Goal: Task Accomplishment & Management: Manage account settings

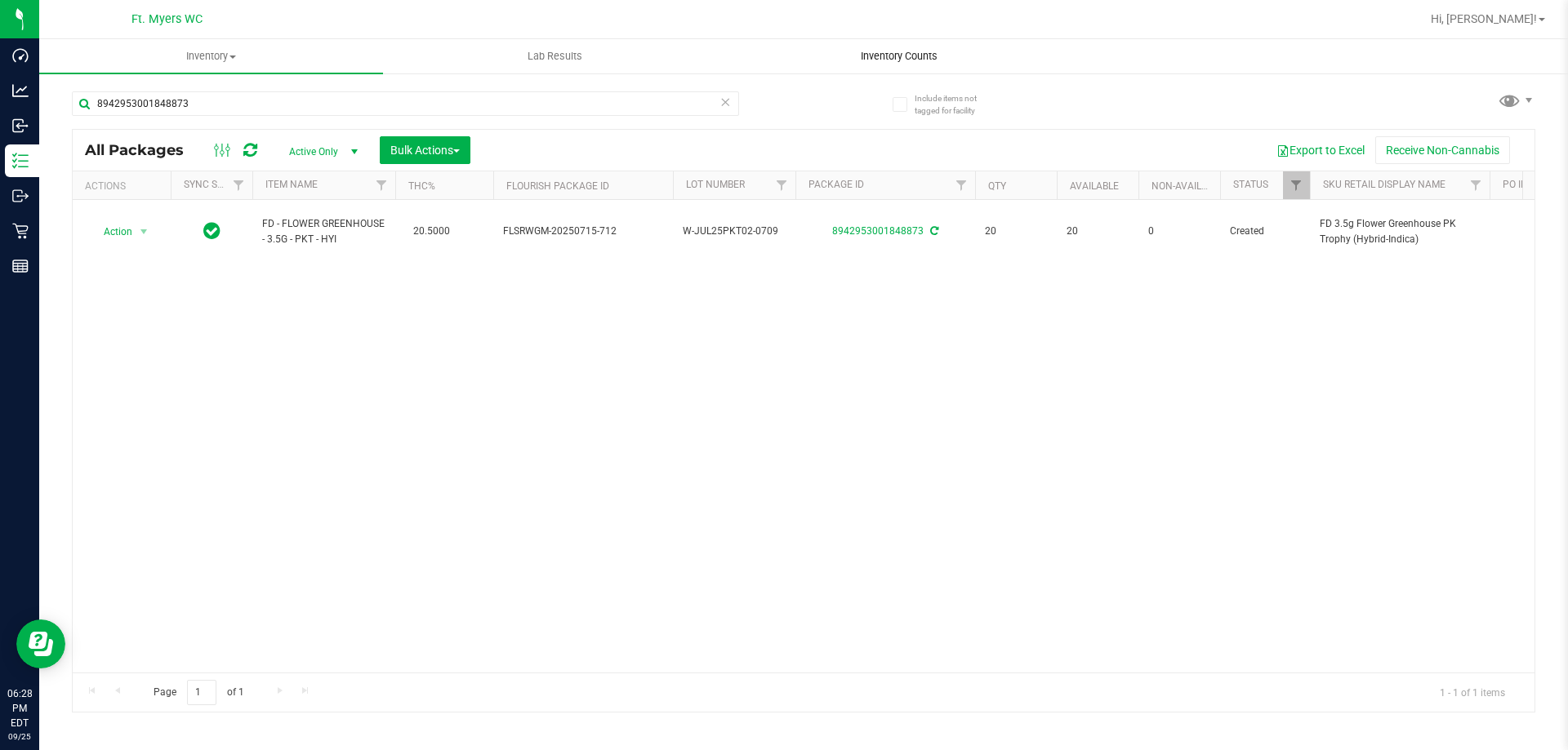
click at [908, 47] on uib-tab-heading "Inventory Counts" at bounding box center [899, 56] width 343 height 33
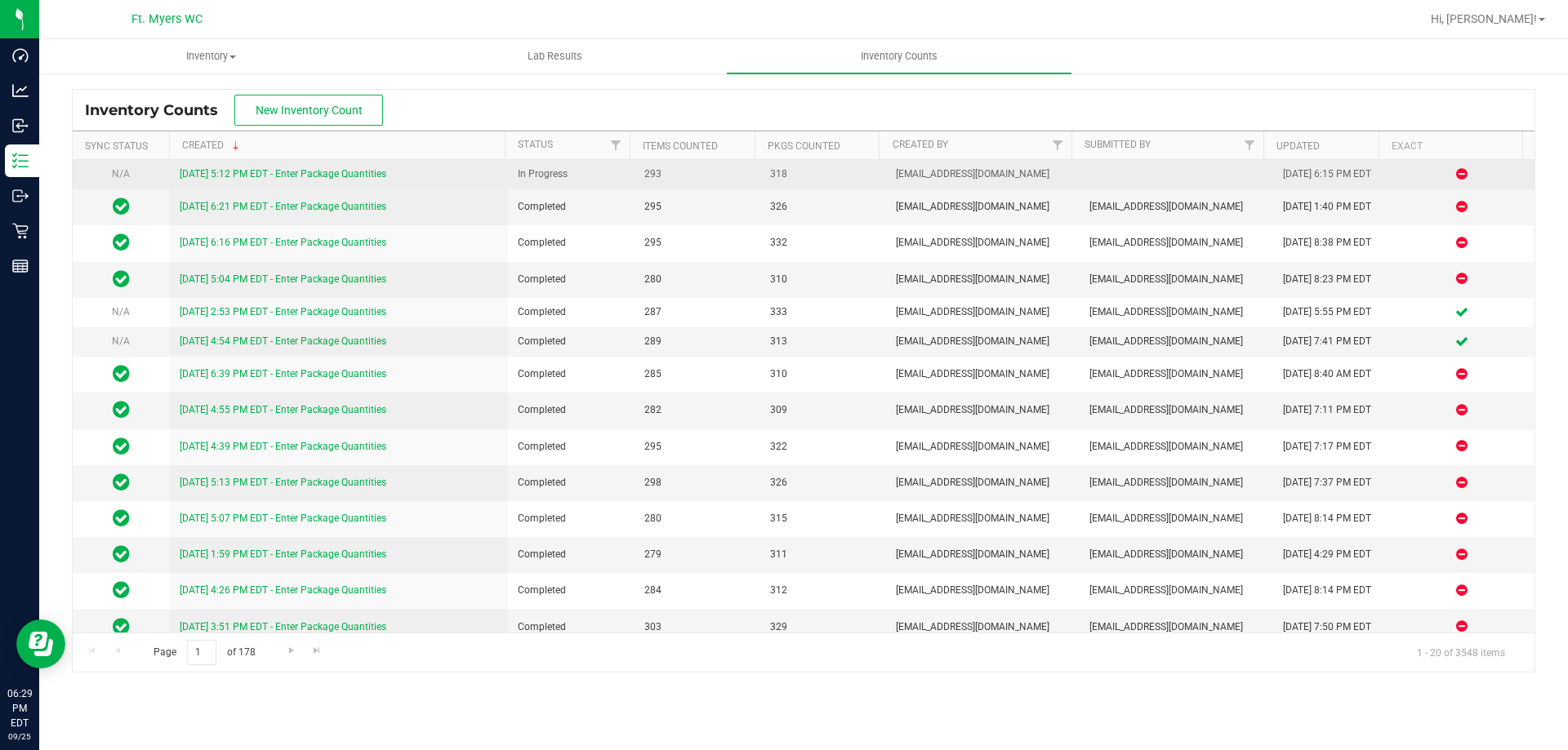
click at [229, 170] on div "[DATE] 5:12 PM EDT - Enter Package Quantities" at bounding box center [339, 174] width 319 height 15
click at [229, 170] on link "[DATE] 5:12 PM EDT - Enter Package Quantities" at bounding box center [283, 174] width 206 height 11
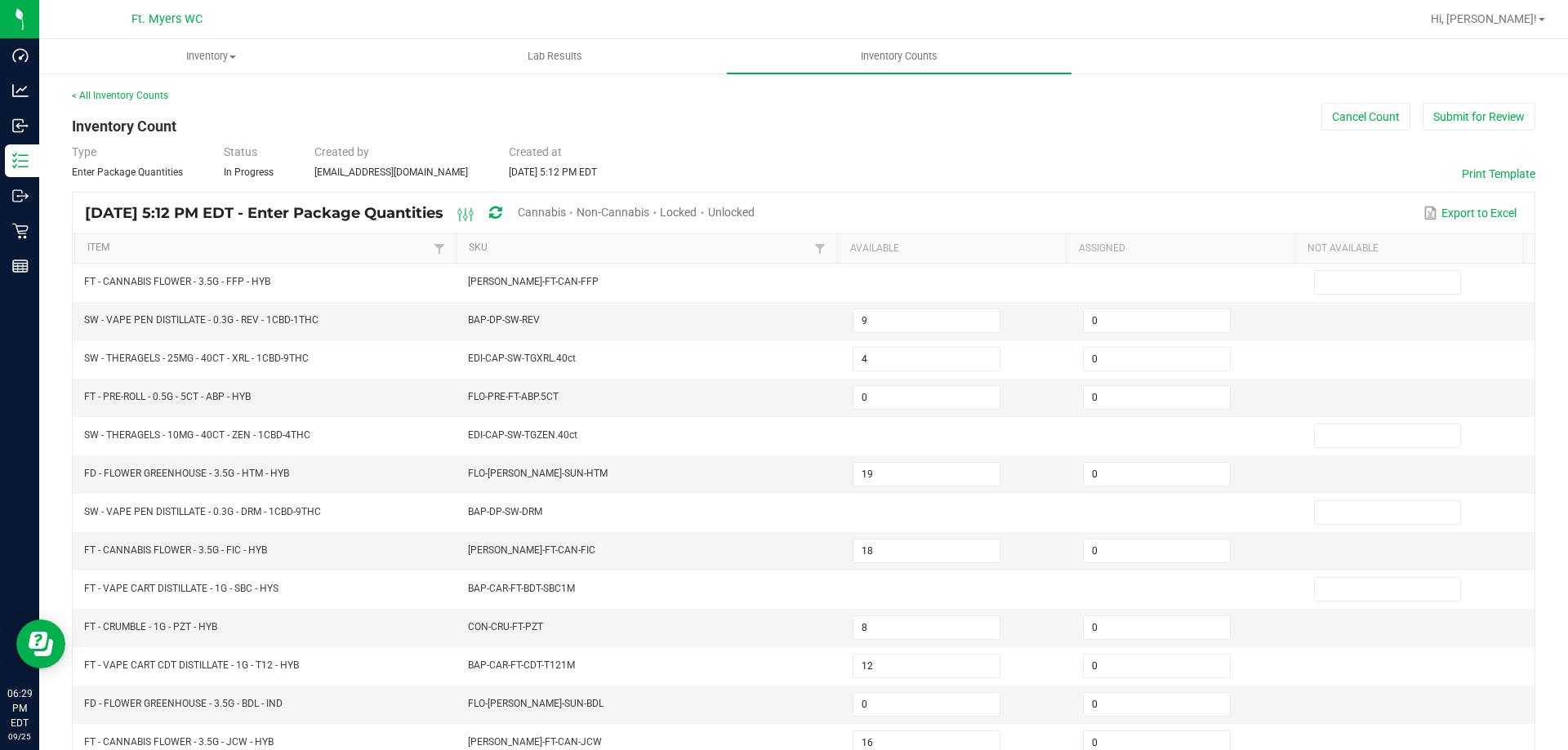
click at [754, 213] on span "Unlocked" at bounding box center [731, 212] width 46 height 13
type input "1"
type input "16"
type input "9"
type input "6"
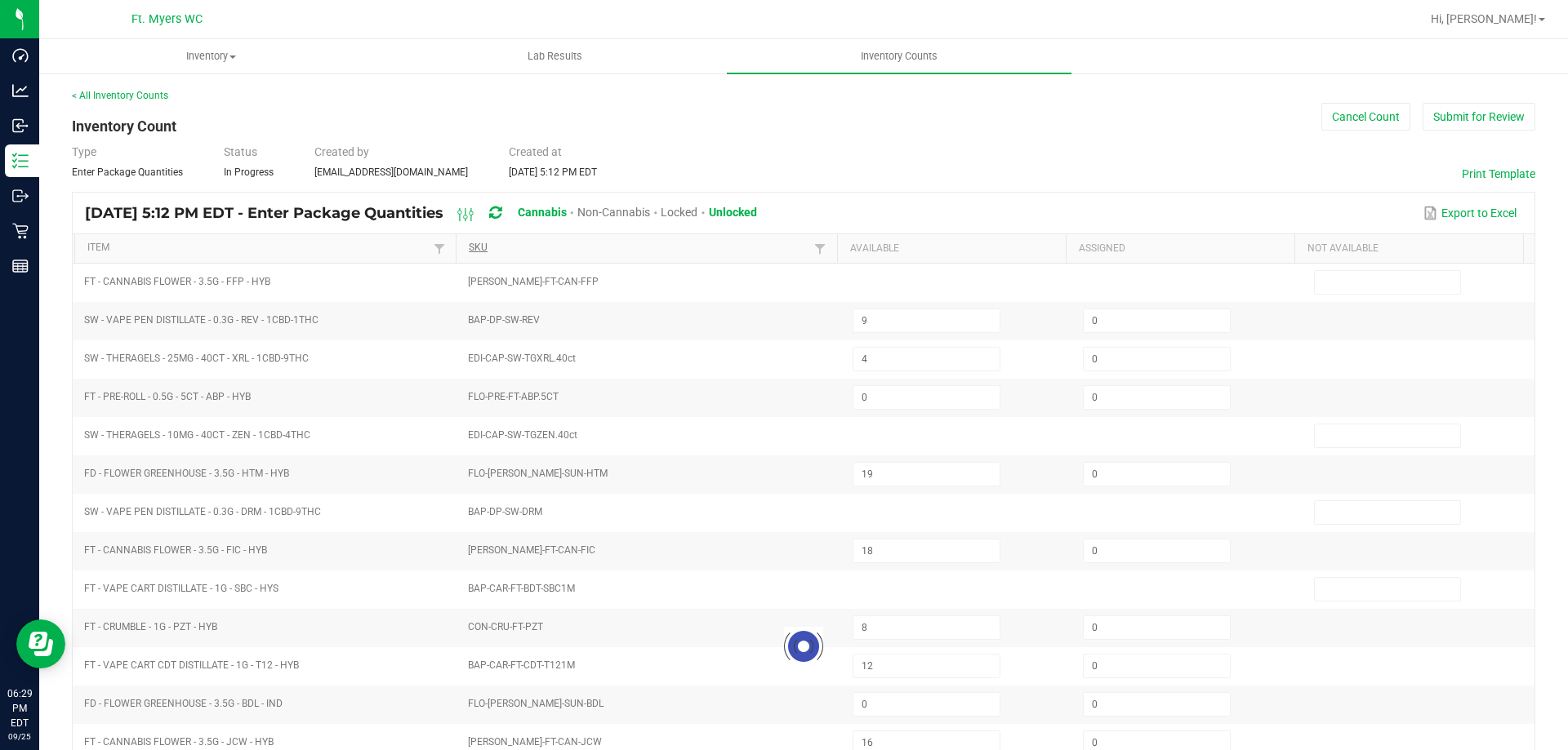
type input "0"
type input "2"
type input "0"
type input "9"
type input "7"
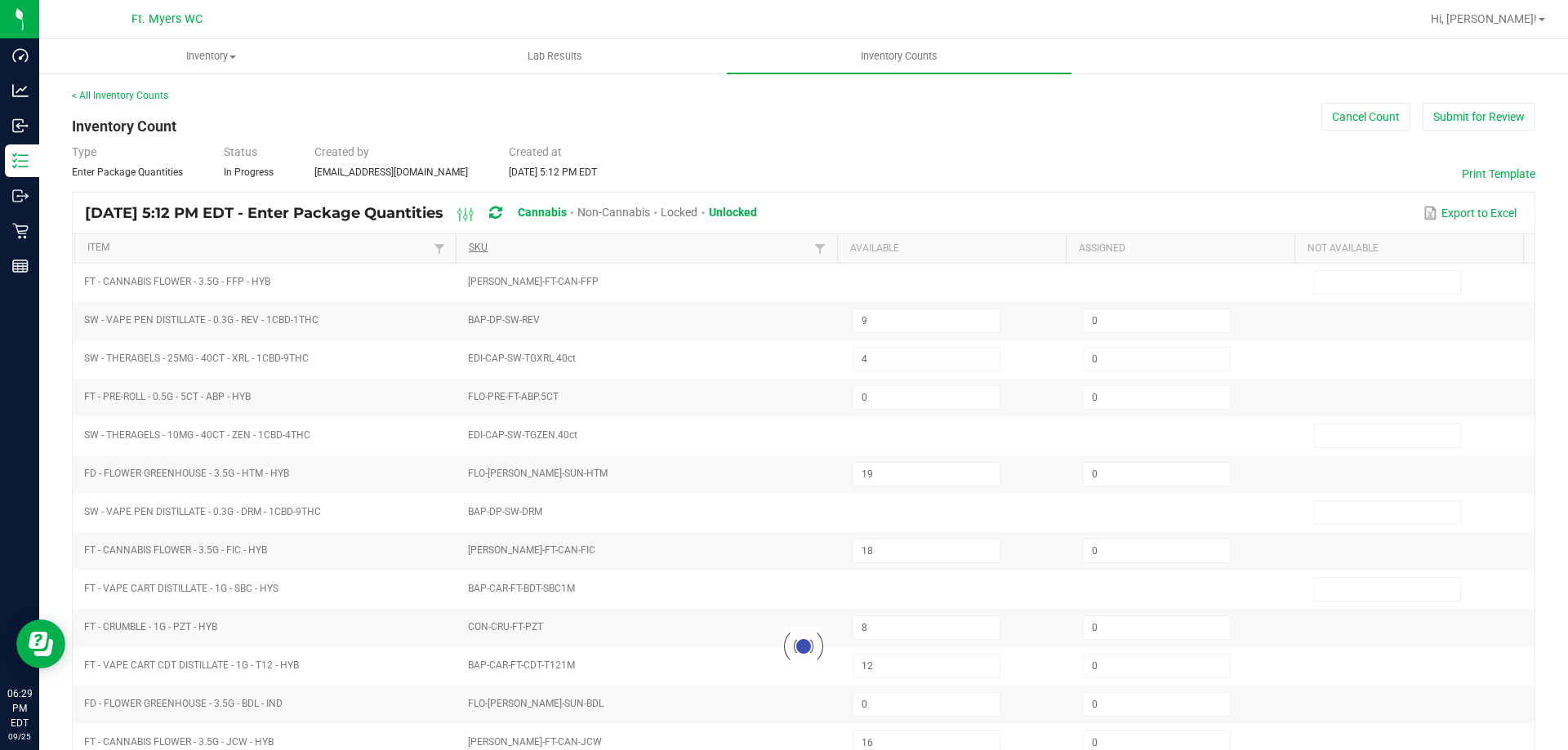
type input "0"
type input "3"
type input "11"
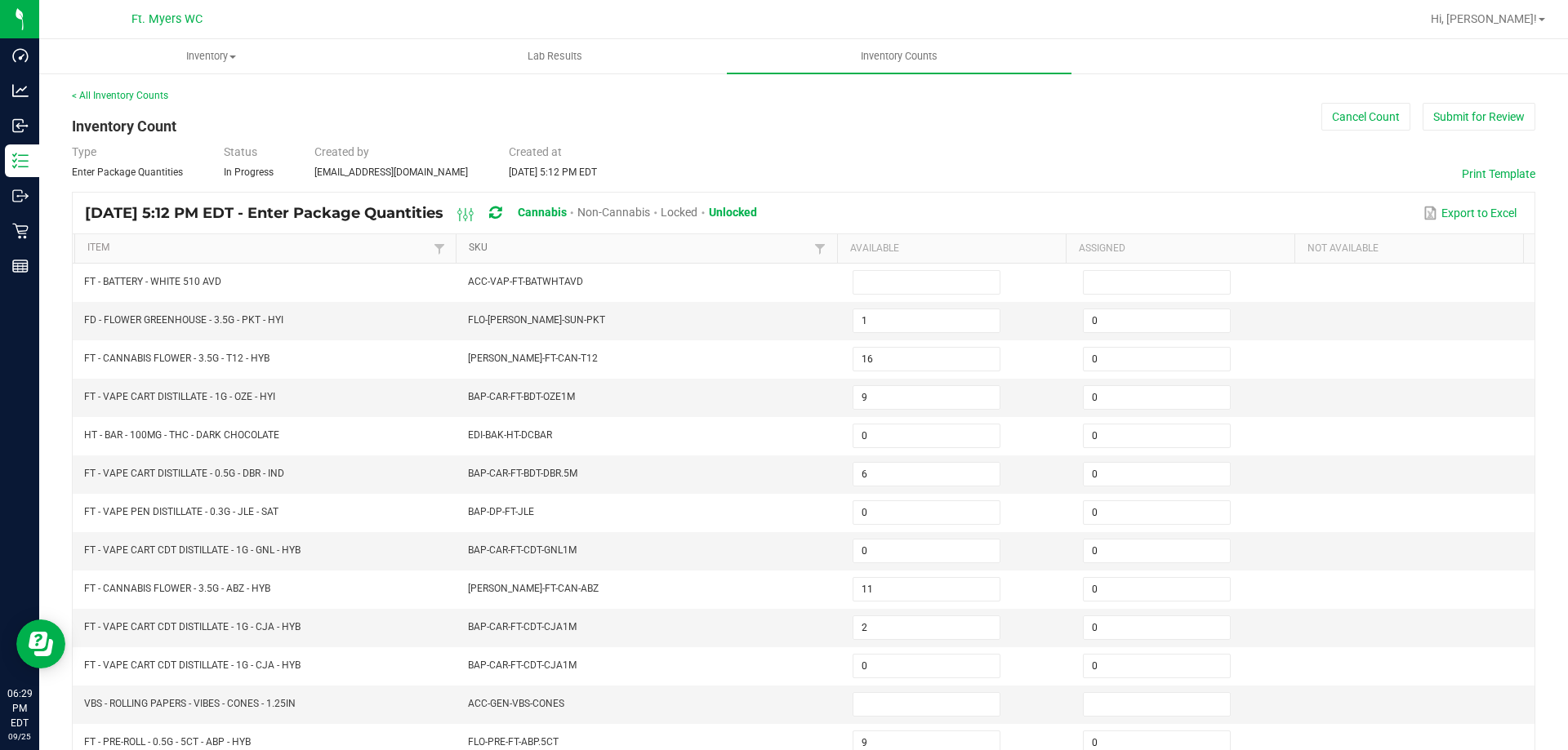
click at [493, 250] on link "SKU" at bounding box center [639, 248] width 342 height 13
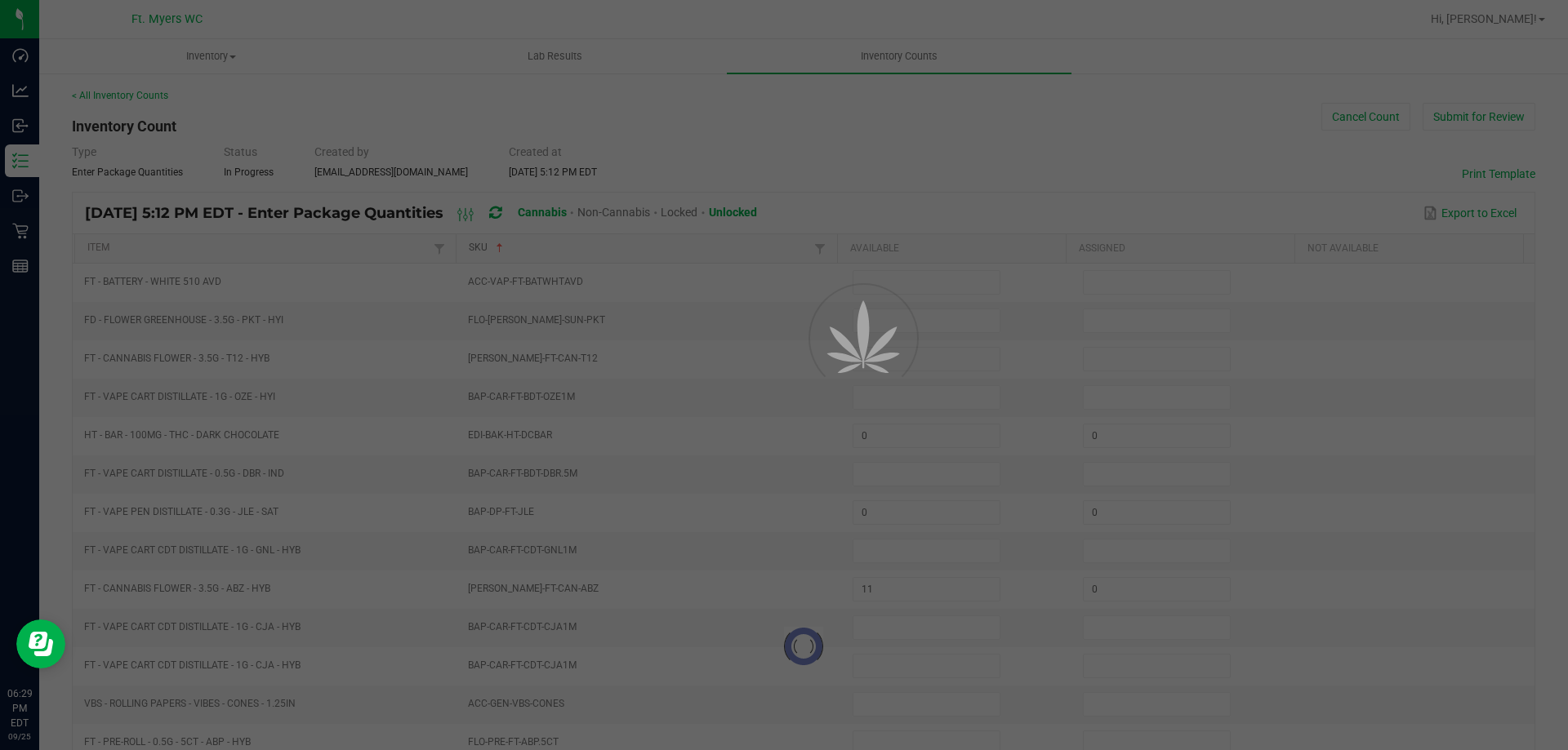
type input "0"
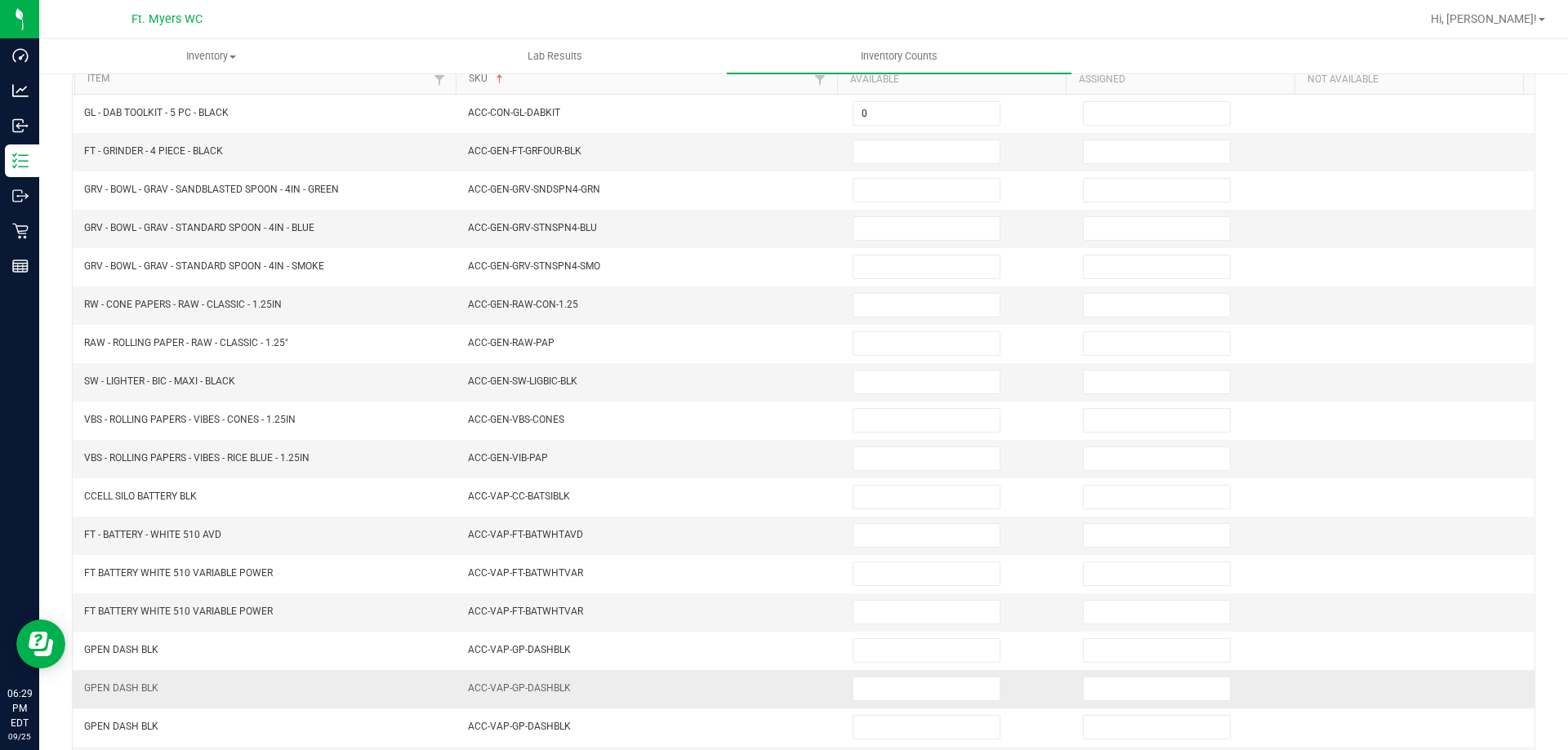
scroll to position [339, 0]
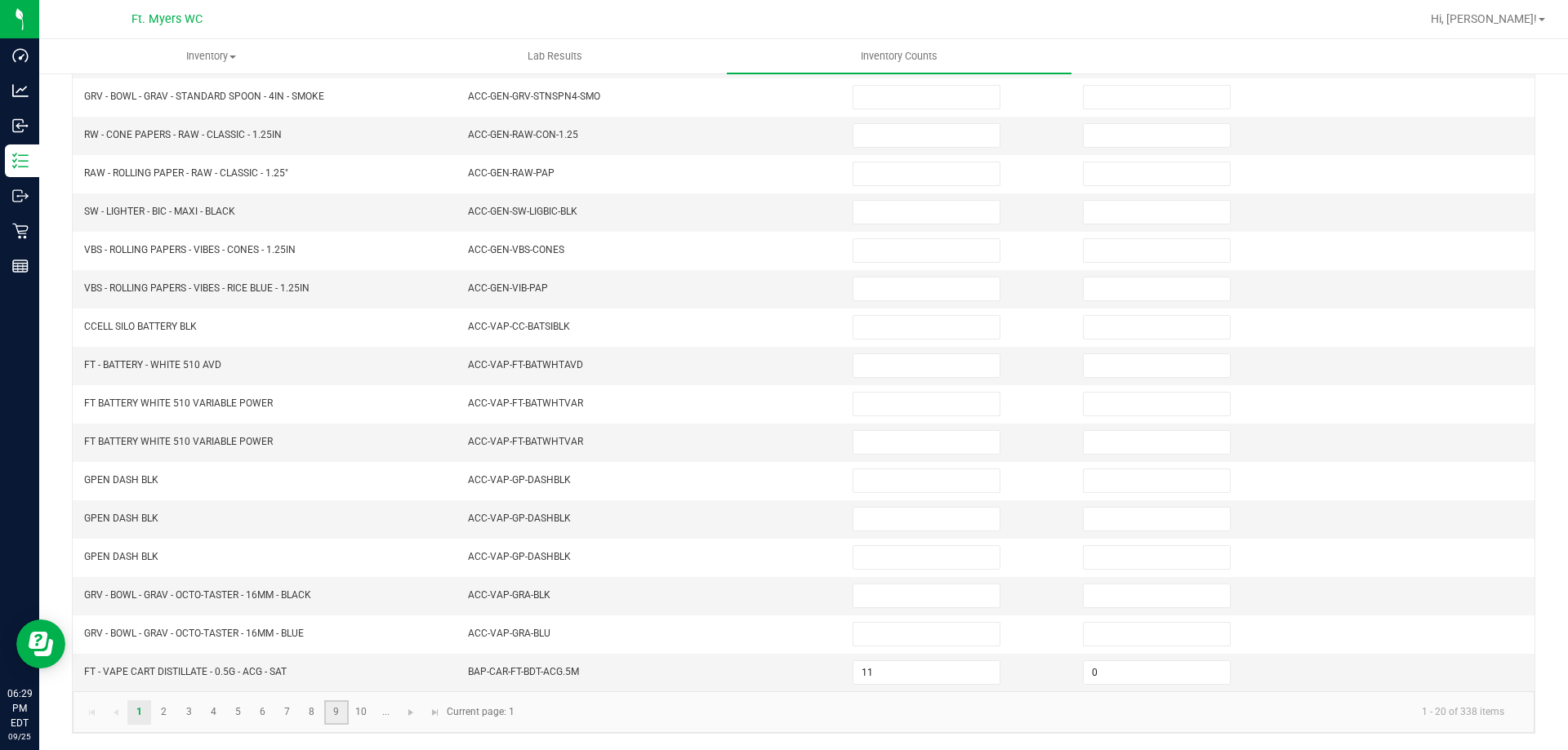
click at [330, 706] on link "9" at bounding box center [336, 712] width 24 height 25
type input "0"
type input "1"
type input "0"
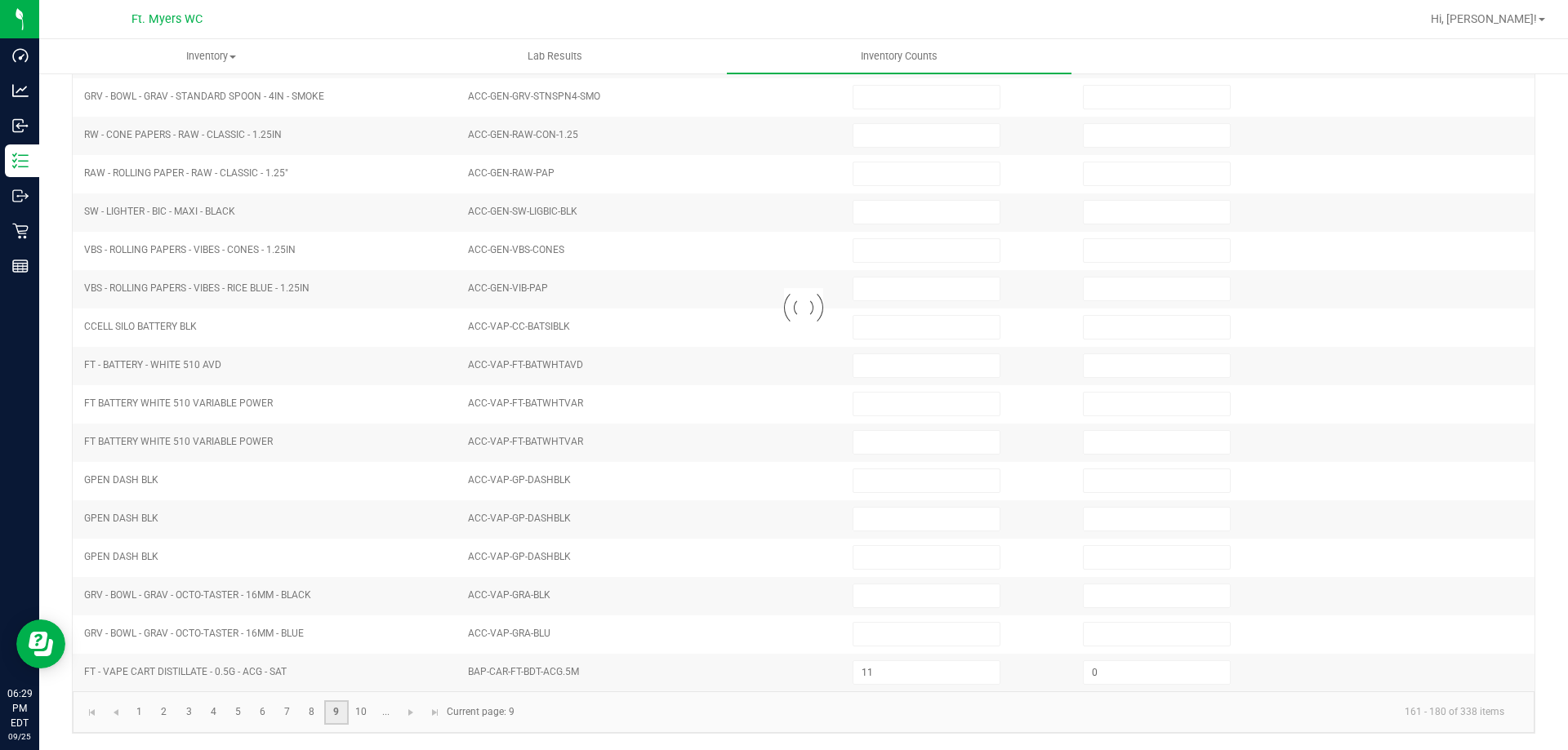
type input "5"
type input "0"
type input "2"
type input "0"
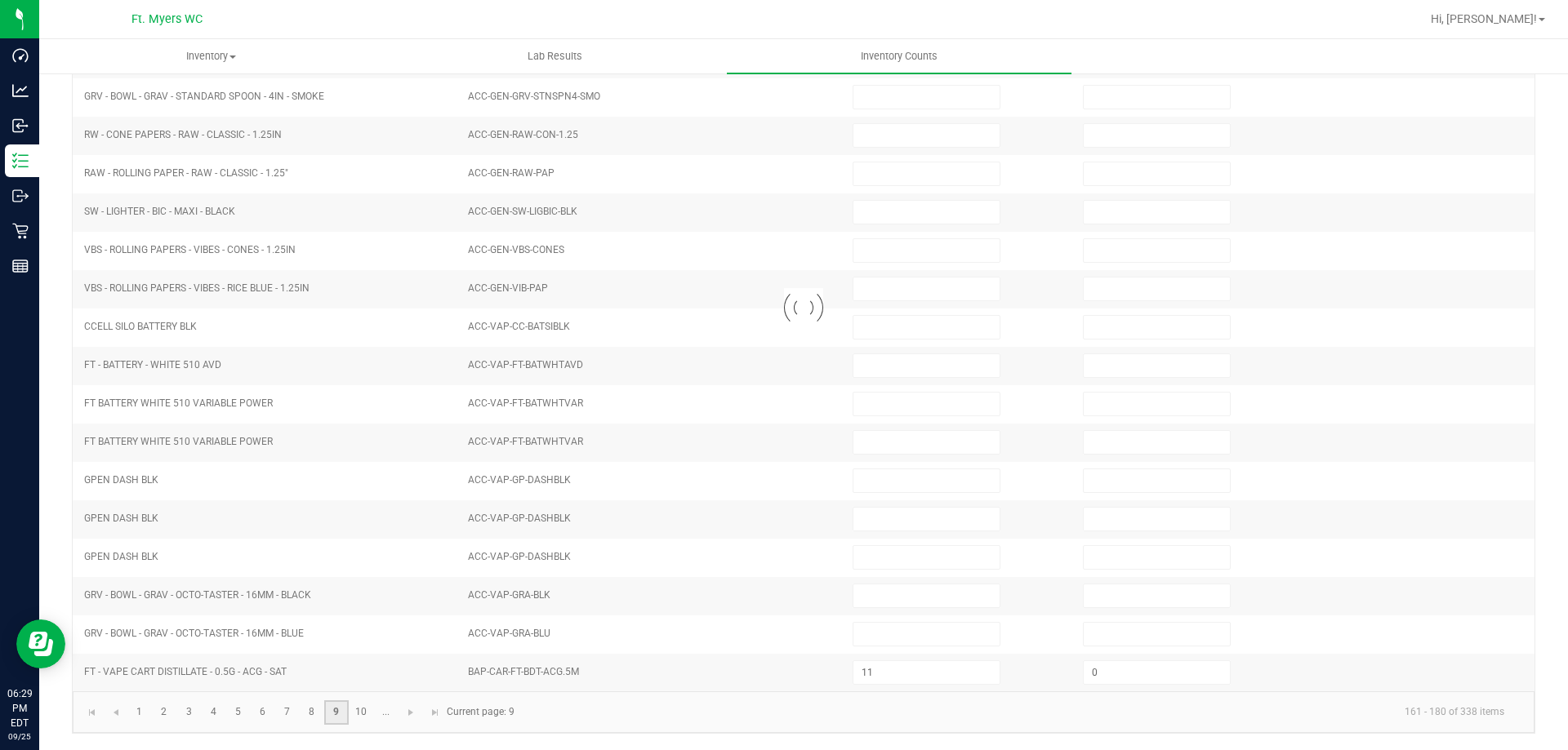
type input "0"
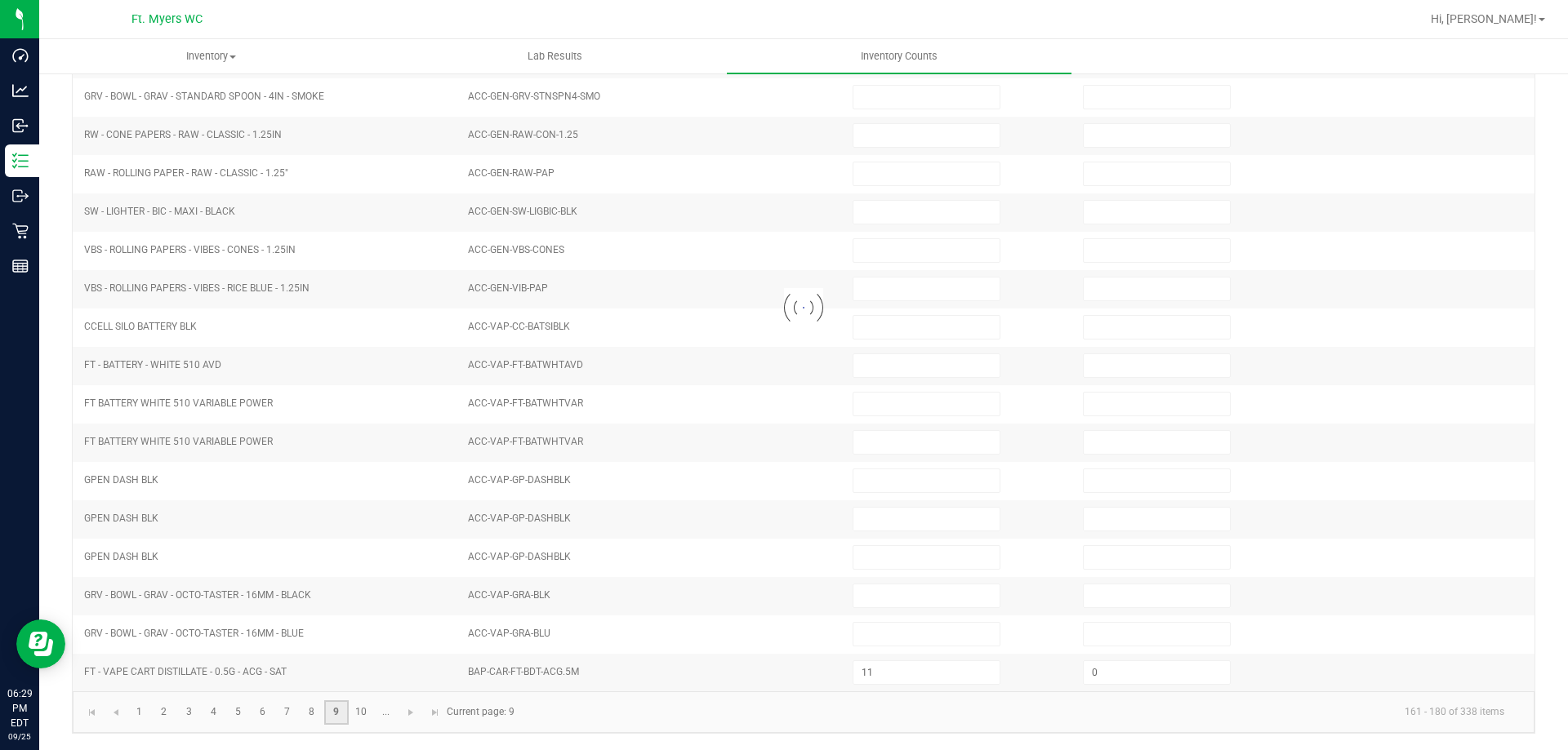
type input "0"
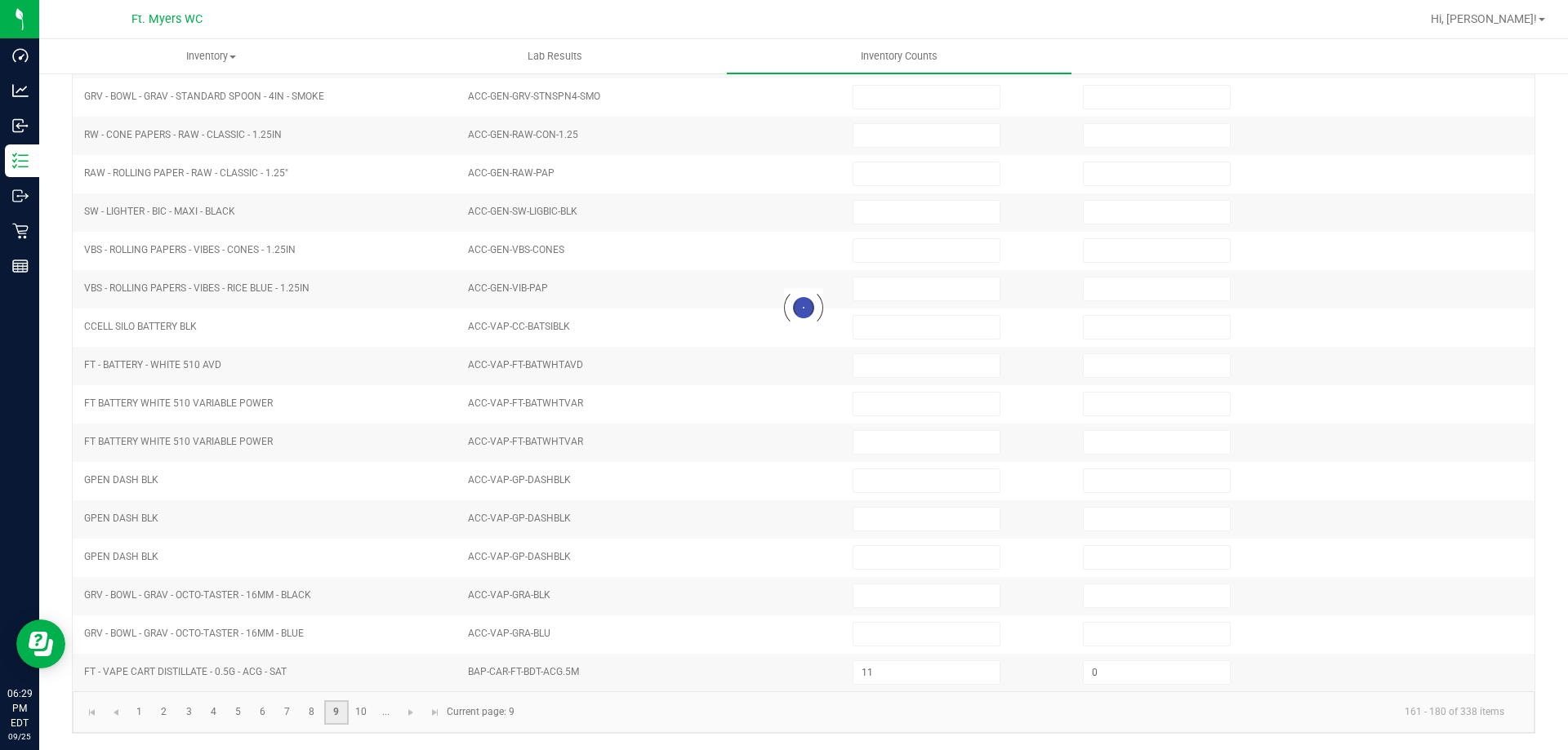
type input "0"
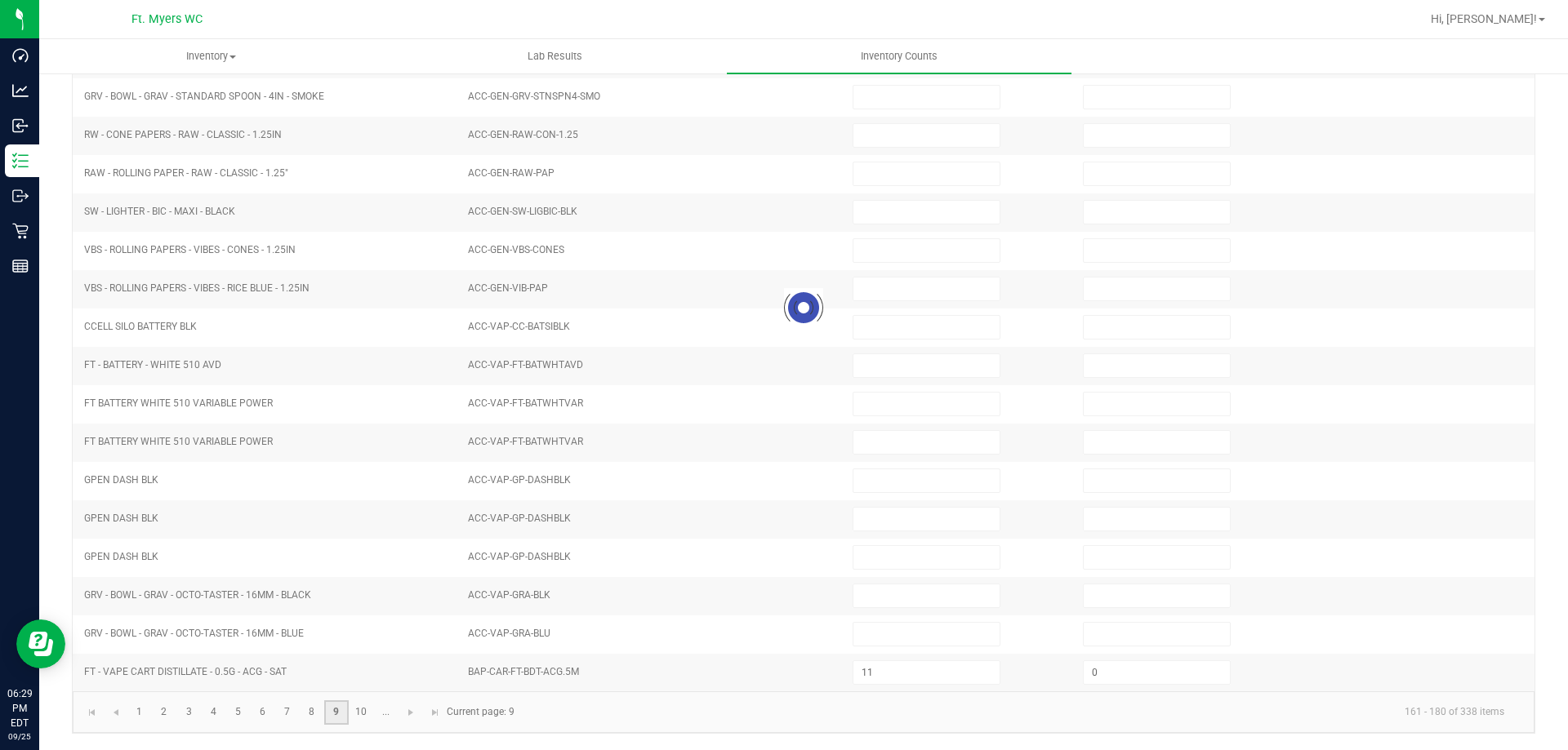
type input "0"
type input "1"
type input "0"
type input "8"
type input "0"
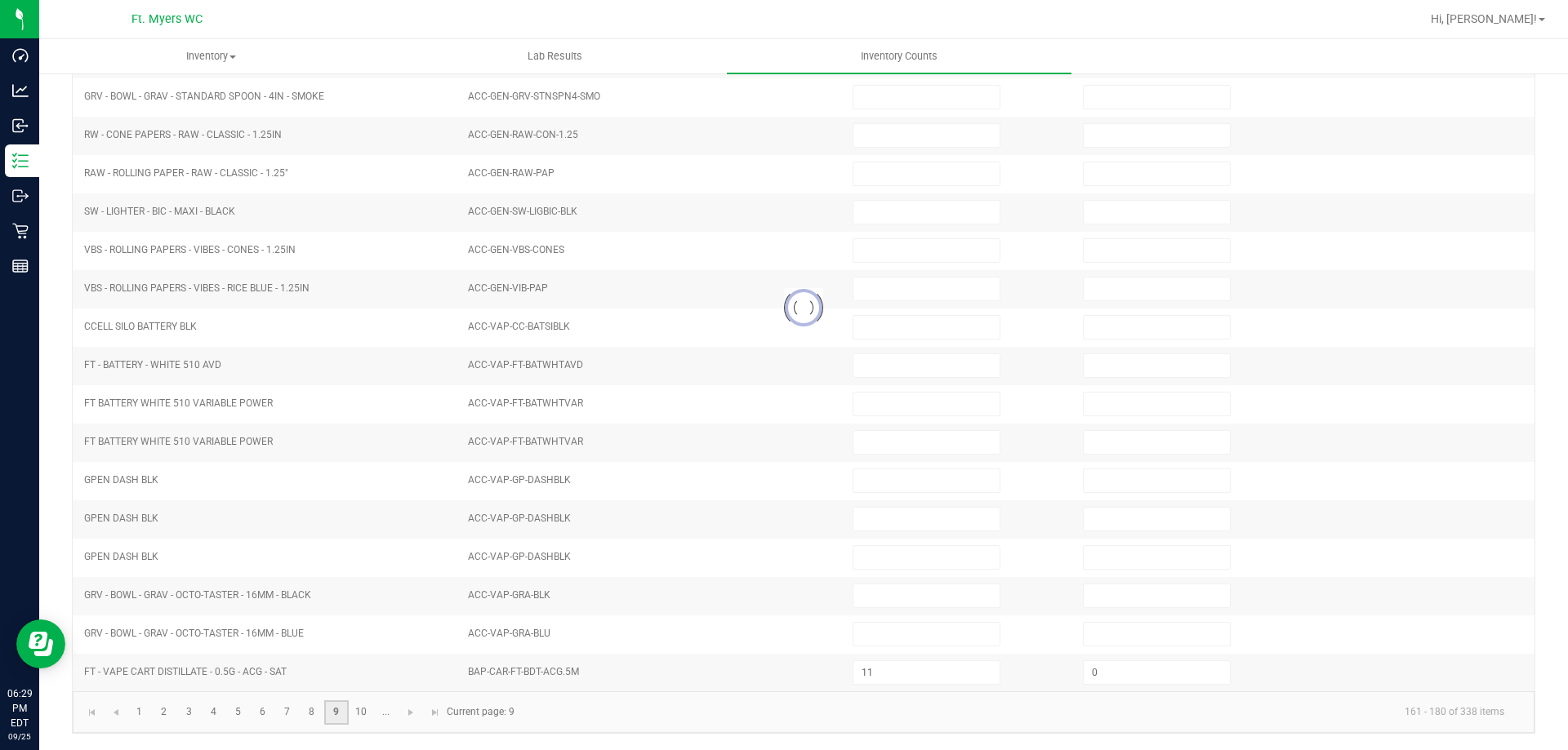
type input "4"
type input "0"
type input "1"
type input "0"
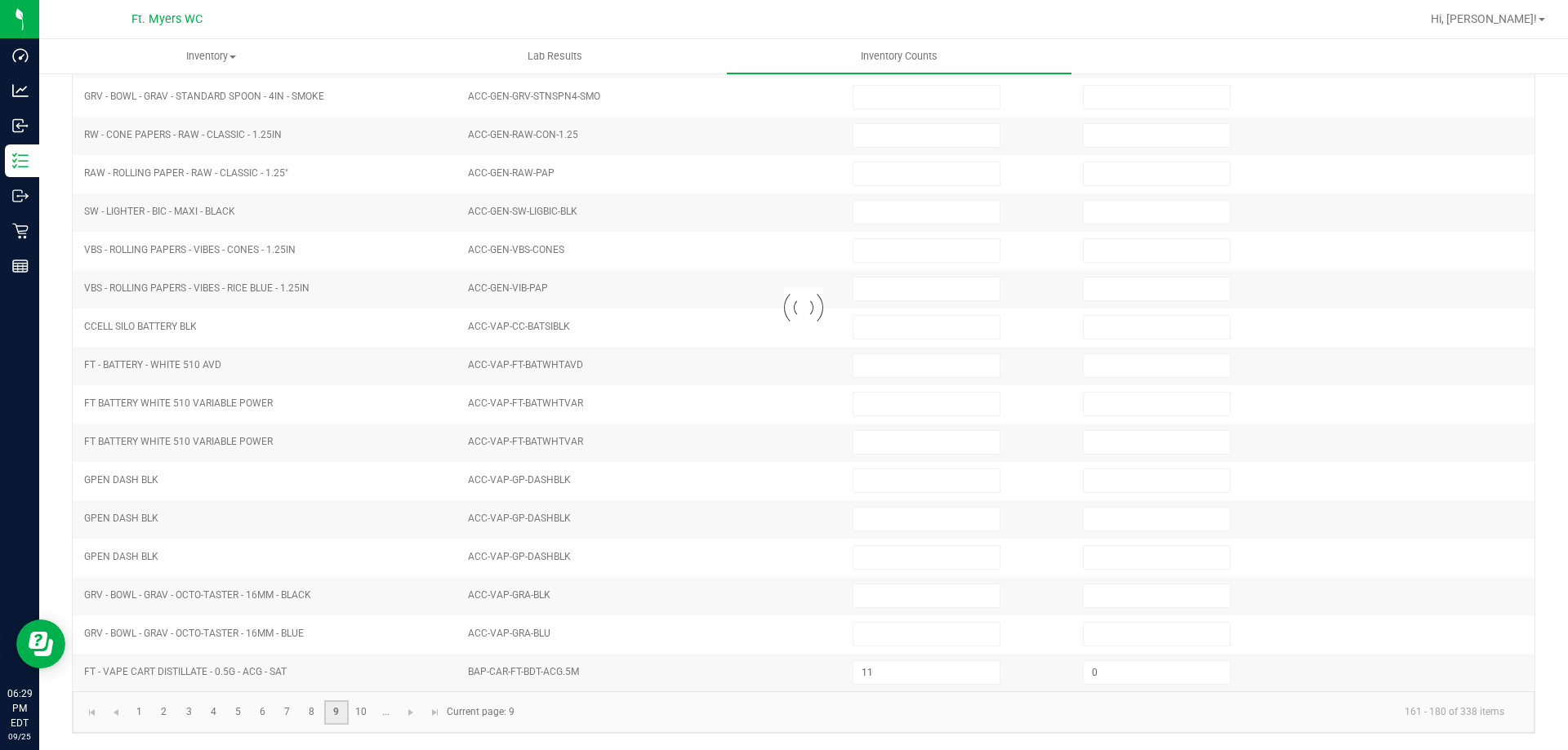
type input "0"
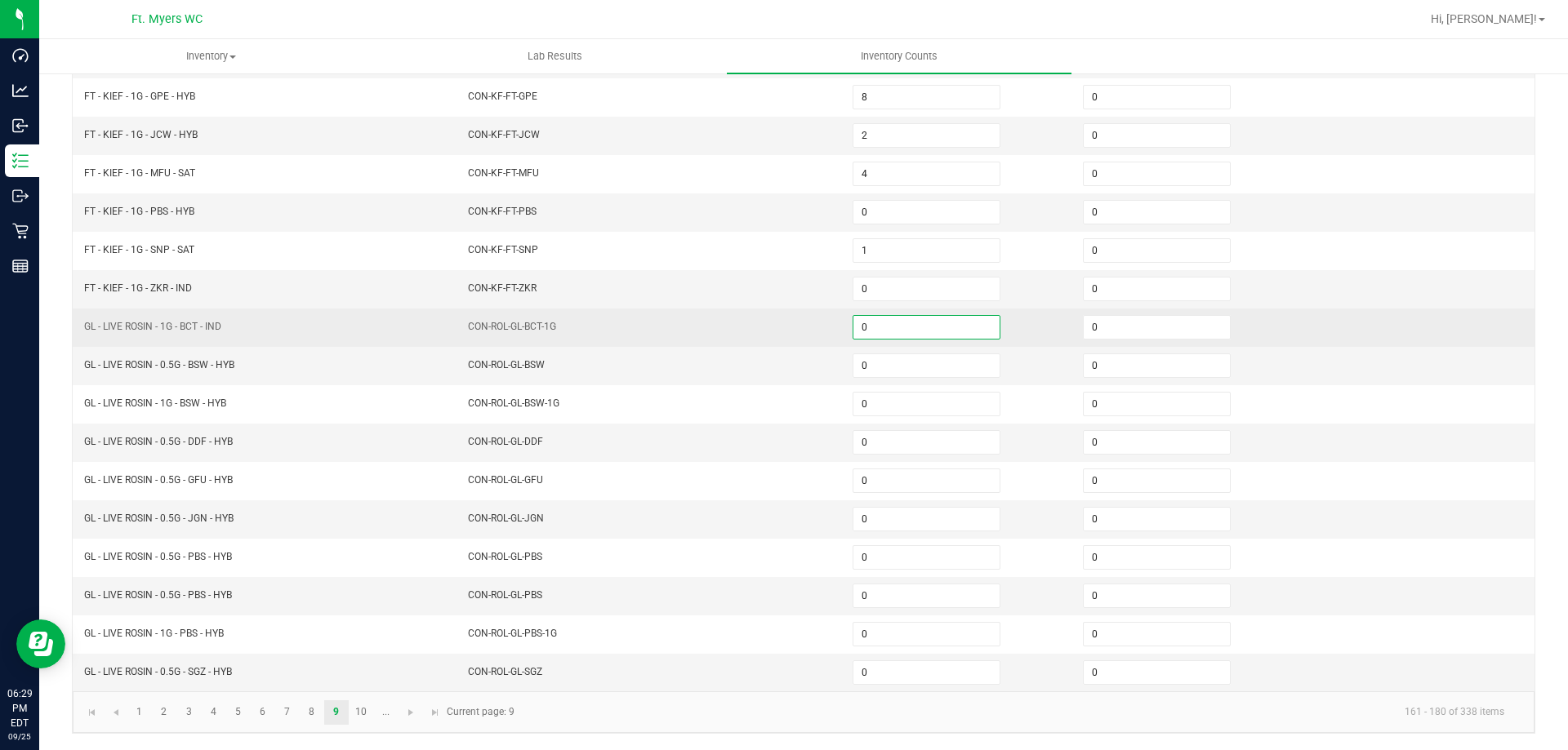
click at [921, 334] on input "0" at bounding box center [926, 327] width 146 height 23
type input "6"
type input "1"
type input "6"
type input "5"
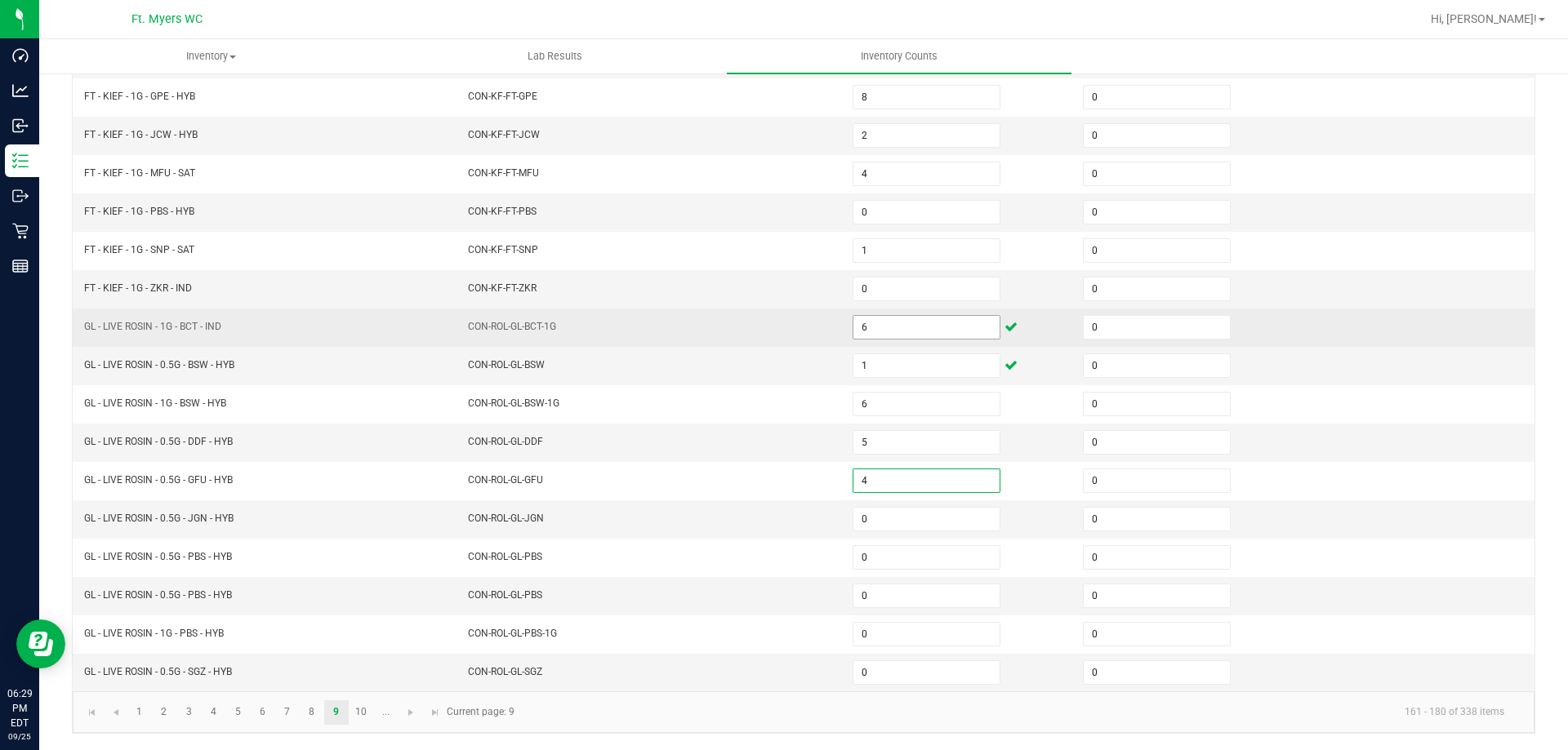
type input "4"
type input "2"
type input "7"
type input "4"
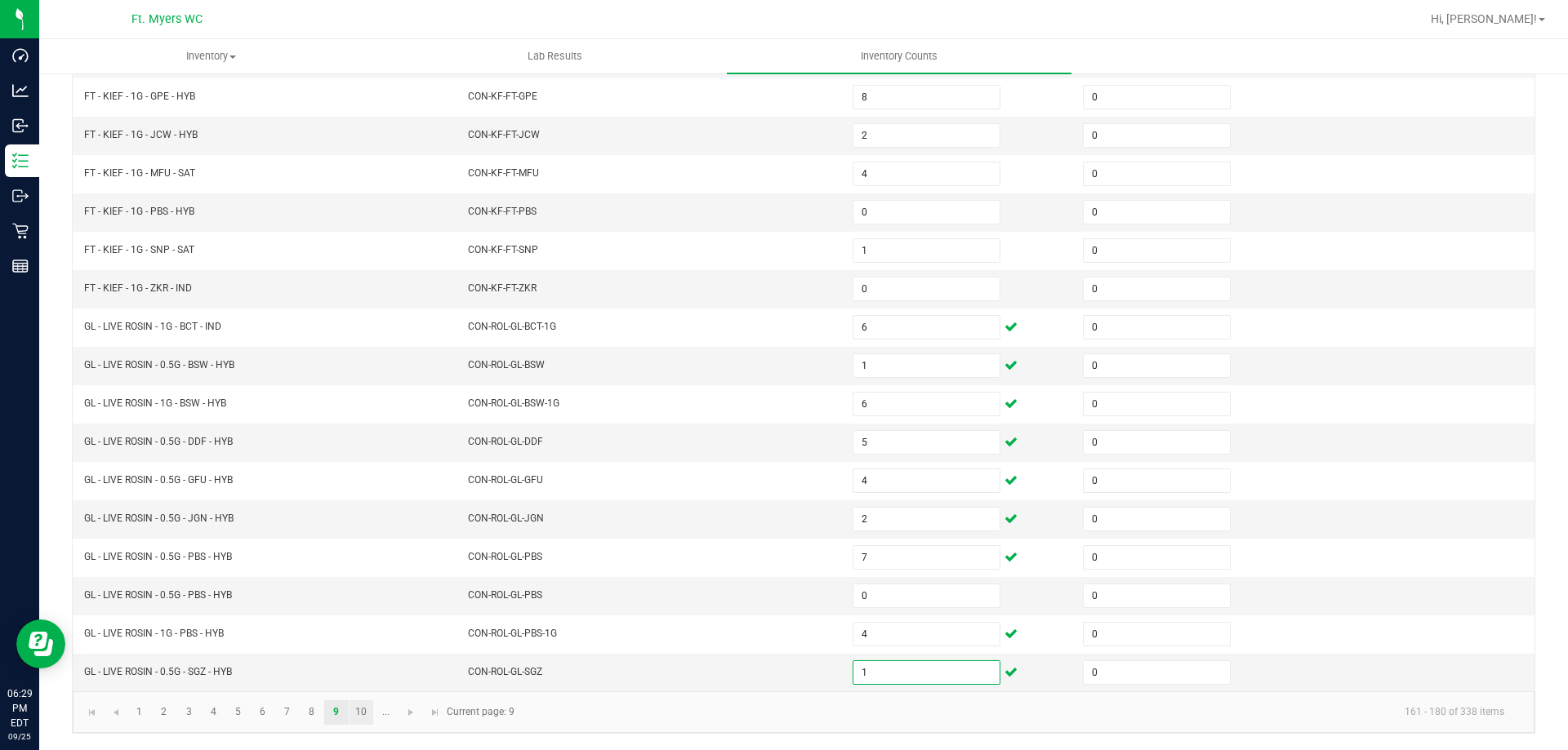
type input "1"
click at [364, 706] on link "10" at bounding box center [361, 712] width 24 height 25
type input "2"
type input "3"
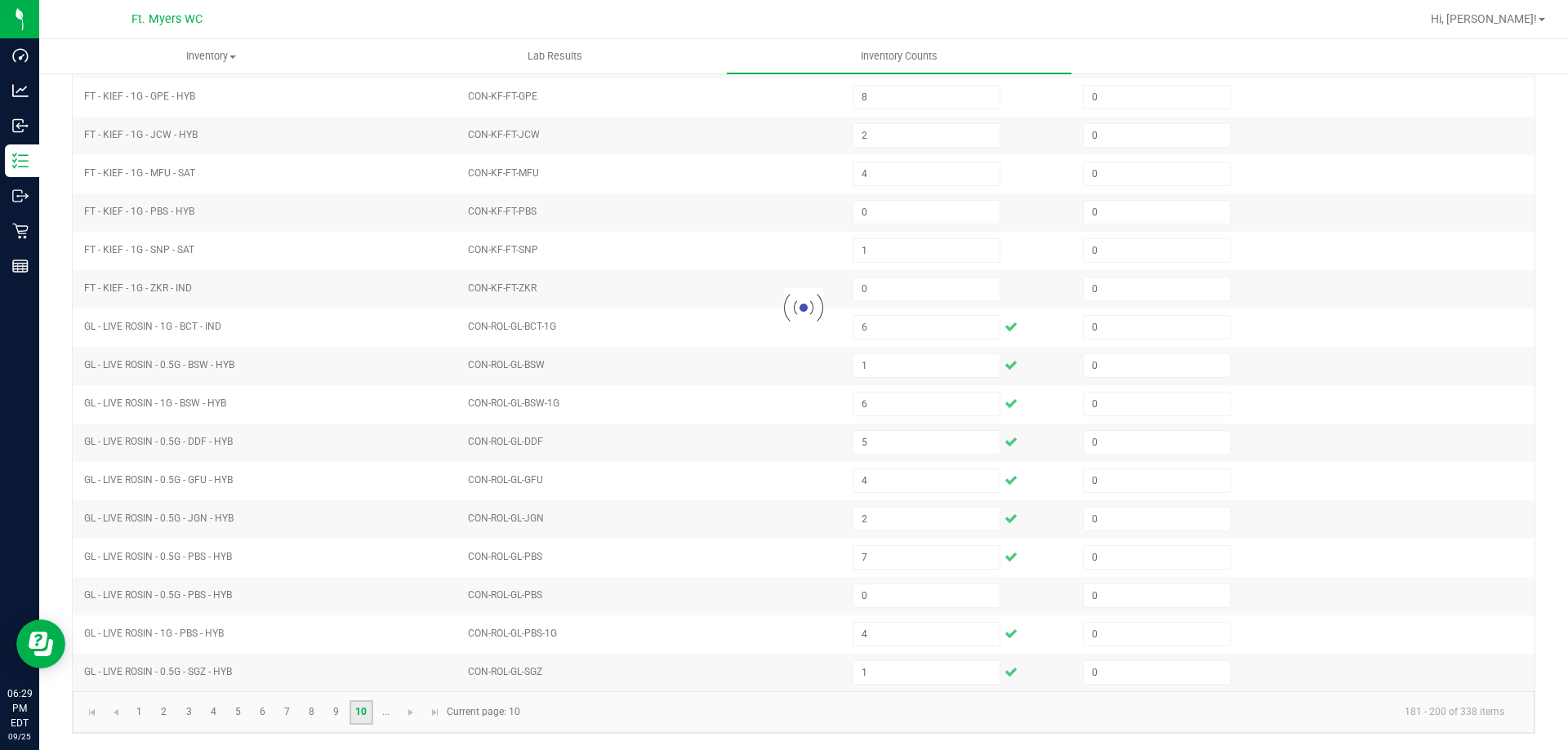
type input "6"
type input "2"
type input "3"
type input "0"
type input "14"
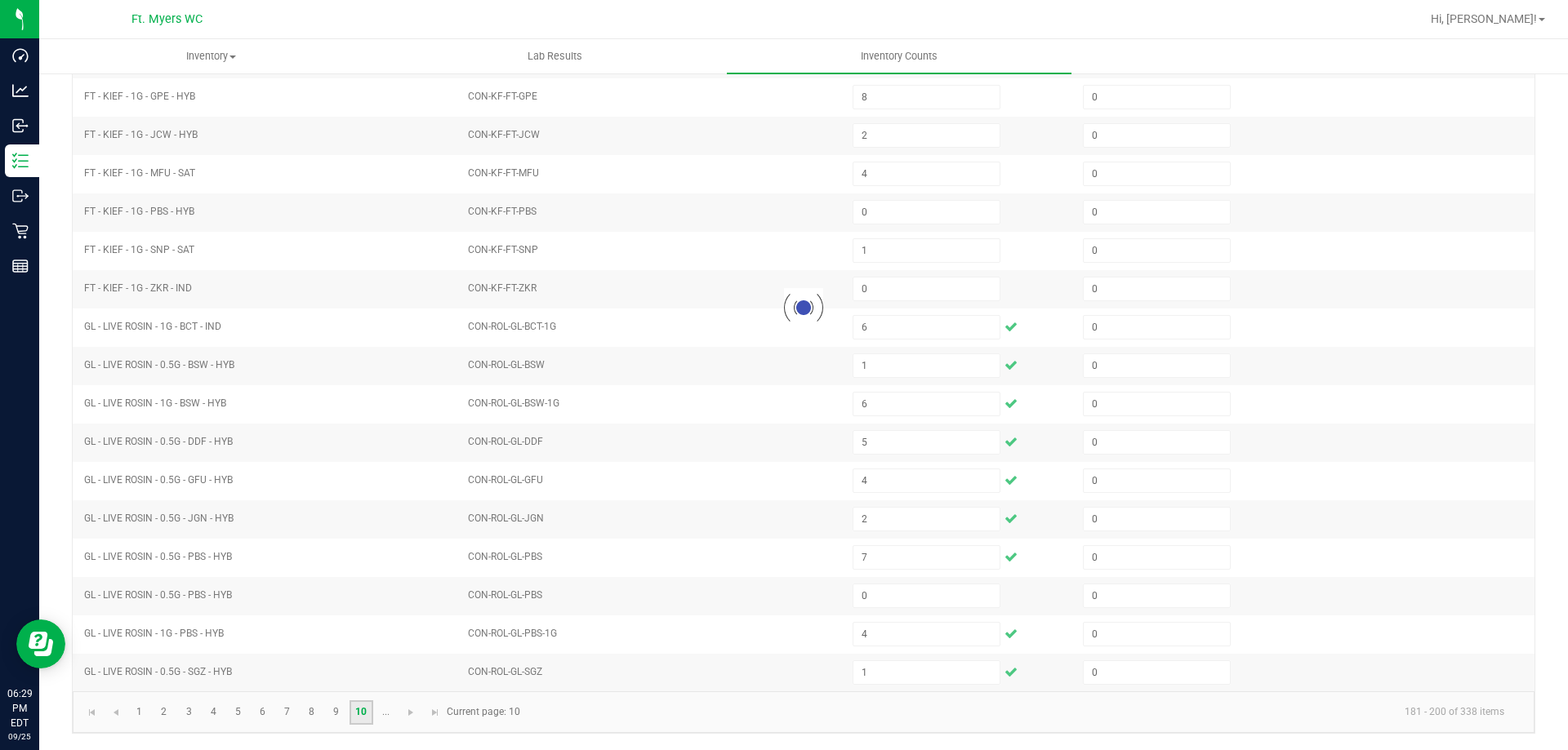
type input "0"
type input "3"
type input "1"
type input "8"
type input "1"
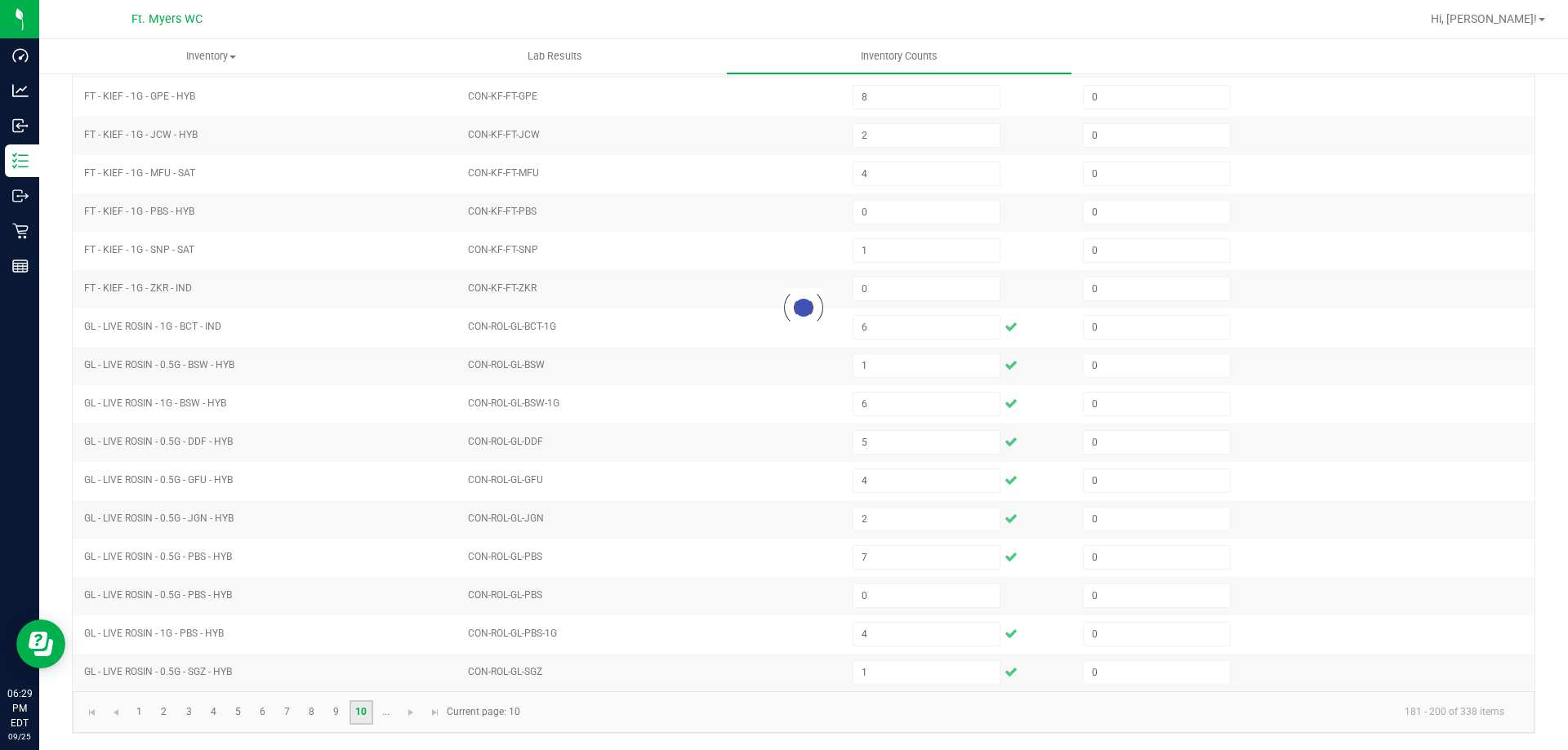
type input "32"
type input "0"
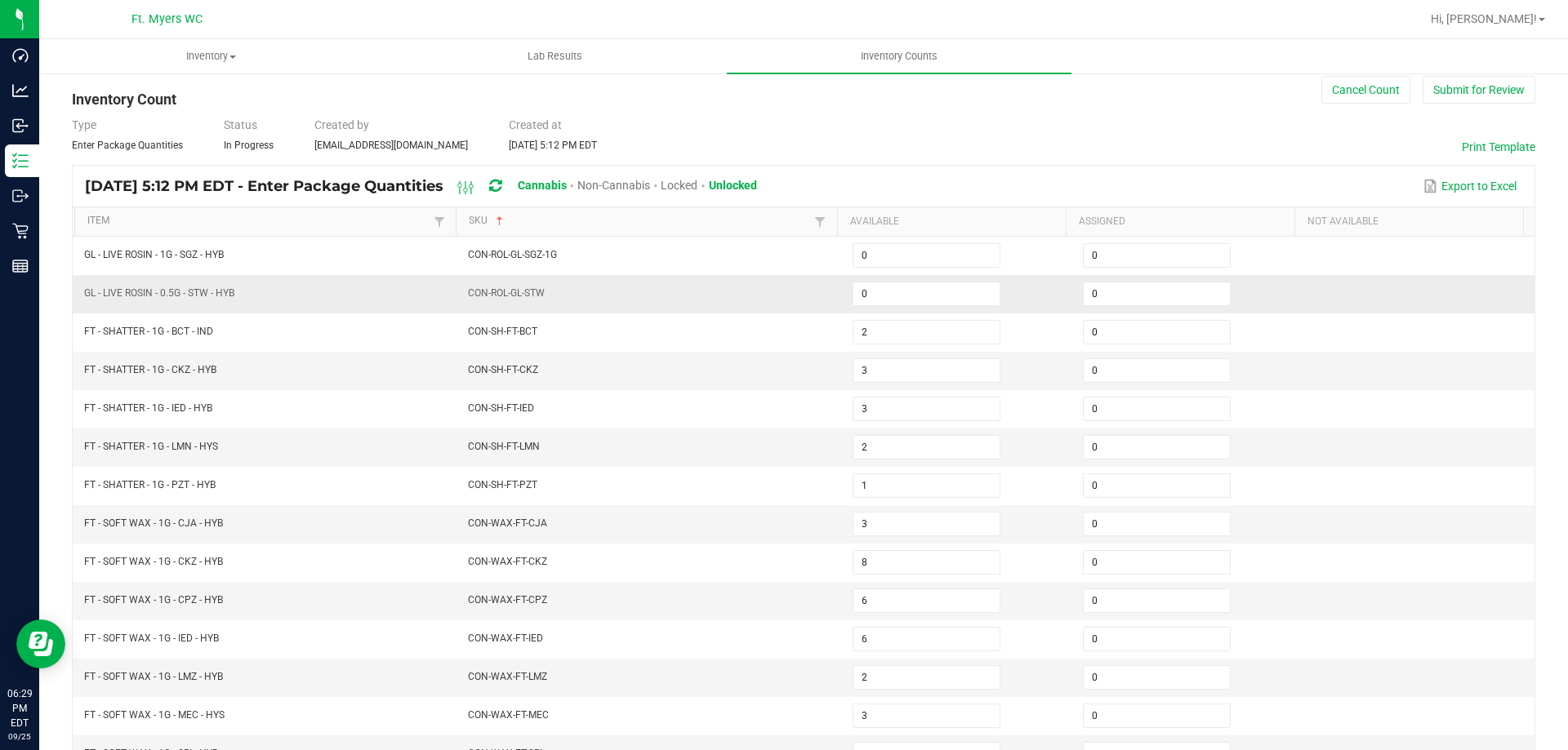
scroll to position [12, 0]
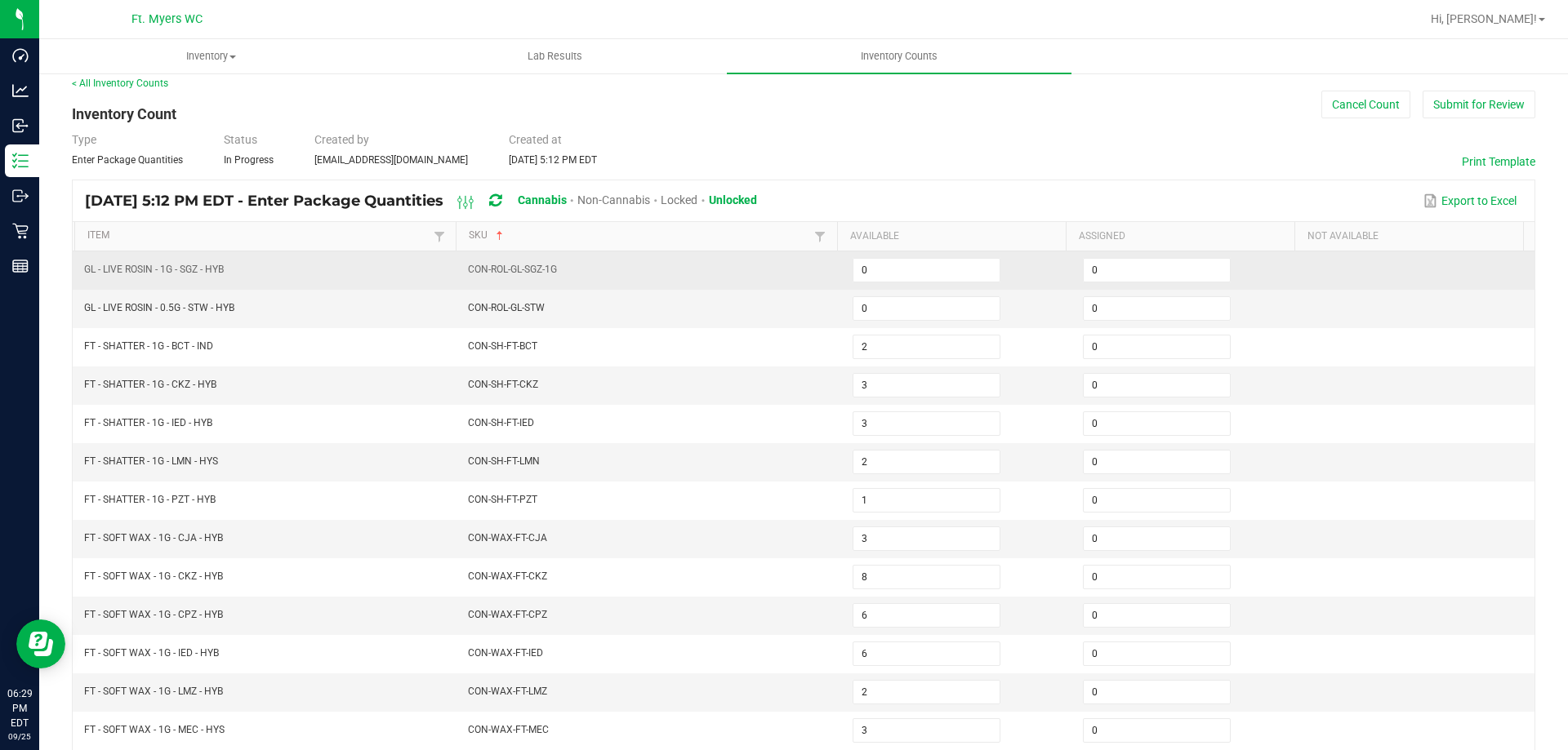
click at [866, 283] on td "0" at bounding box center [958, 270] width 230 height 39
click at [874, 277] on input "0" at bounding box center [926, 270] width 146 height 23
type input "5"
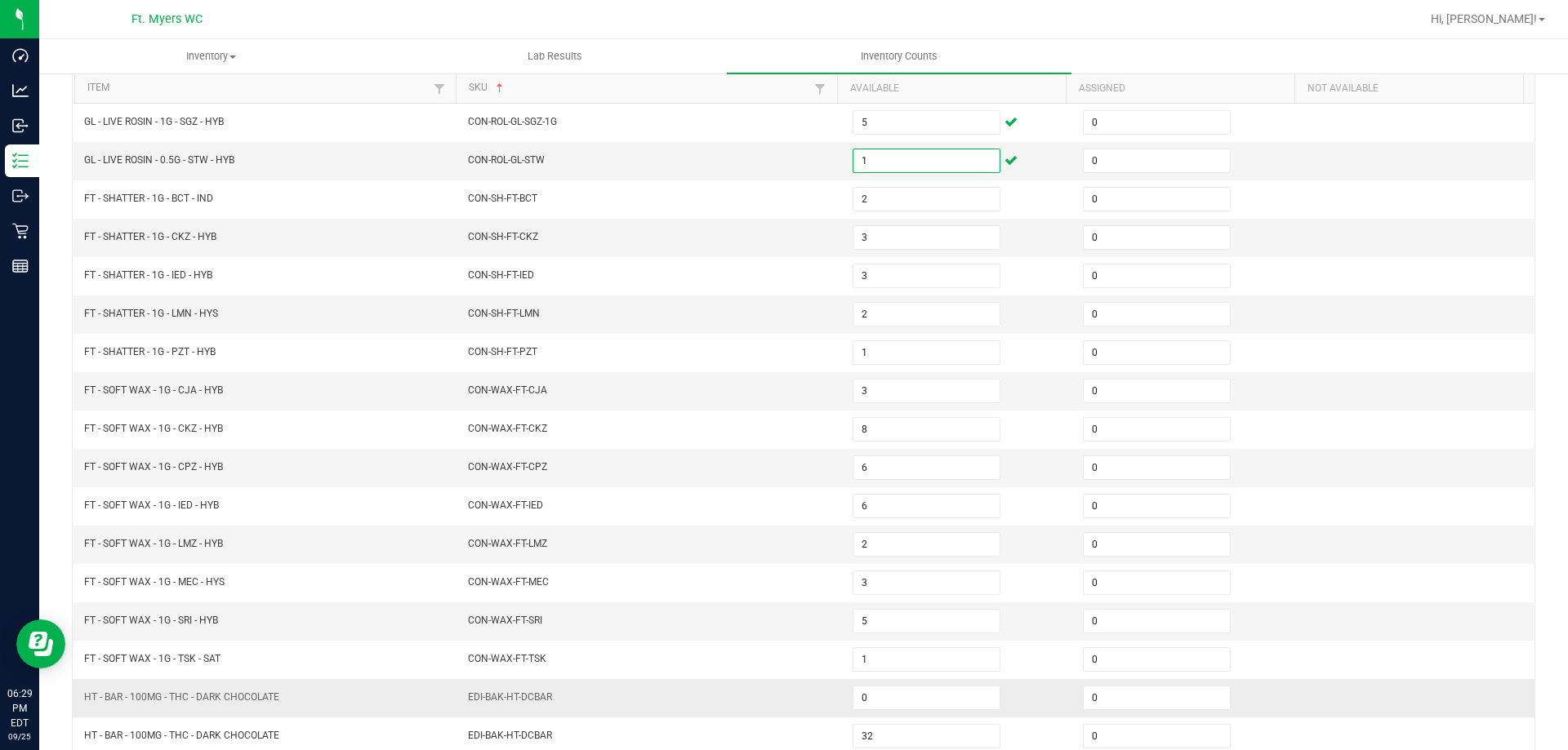
scroll to position [339, 0]
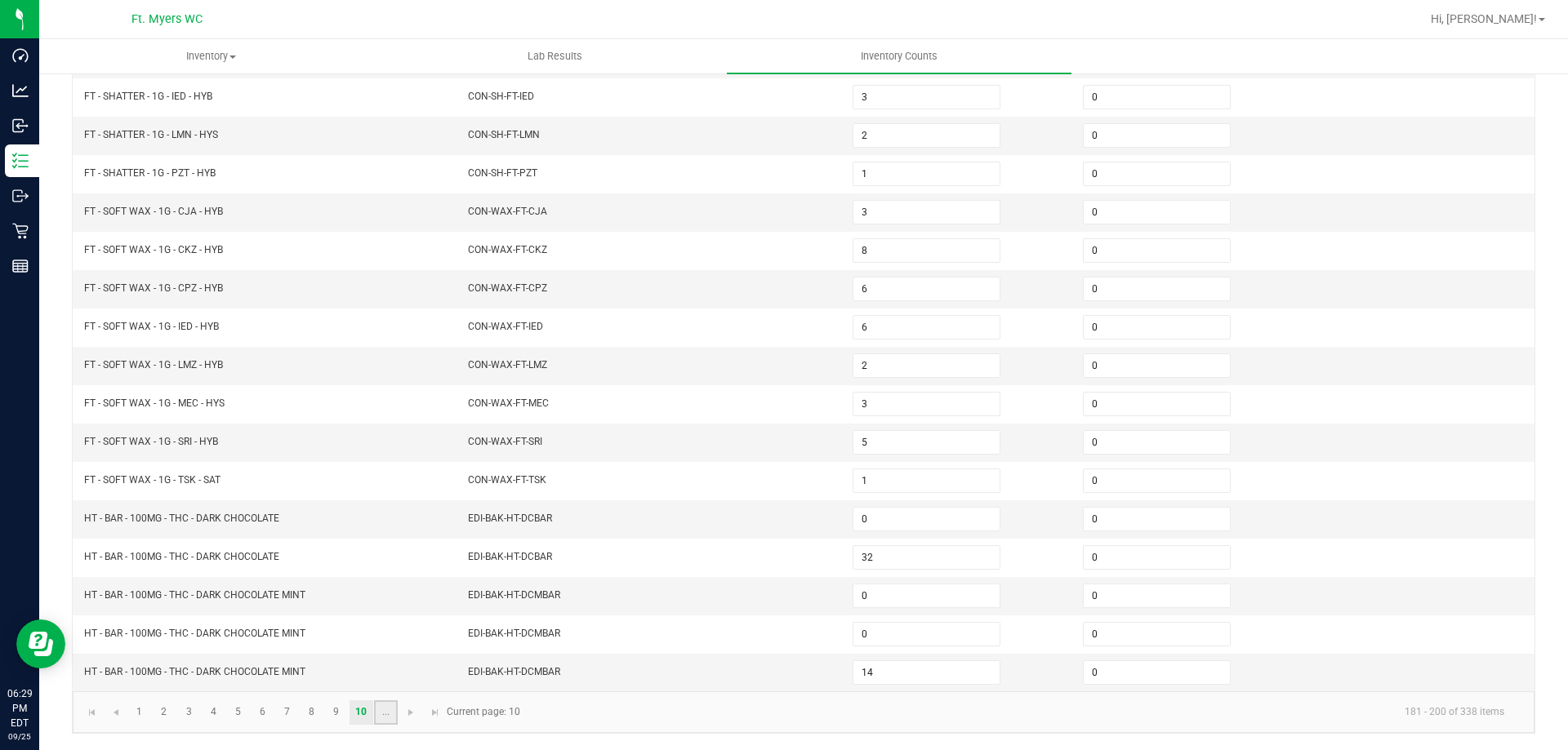
click at [383, 715] on link "..." at bounding box center [385, 712] width 24 height 25
type input "0"
type input "31"
type input "3"
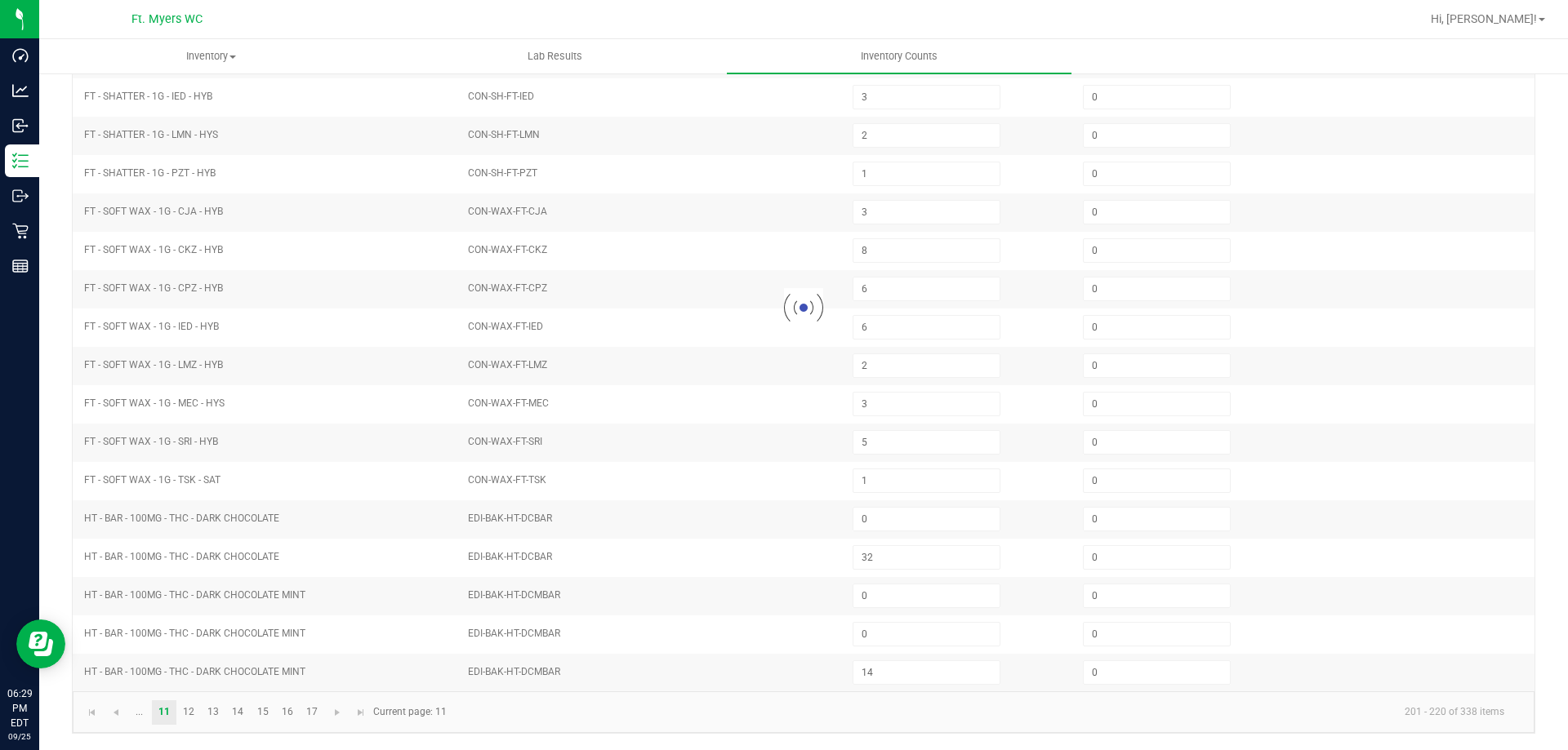
type input "4"
type input "5"
type input "4"
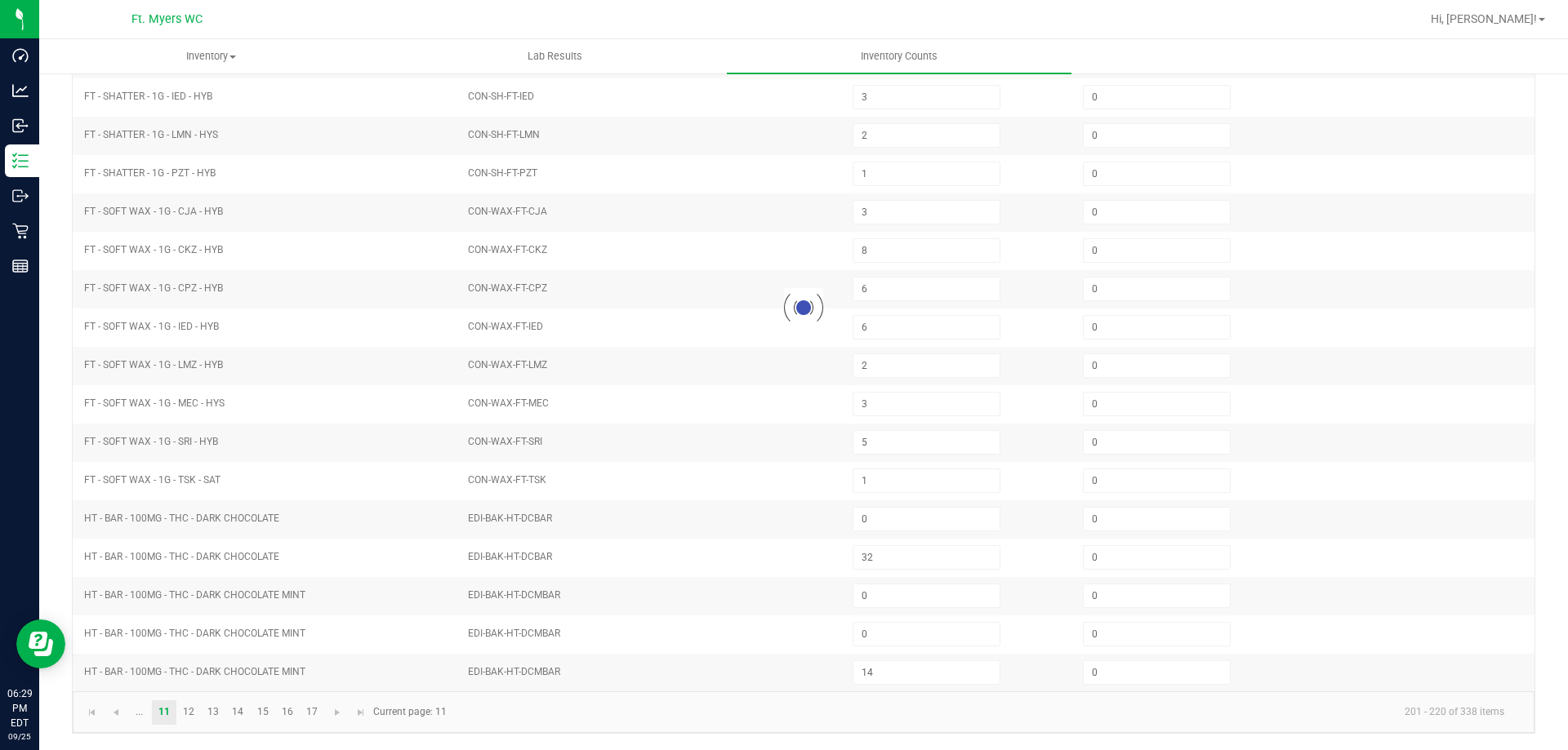
type input "2"
type input "4"
type input "7"
type input "0"
type input "33"
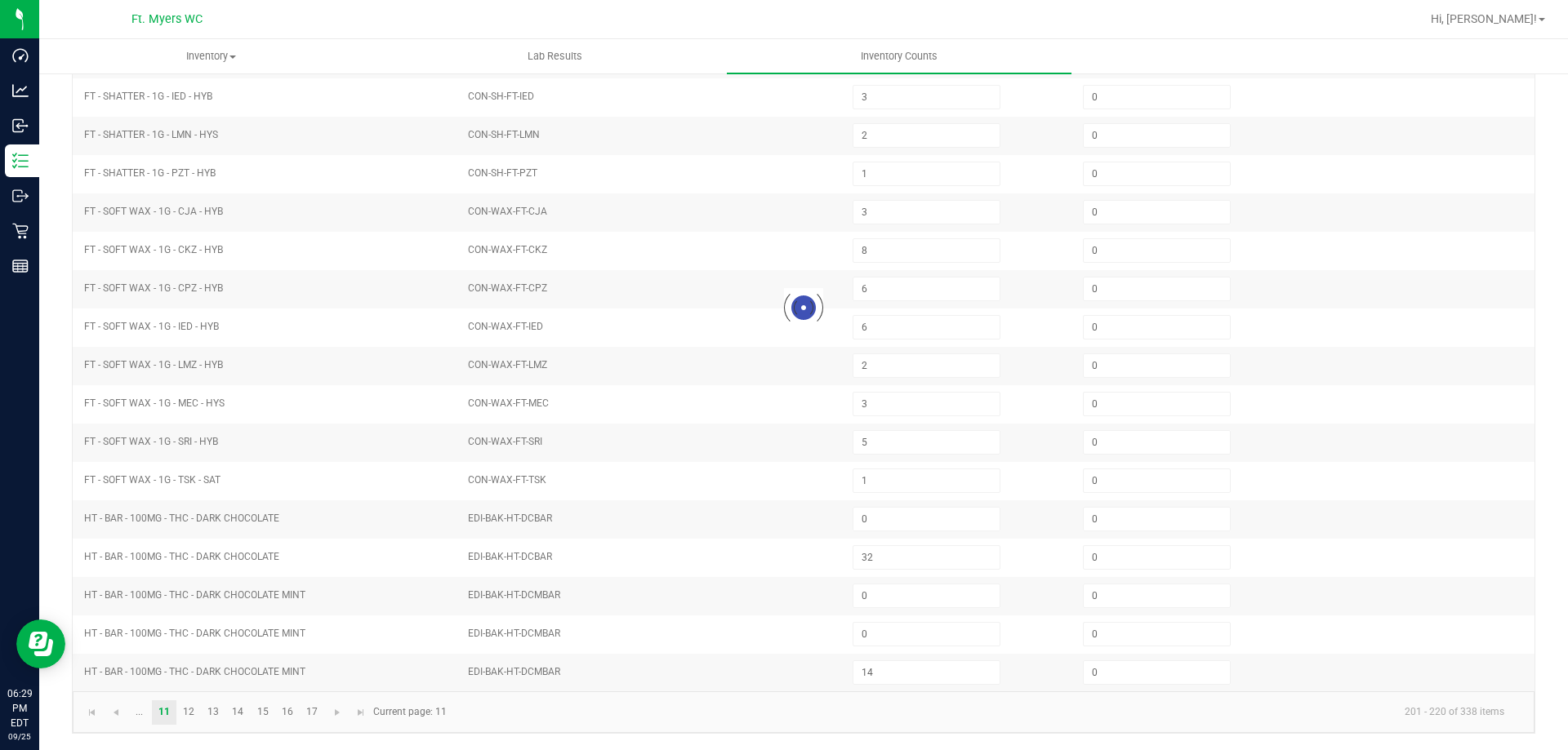
type input "22"
type input "4"
type input "0"
type input "9"
type input "3"
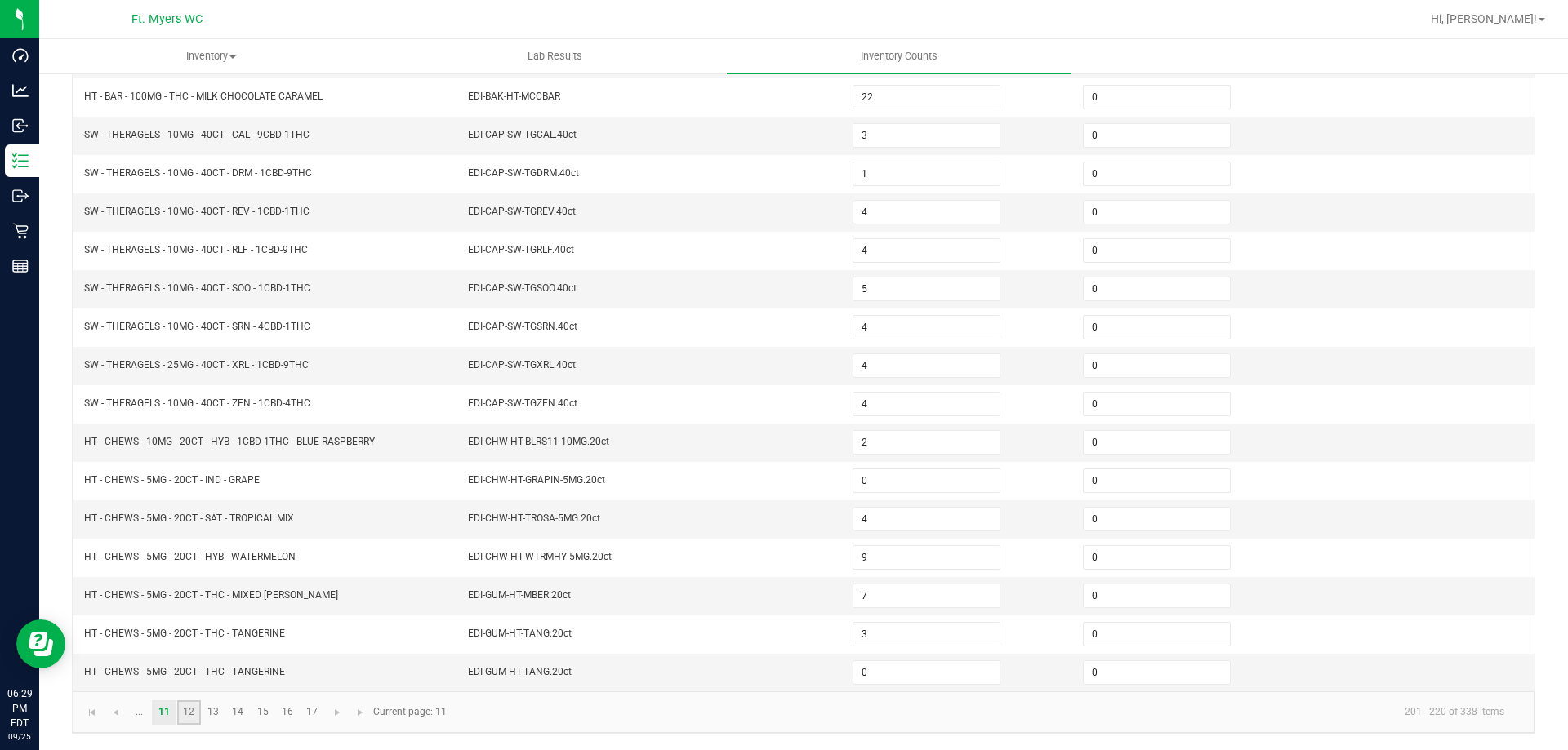
click at [185, 709] on link "12" at bounding box center [188, 712] width 24 height 25
type input "5"
type input "3"
type input "5"
type input "4"
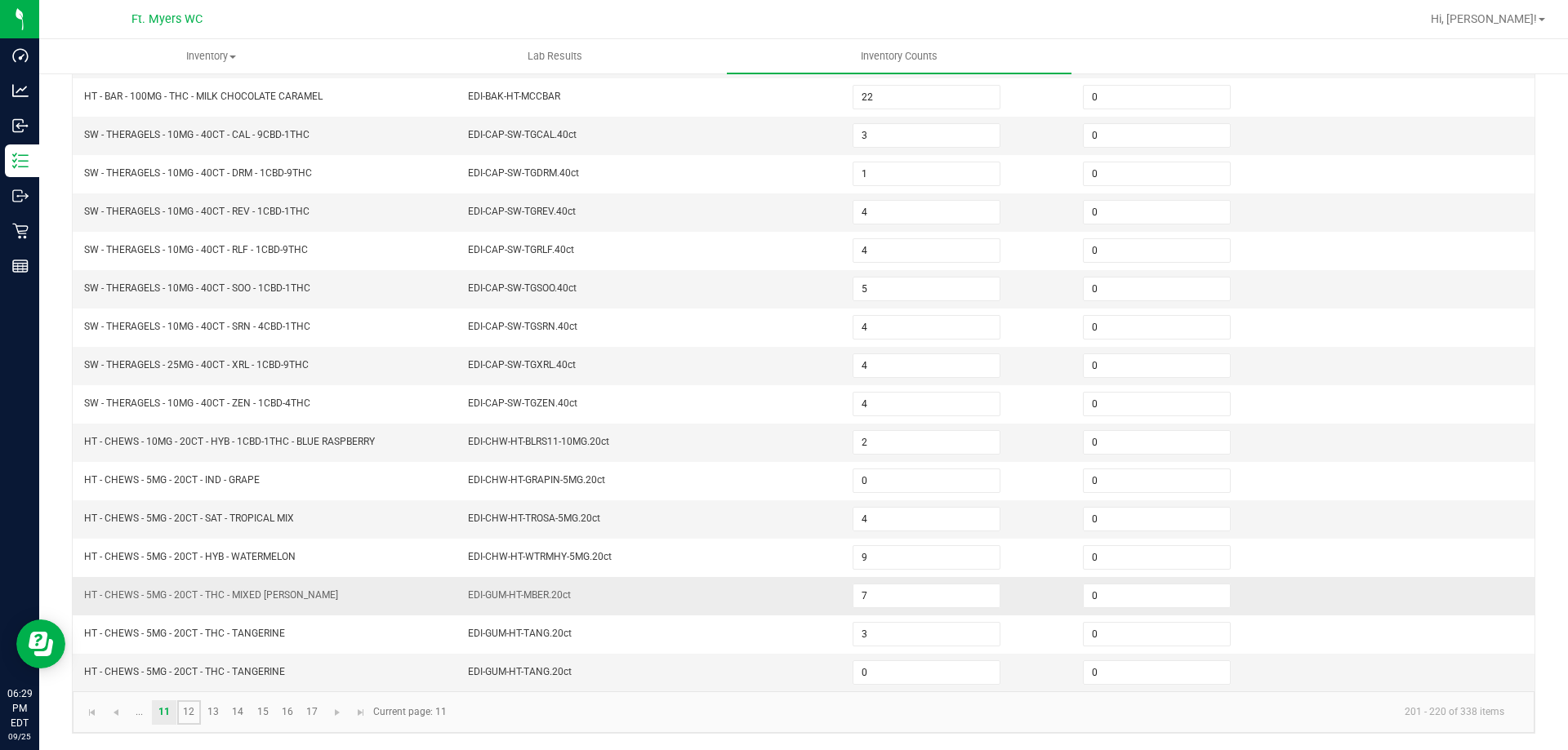
type input "2"
type input "12"
type input "1"
type input "2"
type input "3"
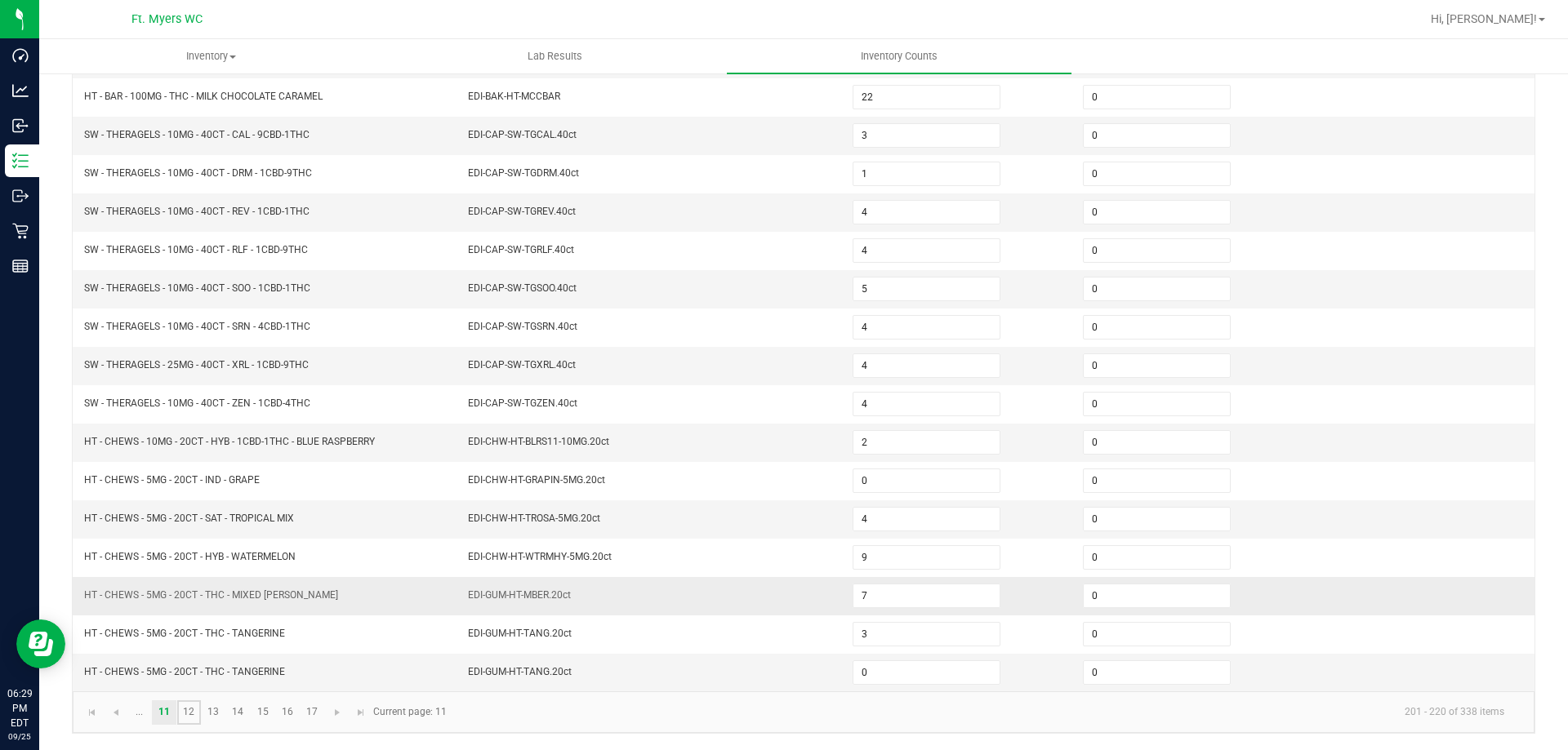
type input "3"
type input "1"
type input "5"
type input "4"
type input "5"
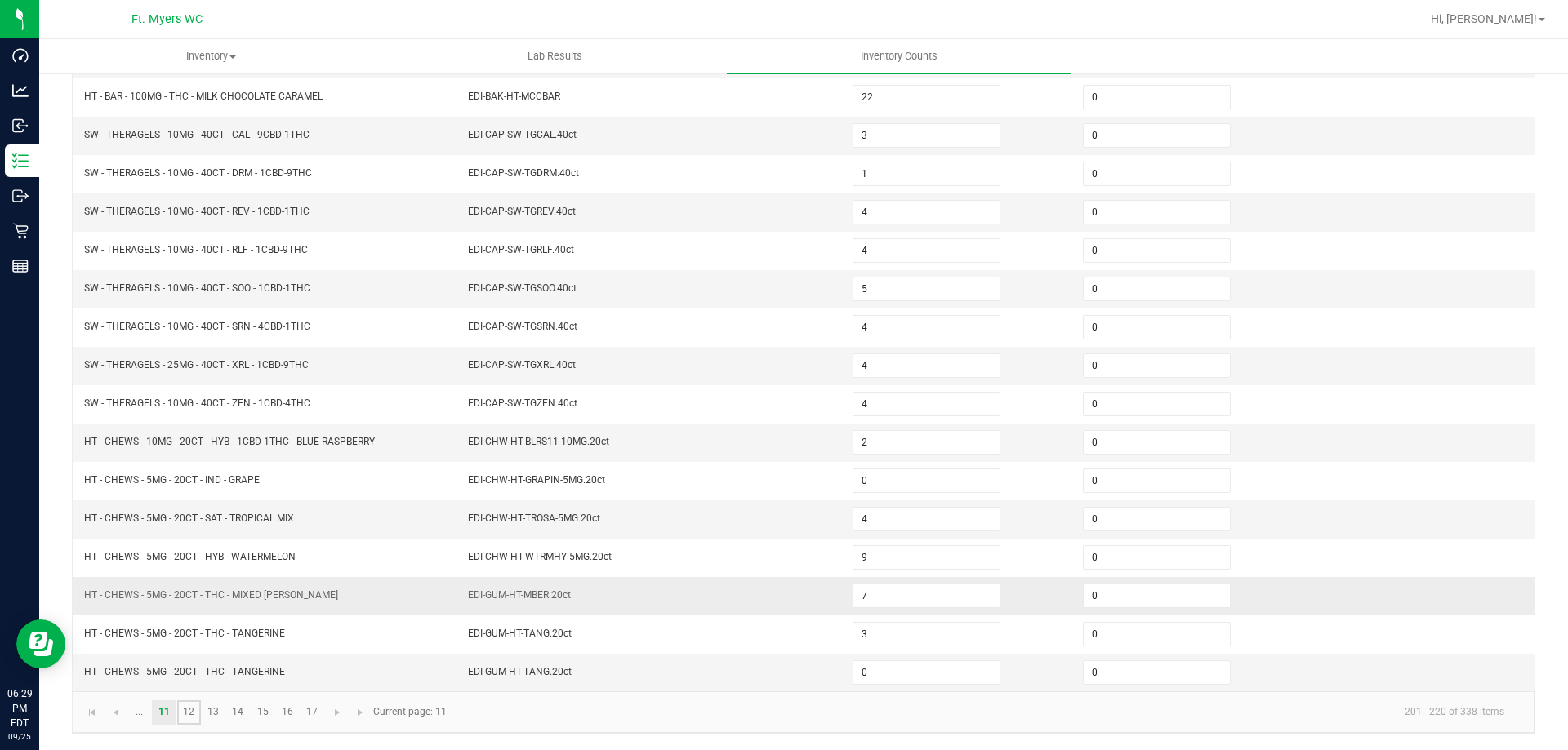
type input "0"
type input "8"
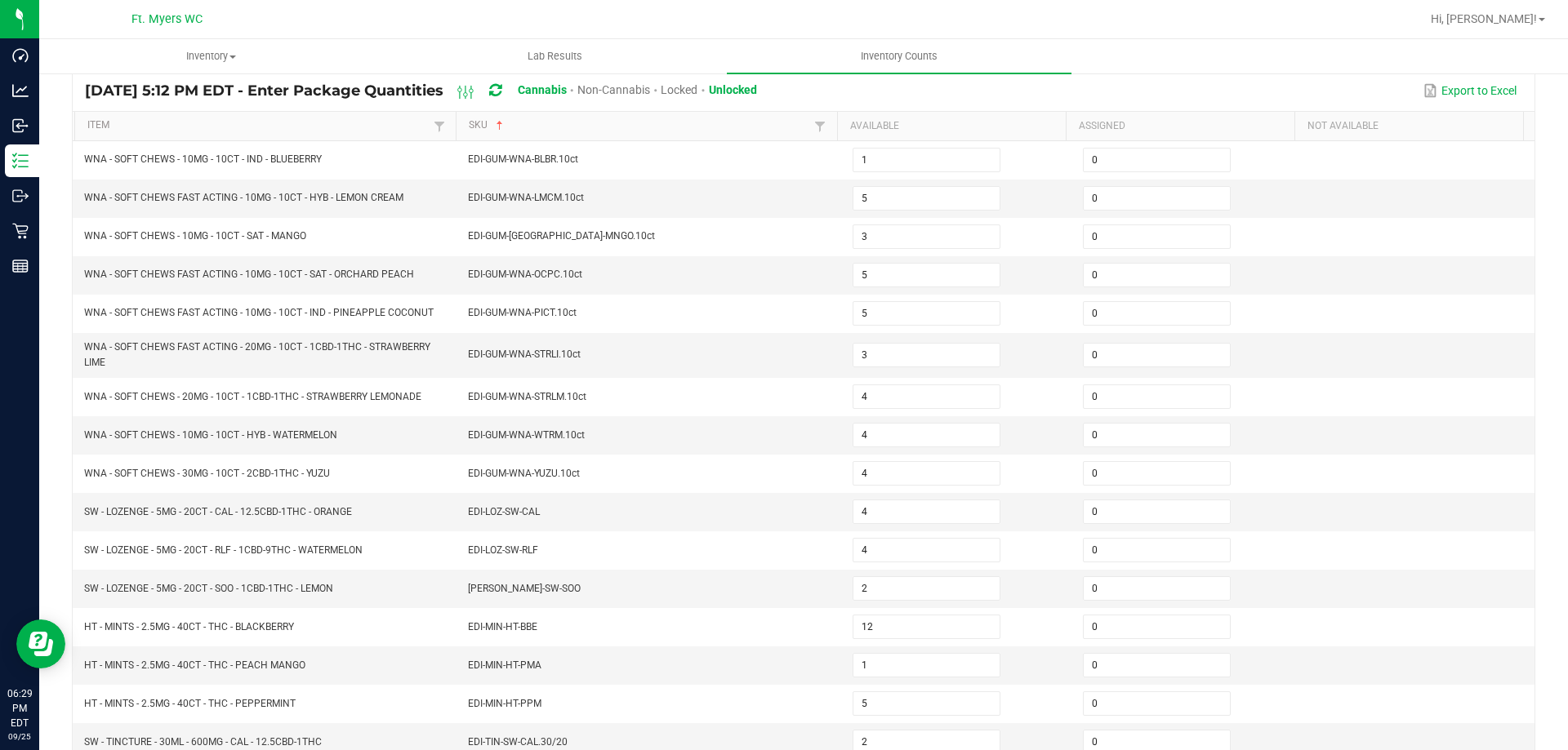
scroll to position [12, 0]
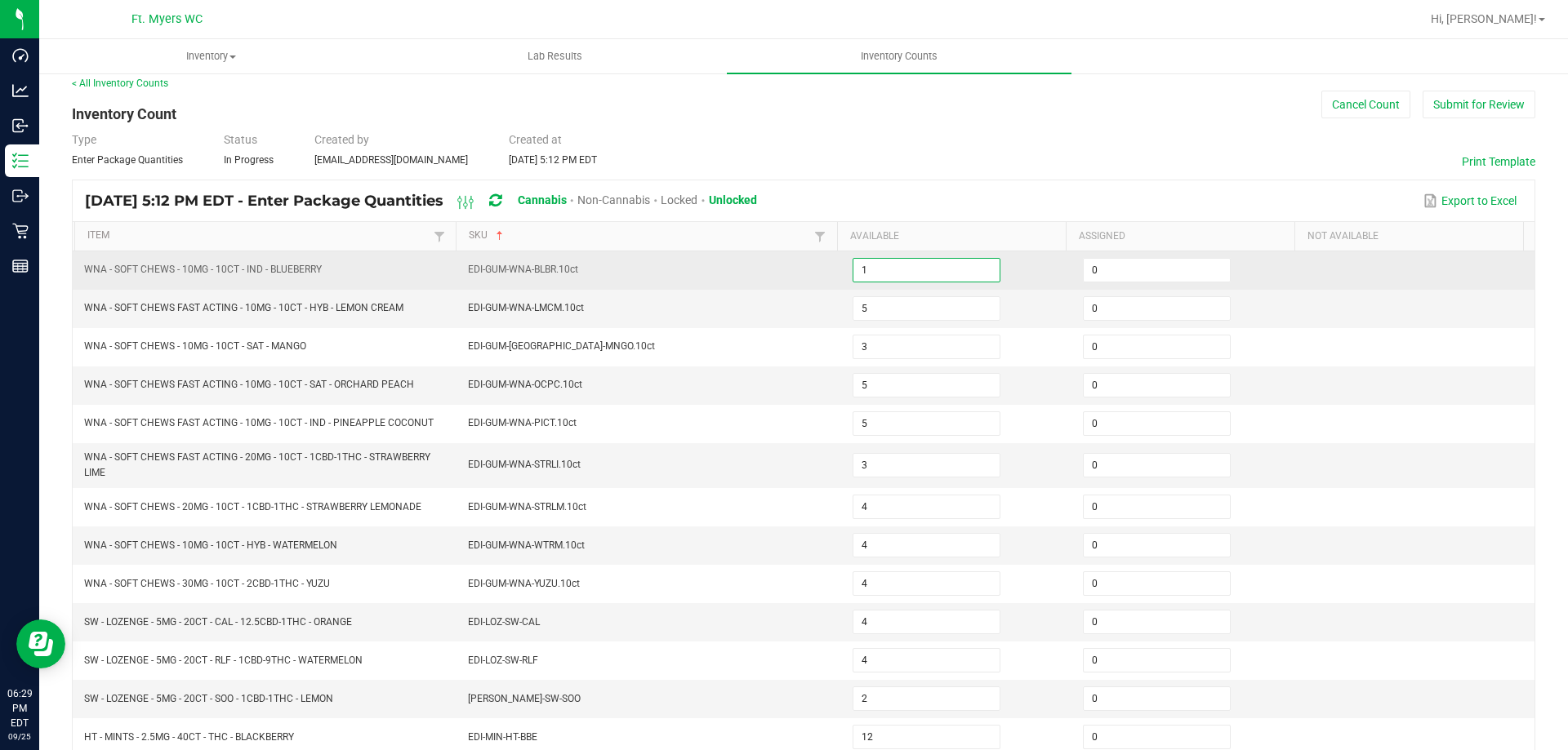
click at [878, 277] on input "1" at bounding box center [926, 270] width 146 height 23
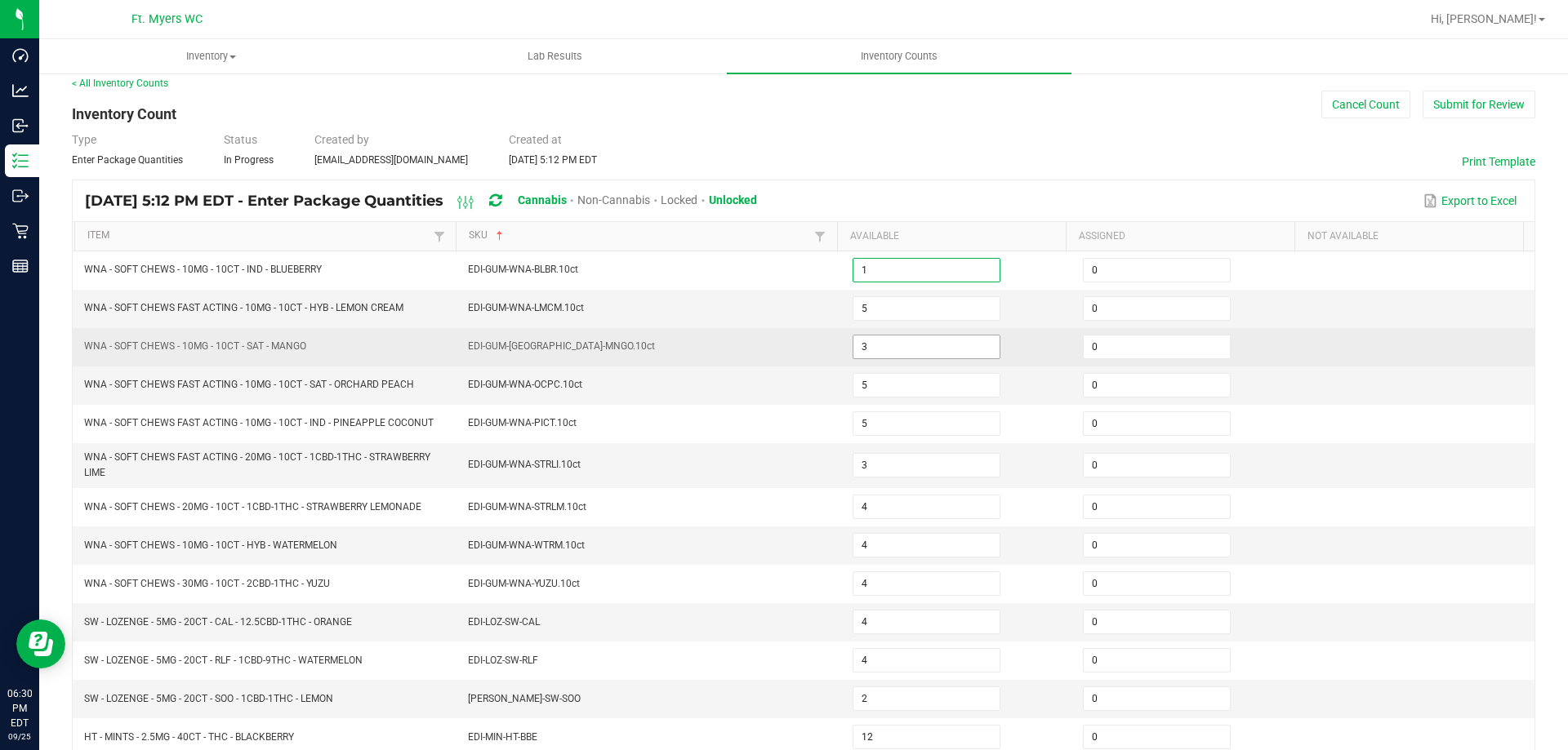
click at [871, 348] on input "3" at bounding box center [926, 347] width 146 height 23
type input "26"
type input "23"
type input "17"
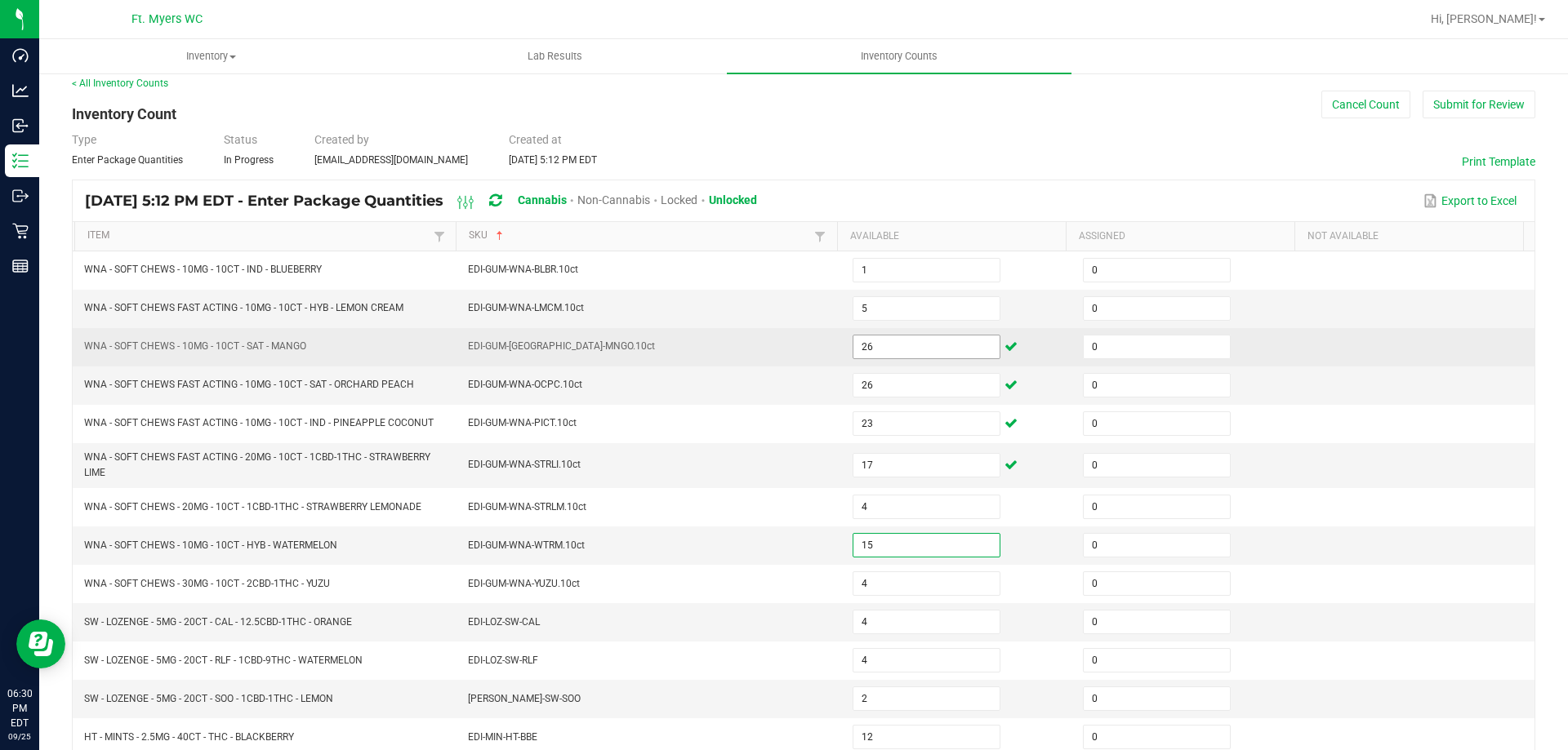
type input "15"
type input "9"
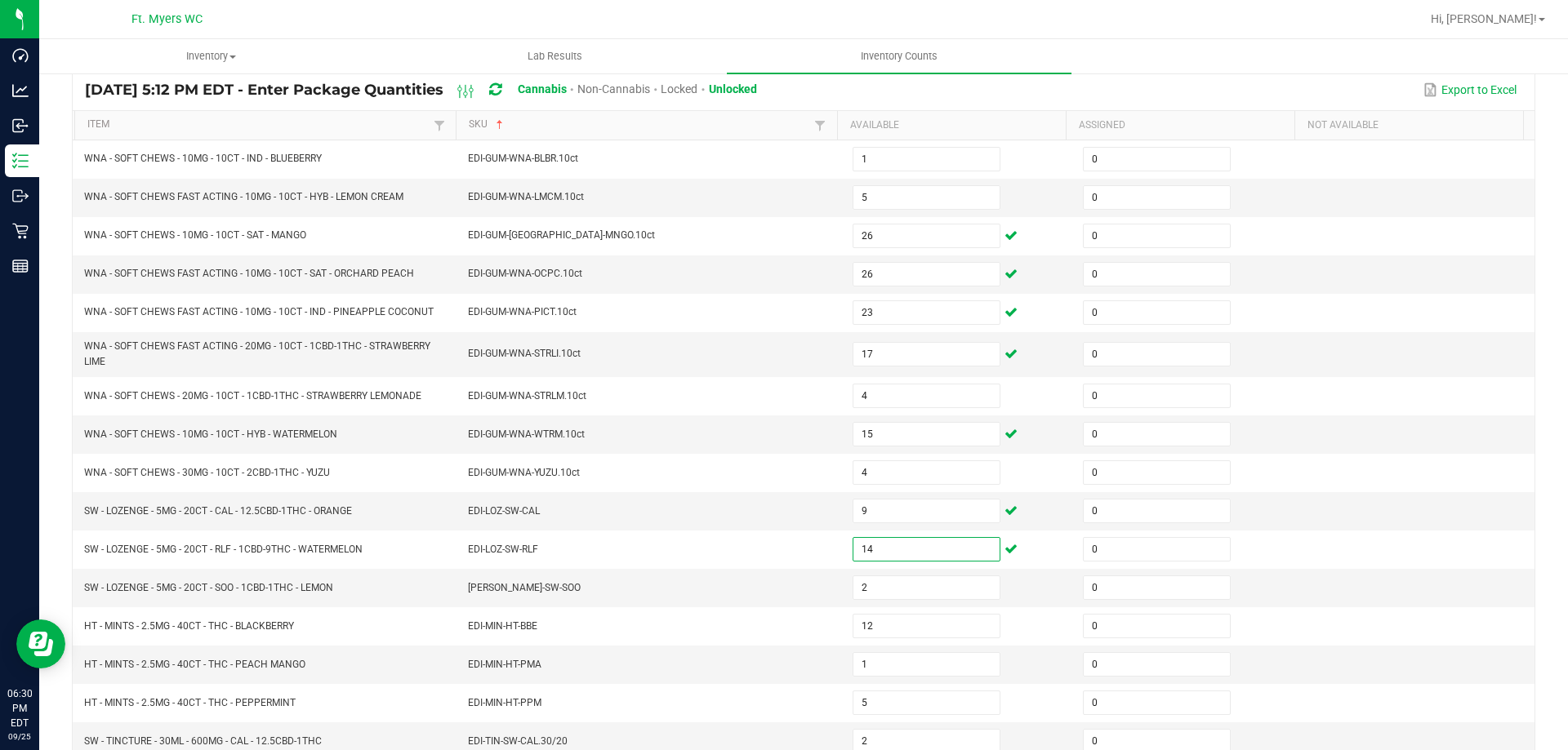
scroll to position [346, 0]
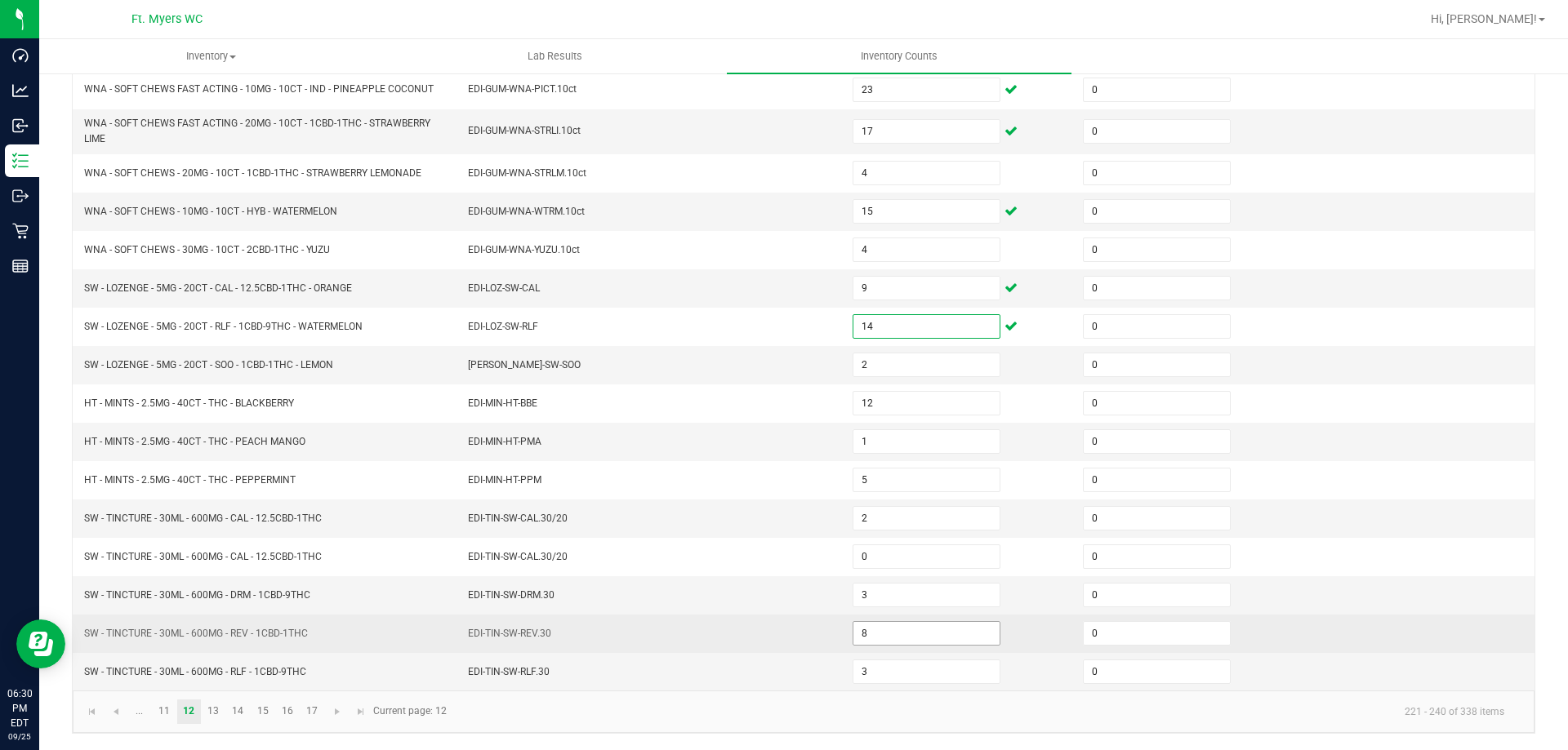
type input "14"
click at [890, 639] on input "8" at bounding box center [926, 634] width 146 height 23
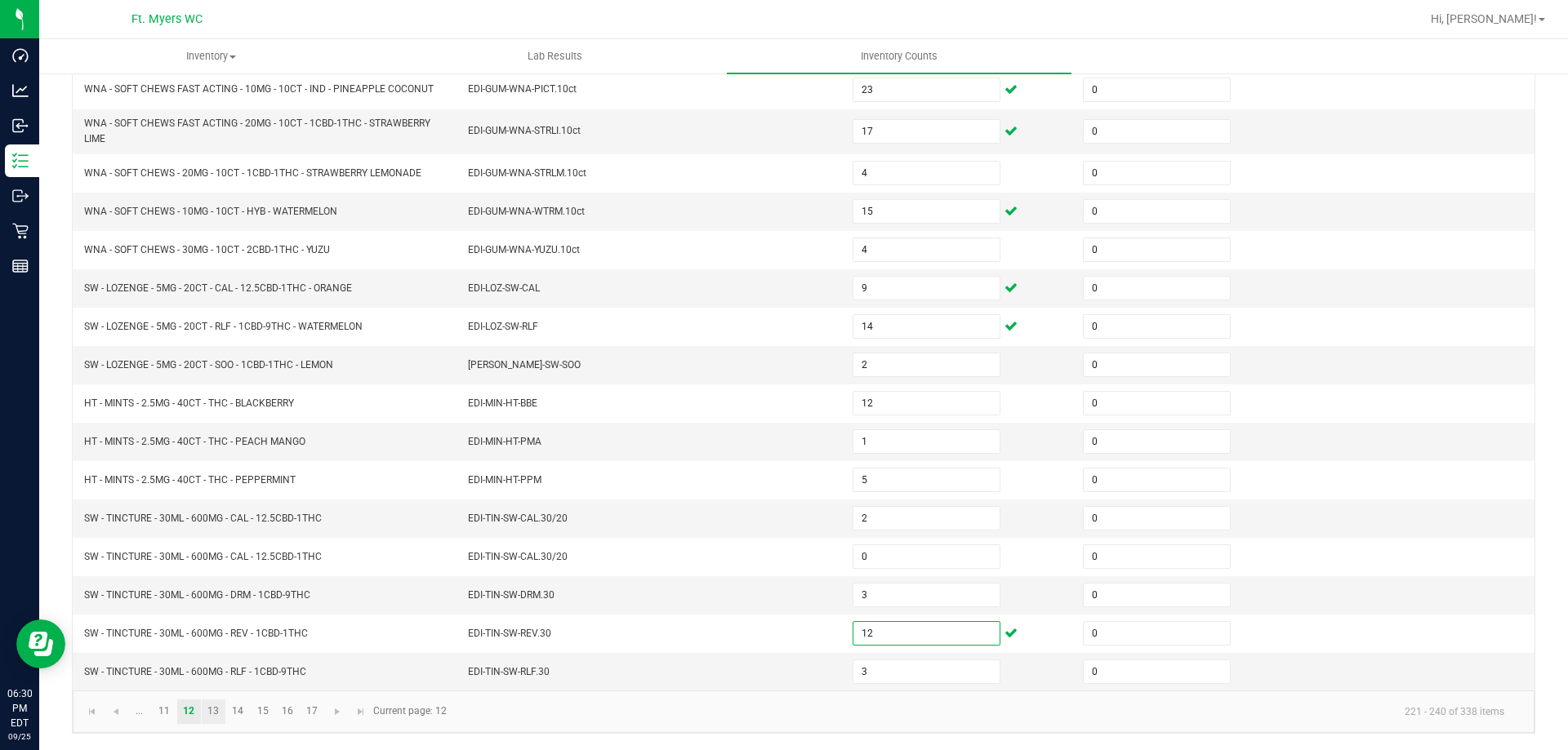
type input "12"
drag, startPoint x: 211, startPoint y: 706, endPoint x: 217, endPoint y: 699, distance: 9.2
click at [212, 706] on link "13" at bounding box center [213, 712] width 24 height 25
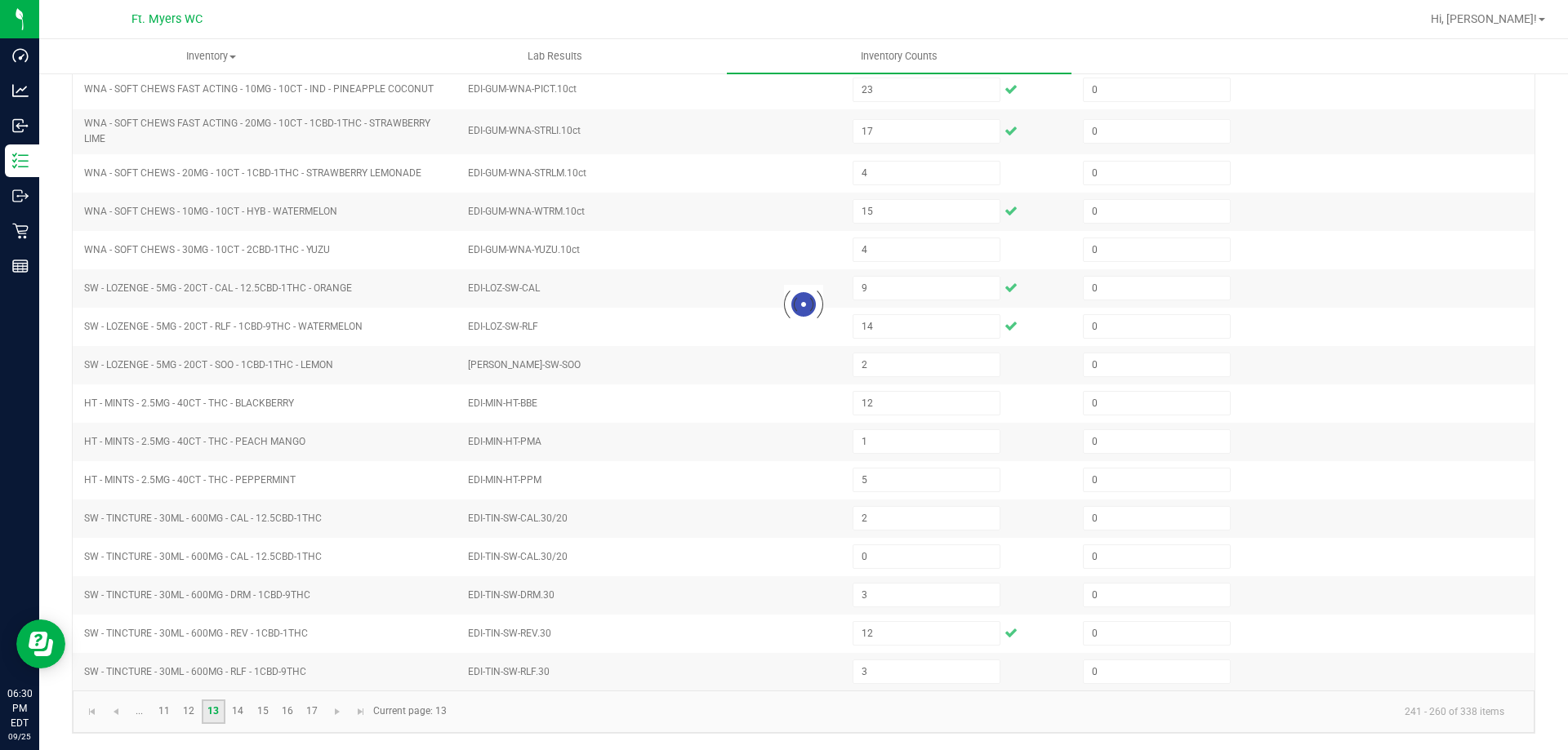
type input "4"
type input "3"
type input "7"
type input "10"
type input "21"
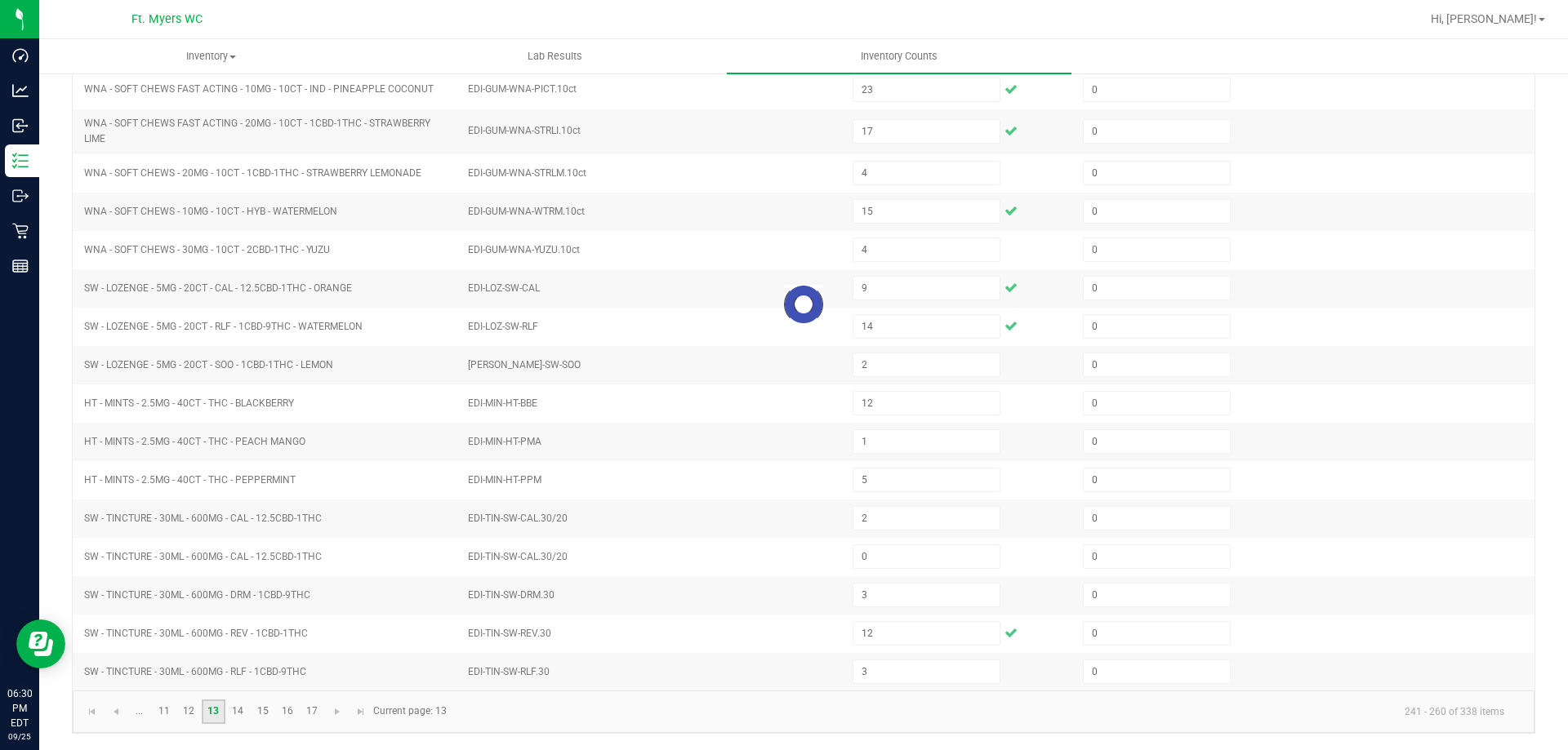
type input "14"
type input "19"
type input "5"
type input "0"
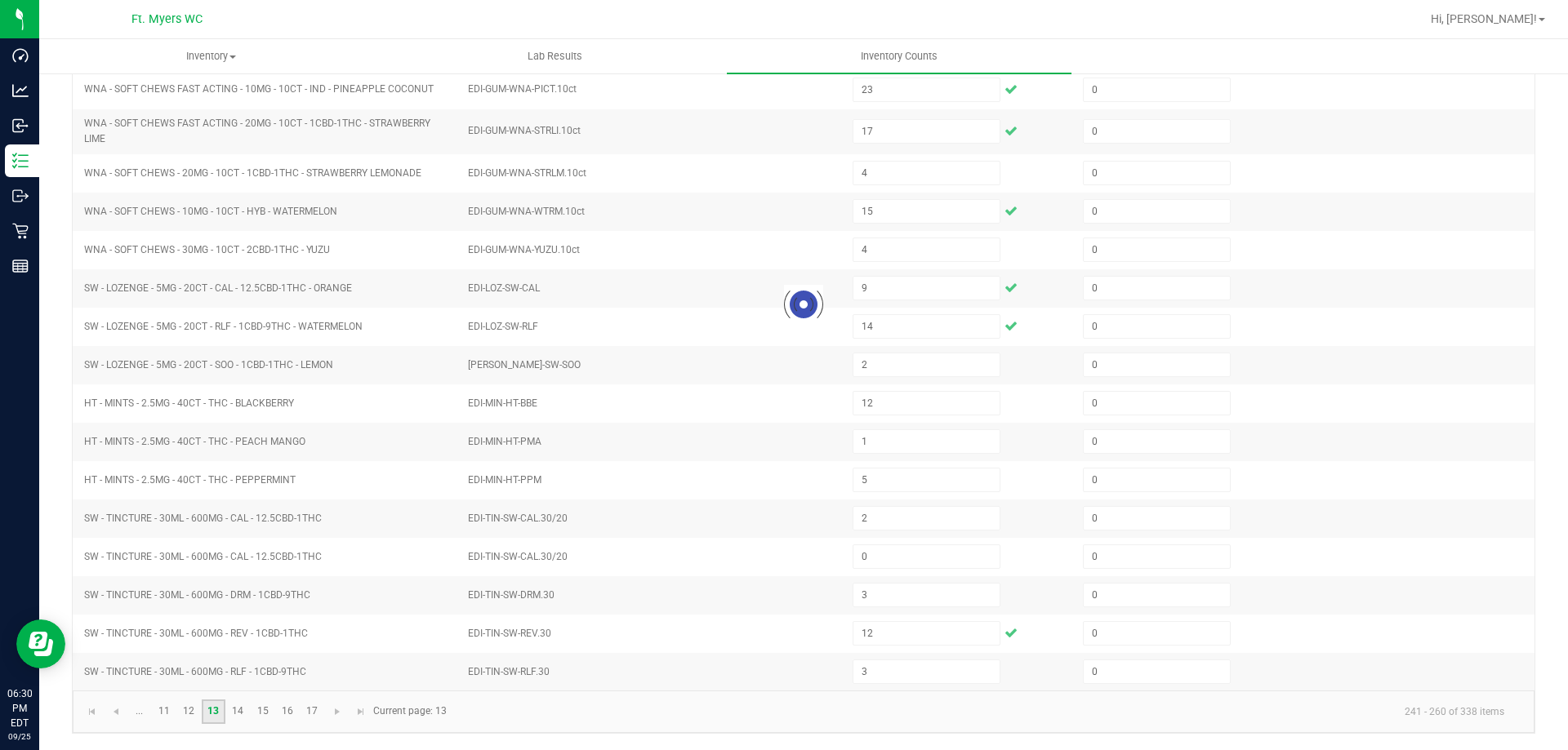
type input "0"
type input "19"
type input "9"
type input "7"
type input "8"
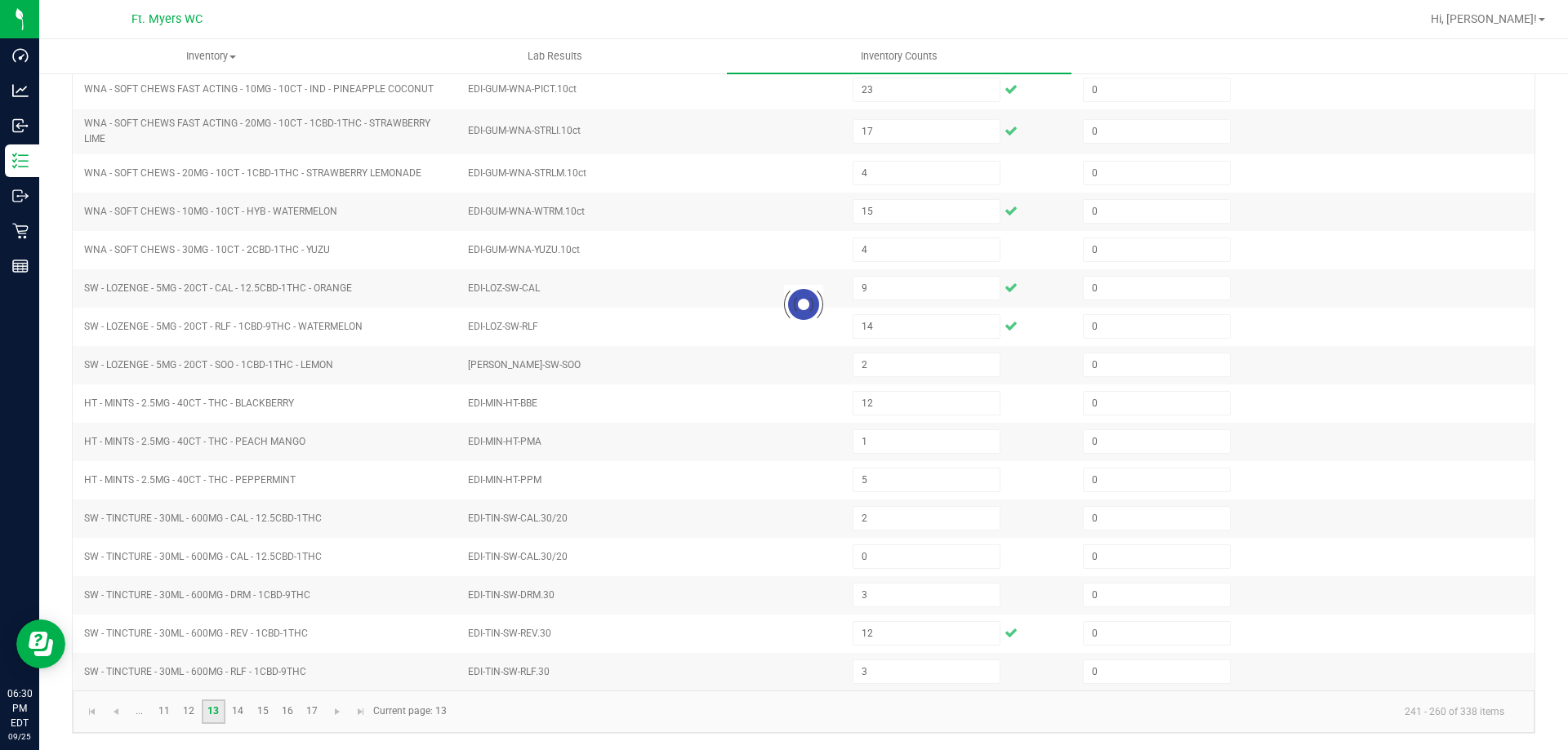
type input "0"
type input "1"
type input "7"
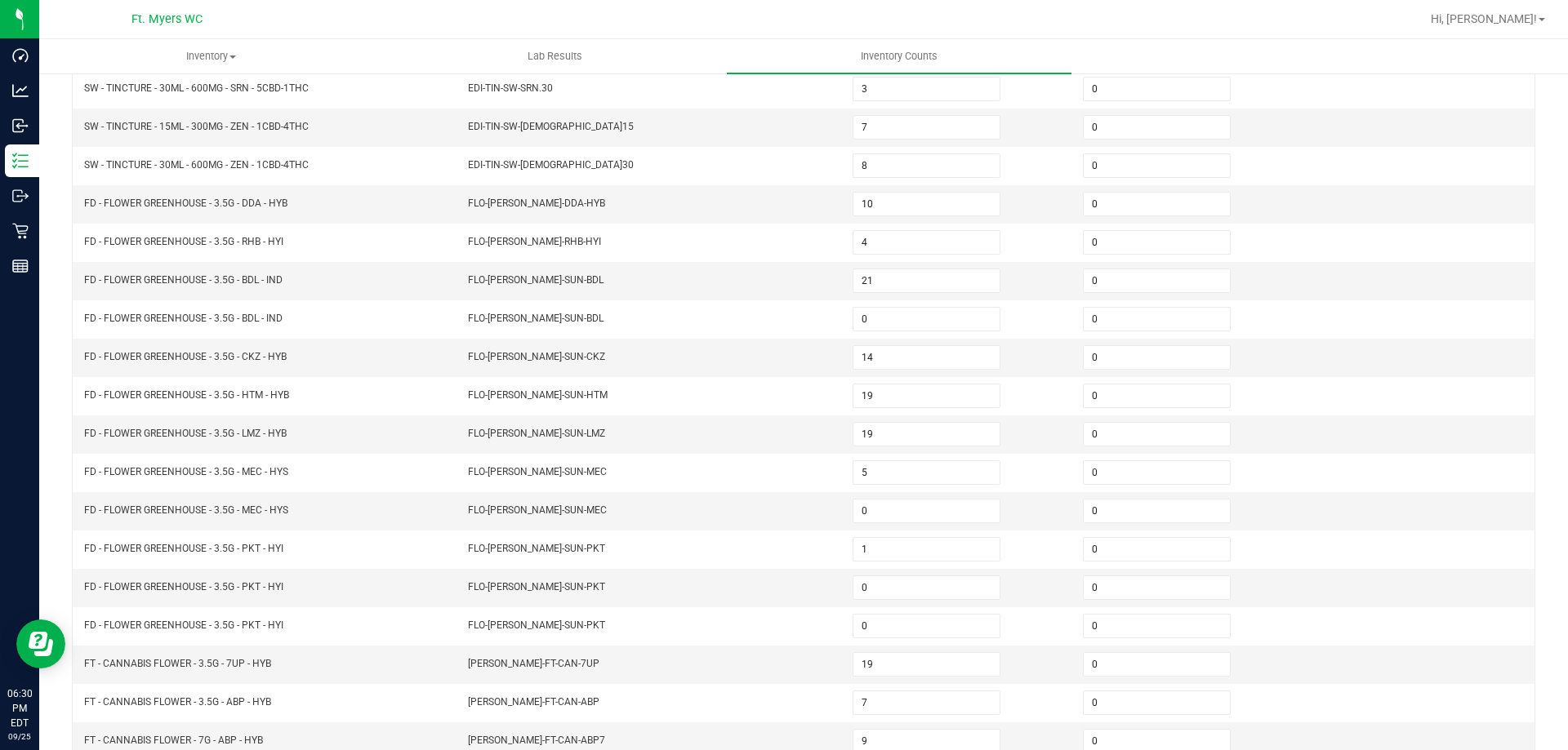
scroll to position [176, 0]
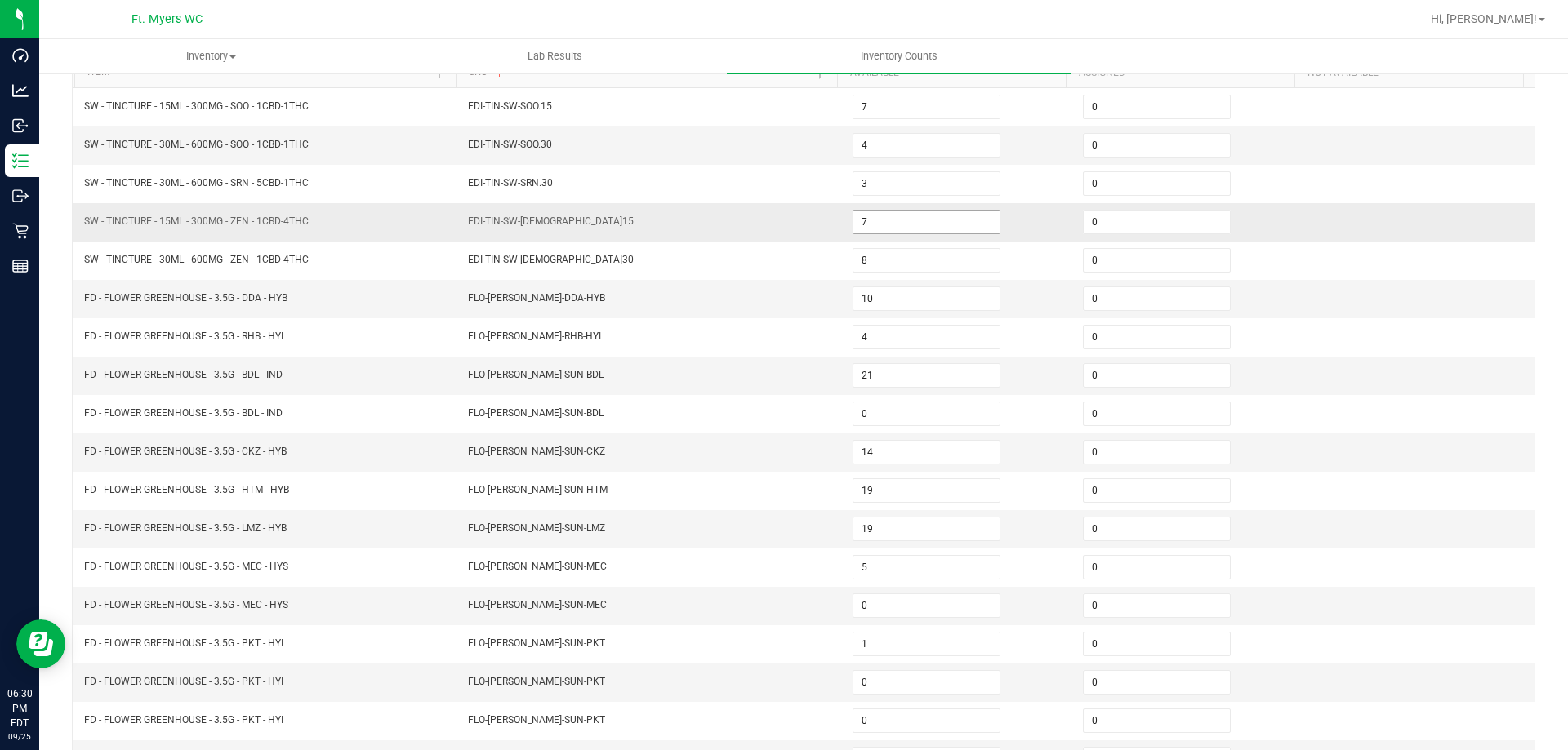
click at [887, 223] on input "7" at bounding box center [926, 222] width 146 height 23
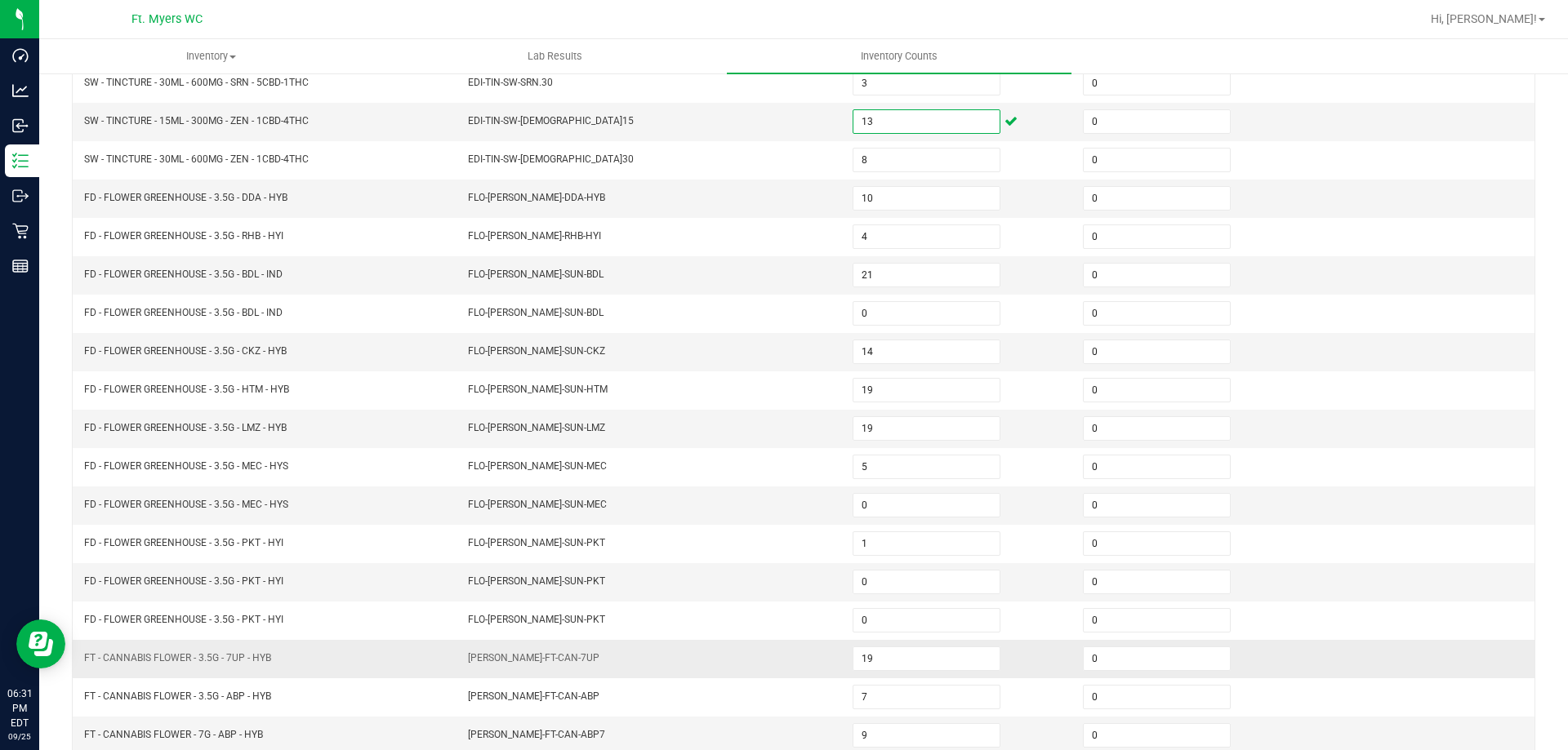
scroll to position [339, 0]
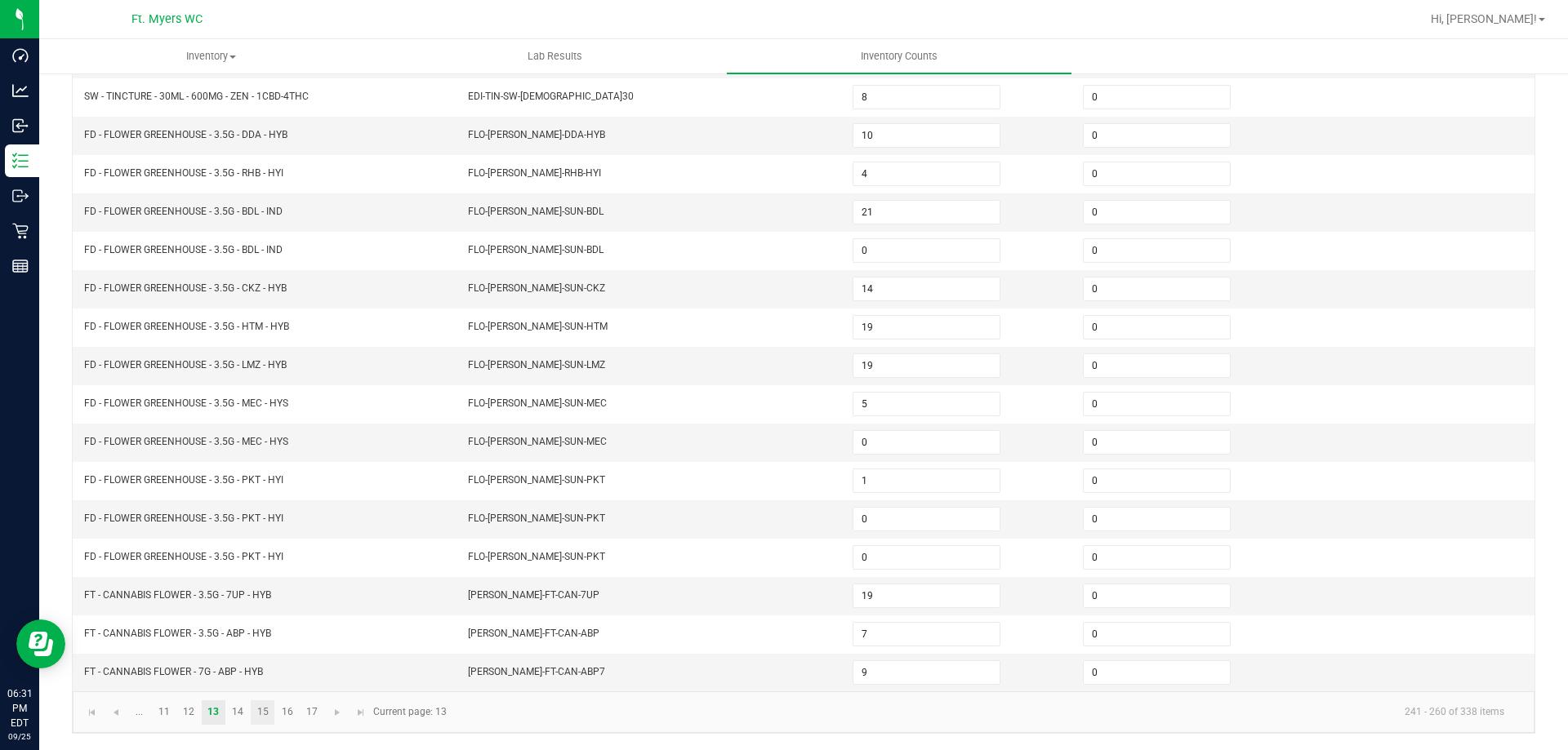
type input "13"
click at [254, 712] on link "15" at bounding box center [262, 712] width 24 height 25
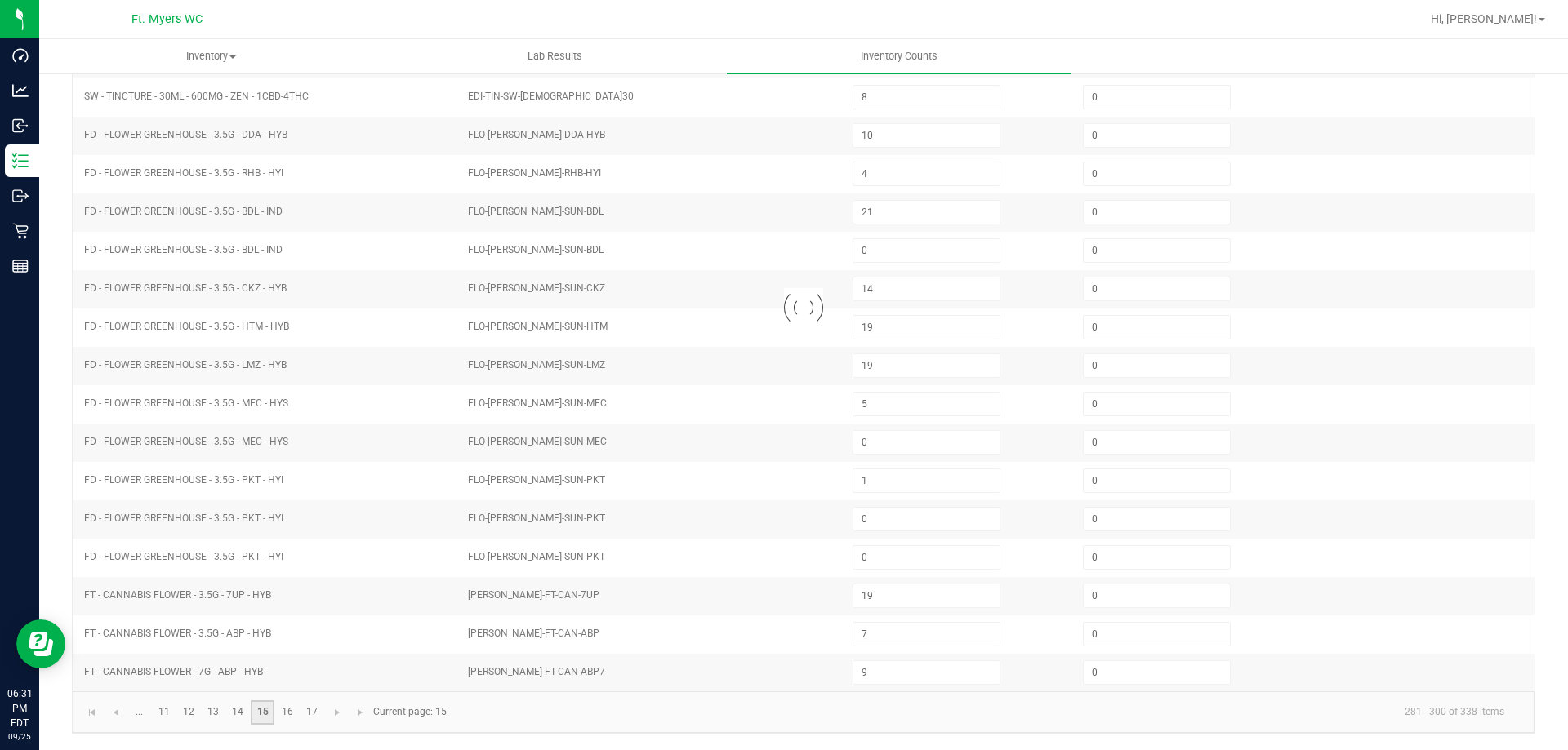
type input "10"
type input "16"
type input "15"
type input "16"
type input "15"
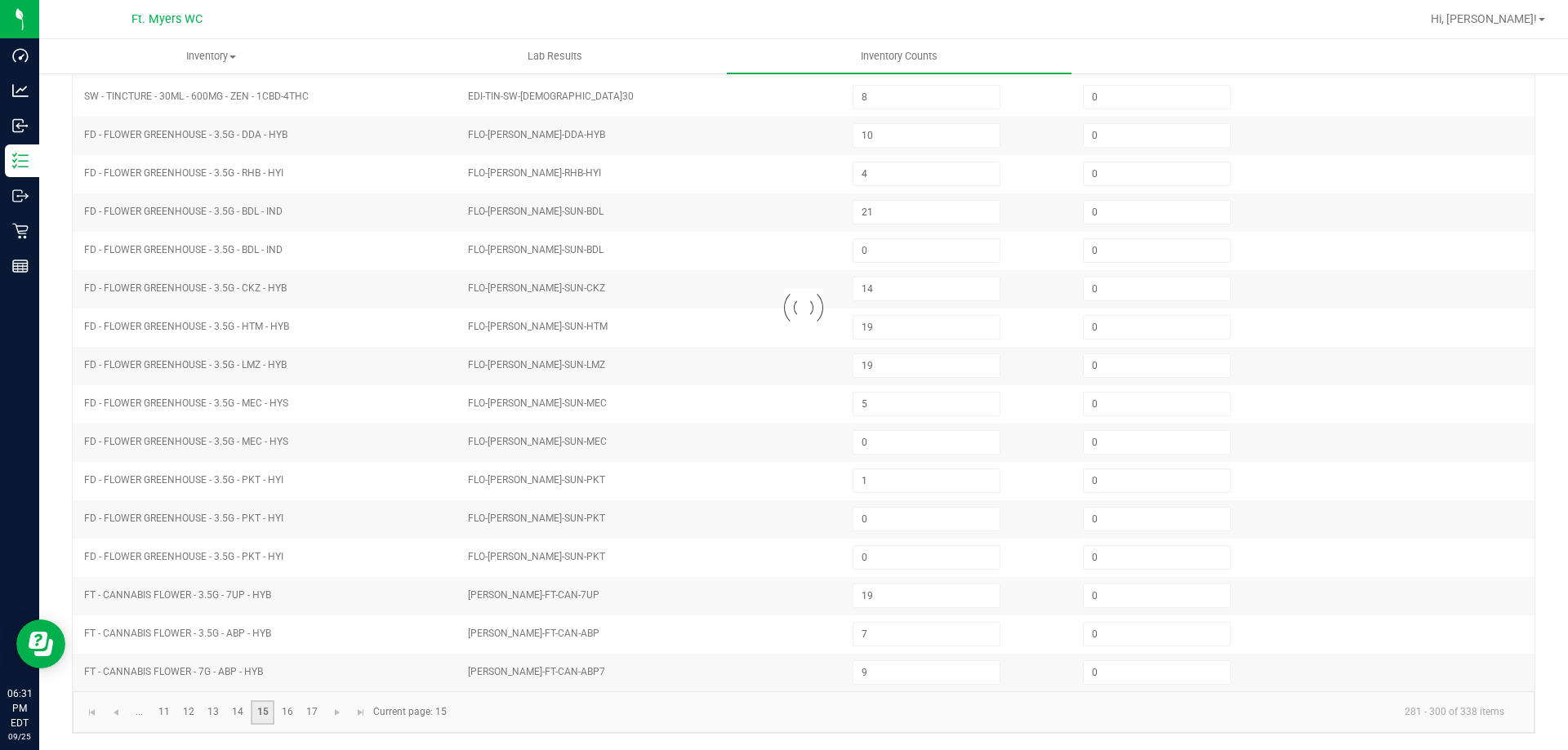
type input "17"
type input "4"
type input "5"
type input "9"
type input "10"
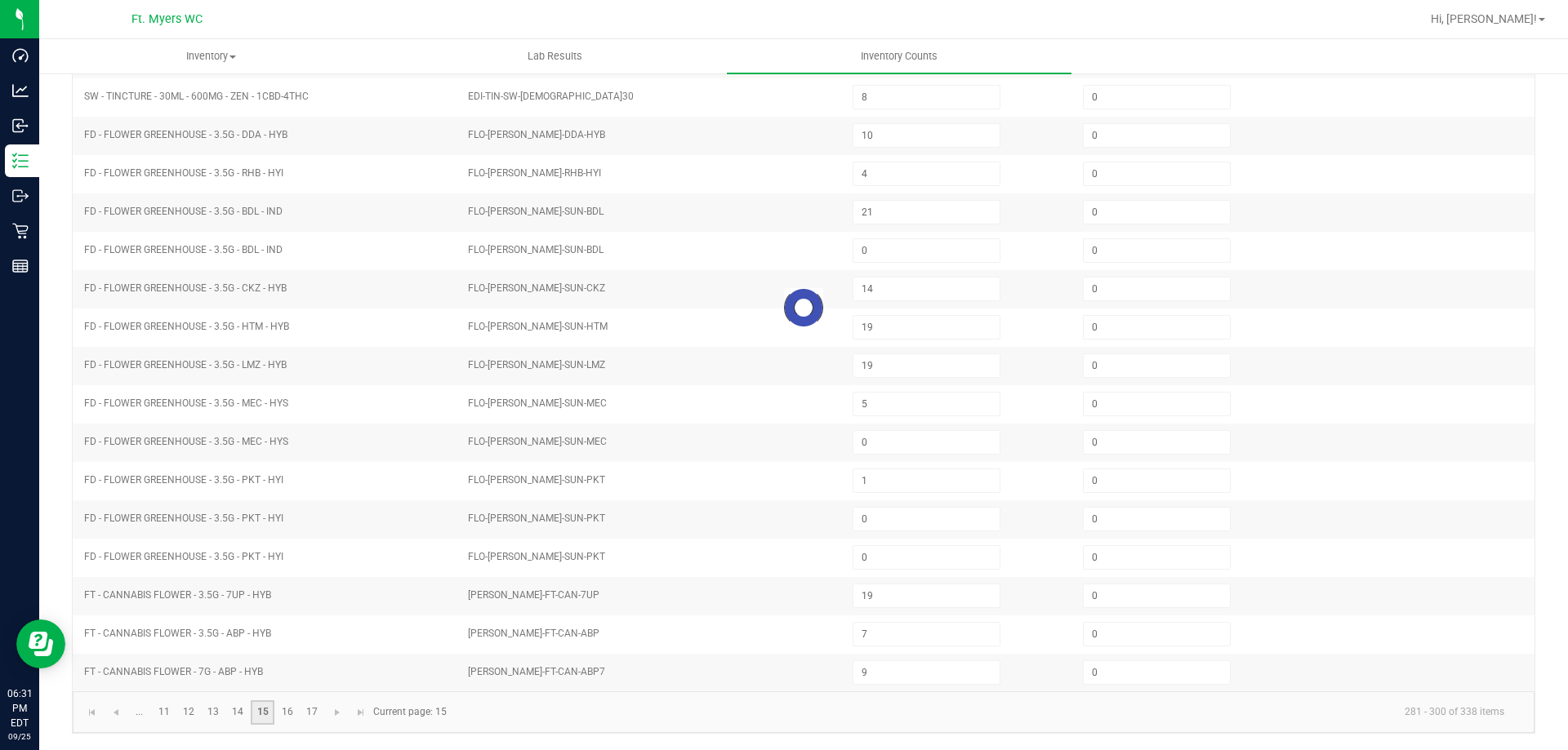
type input "23"
type input "14"
type input "9"
type input "17"
type input "13"
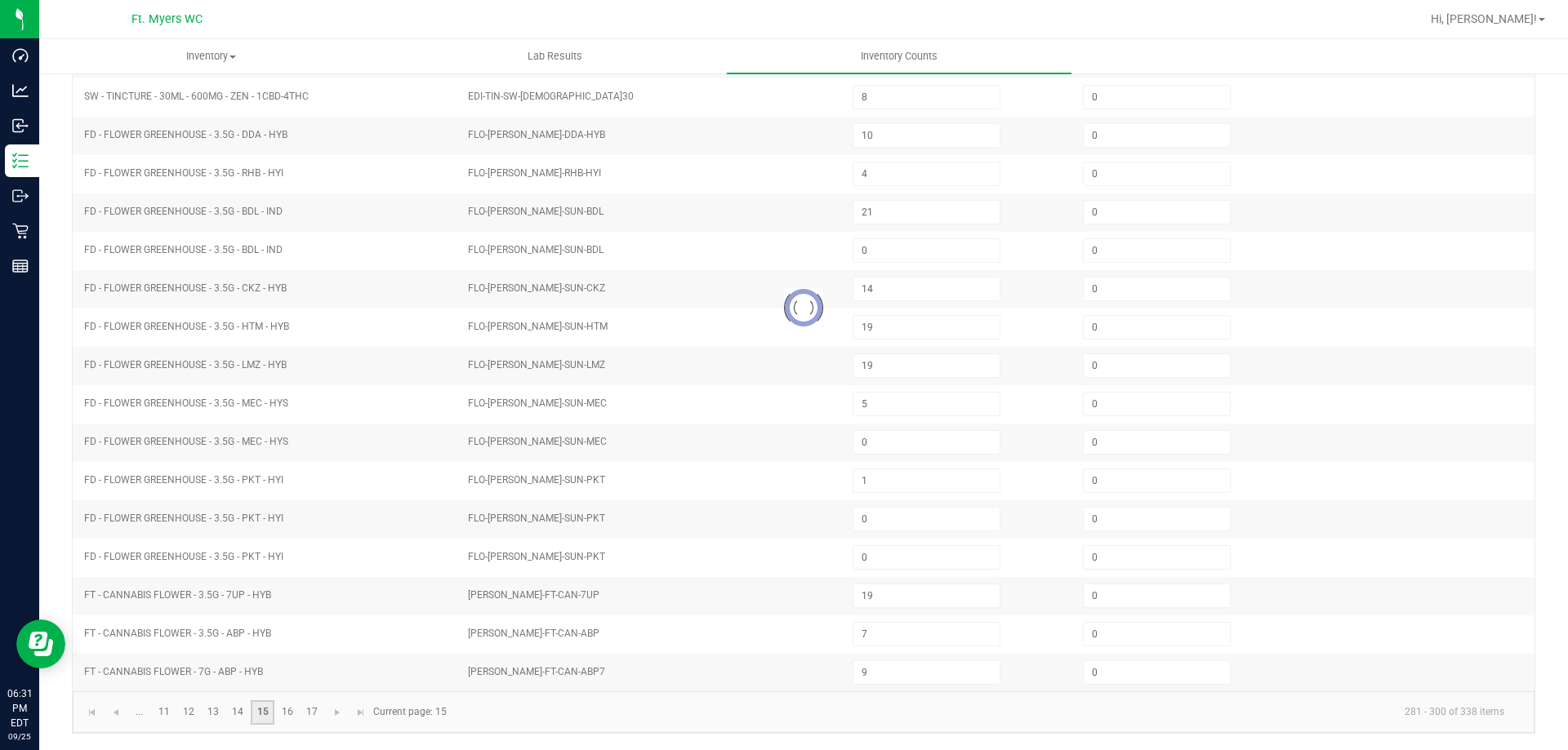
type input "20"
type input "9"
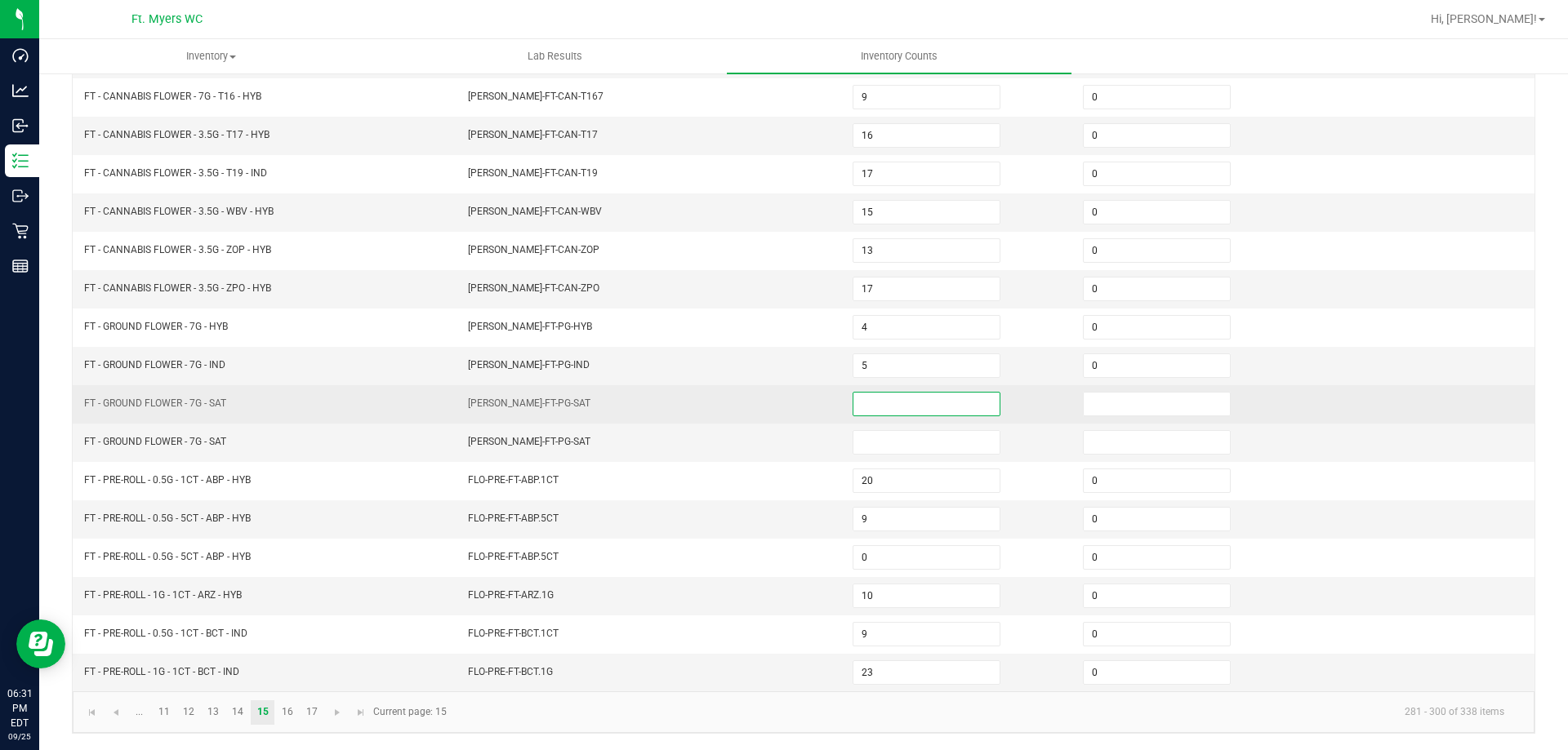
click at [886, 404] on input at bounding box center [926, 404] width 146 height 23
type input "0"
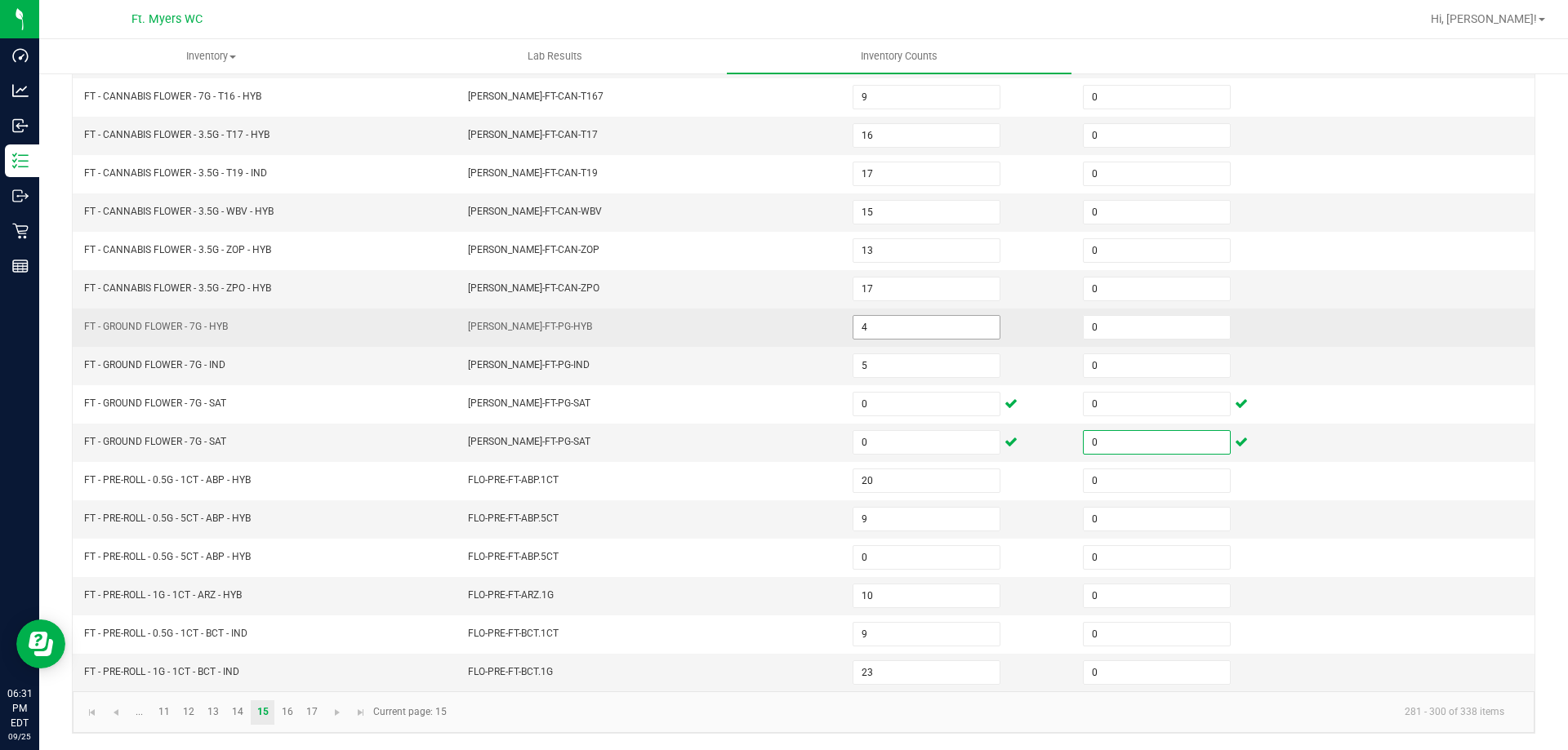
type input "0"
click at [950, 329] on input "4" at bounding box center [926, 327] width 146 height 23
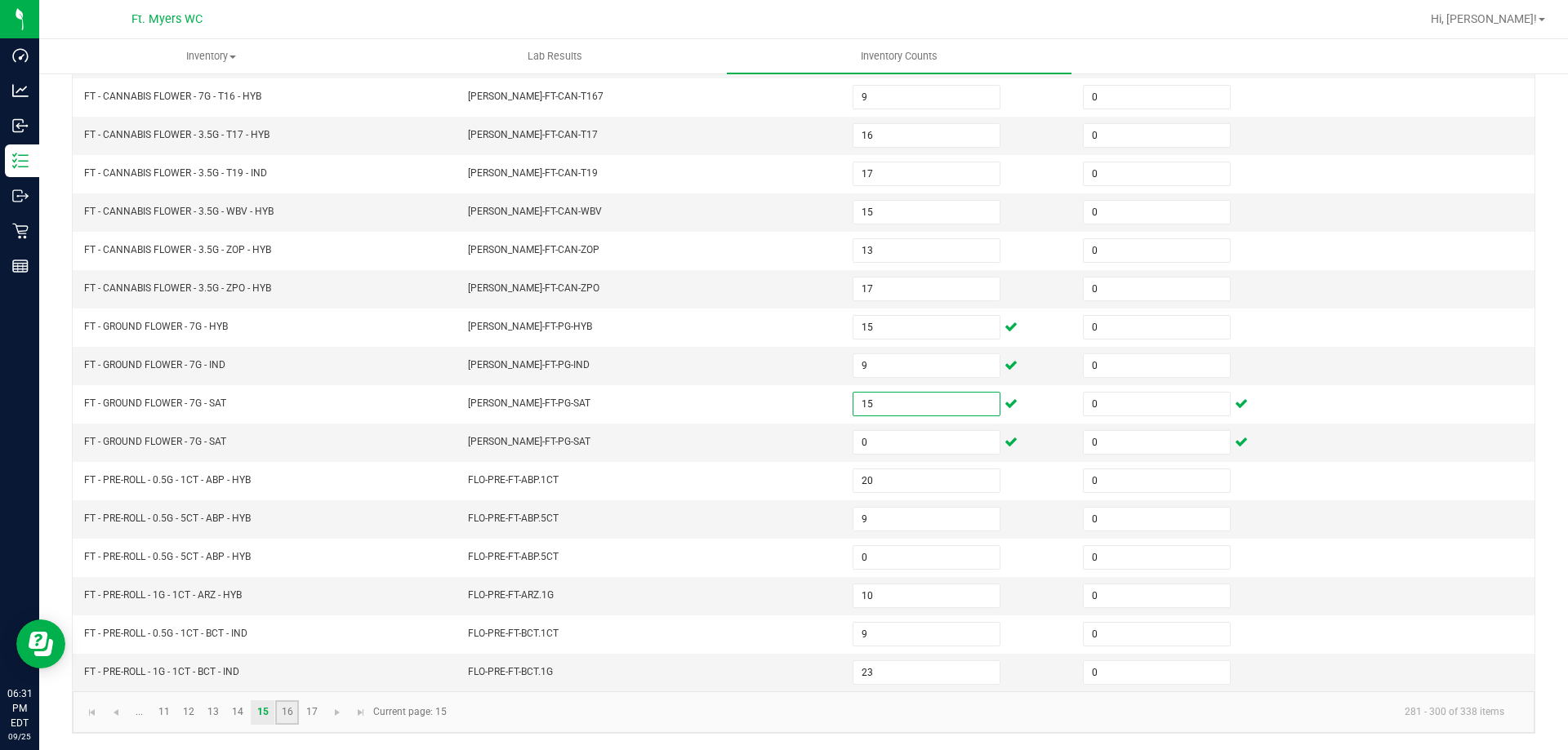
click at [283, 710] on link "16" at bounding box center [287, 712] width 24 height 25
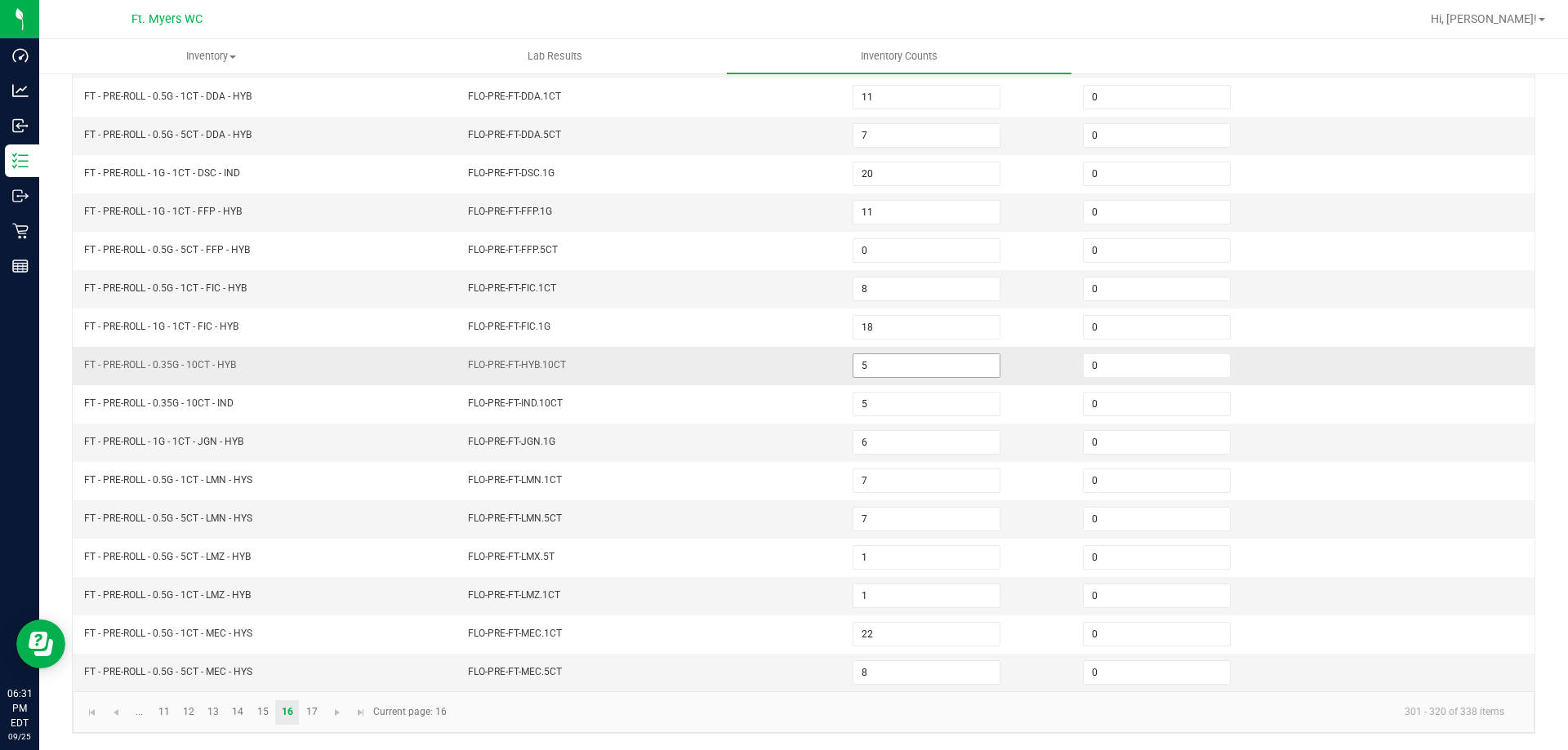
click at [929, 356] on input "5" at bounding box center [926, 366] width 146 height 23
click at [313, 714] on link "17" at bounding box center [311, 712] width 24 height 25
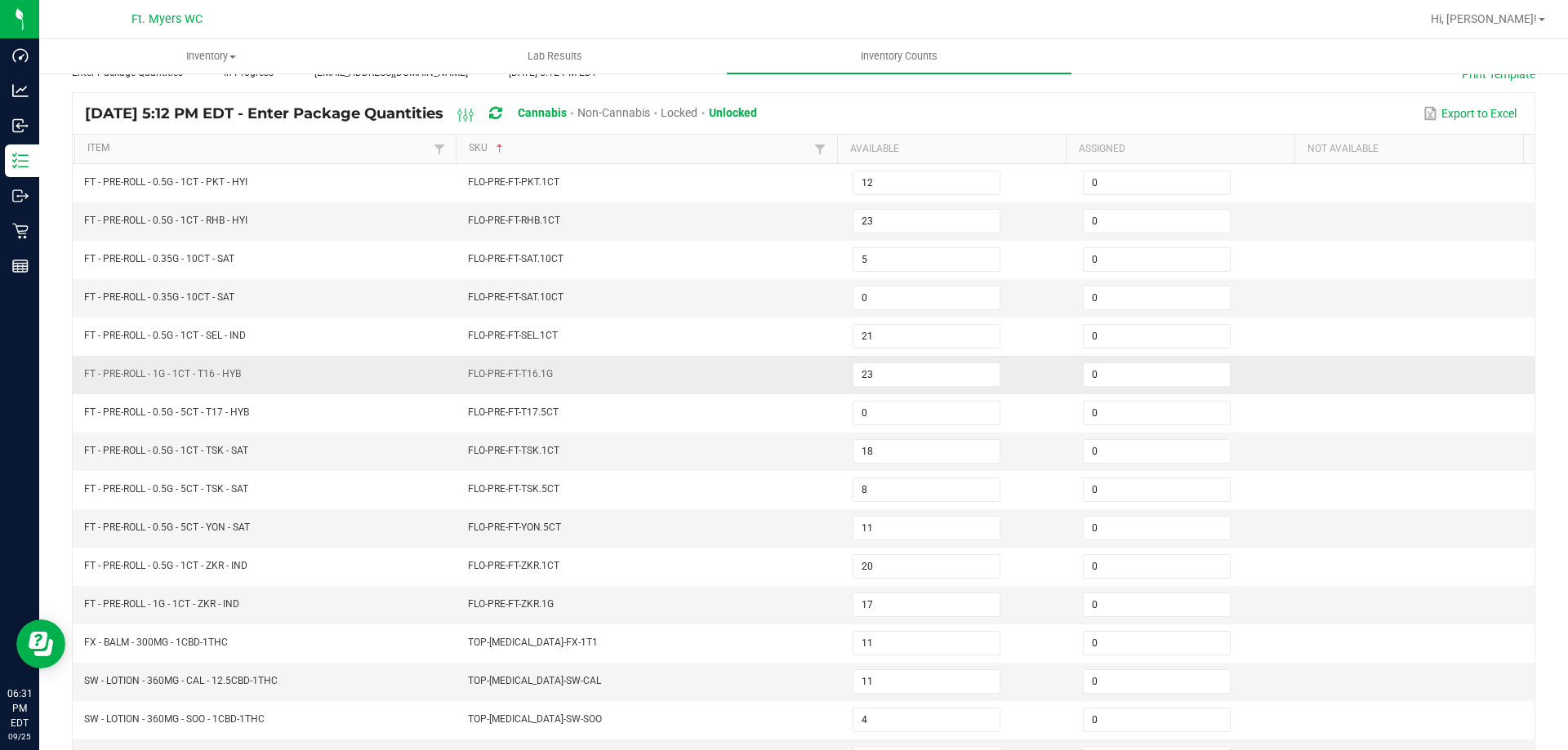
scroll to position [98, 0]
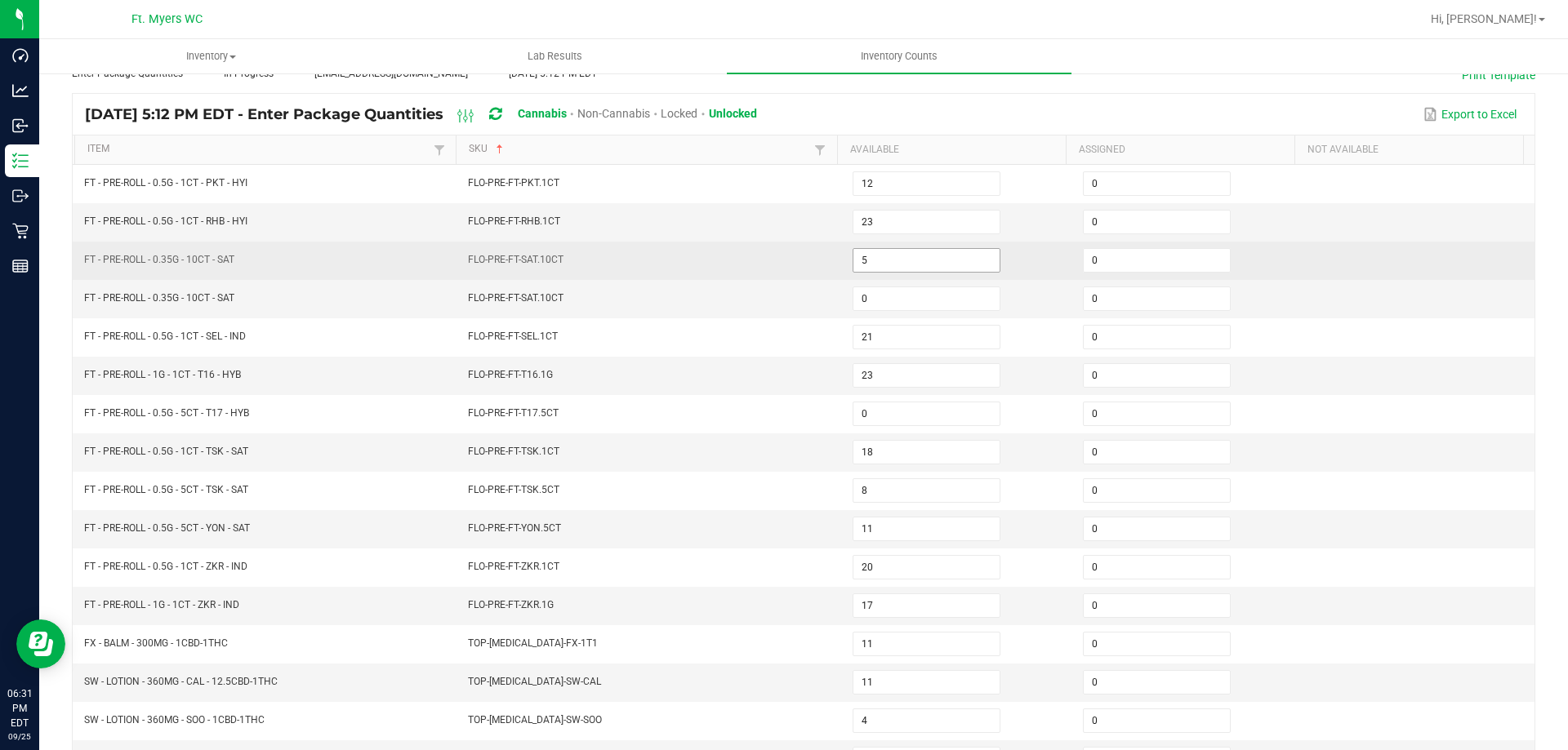
click at [901, 270] on input "5" at bounding box center [926, 260] width 146 height 23
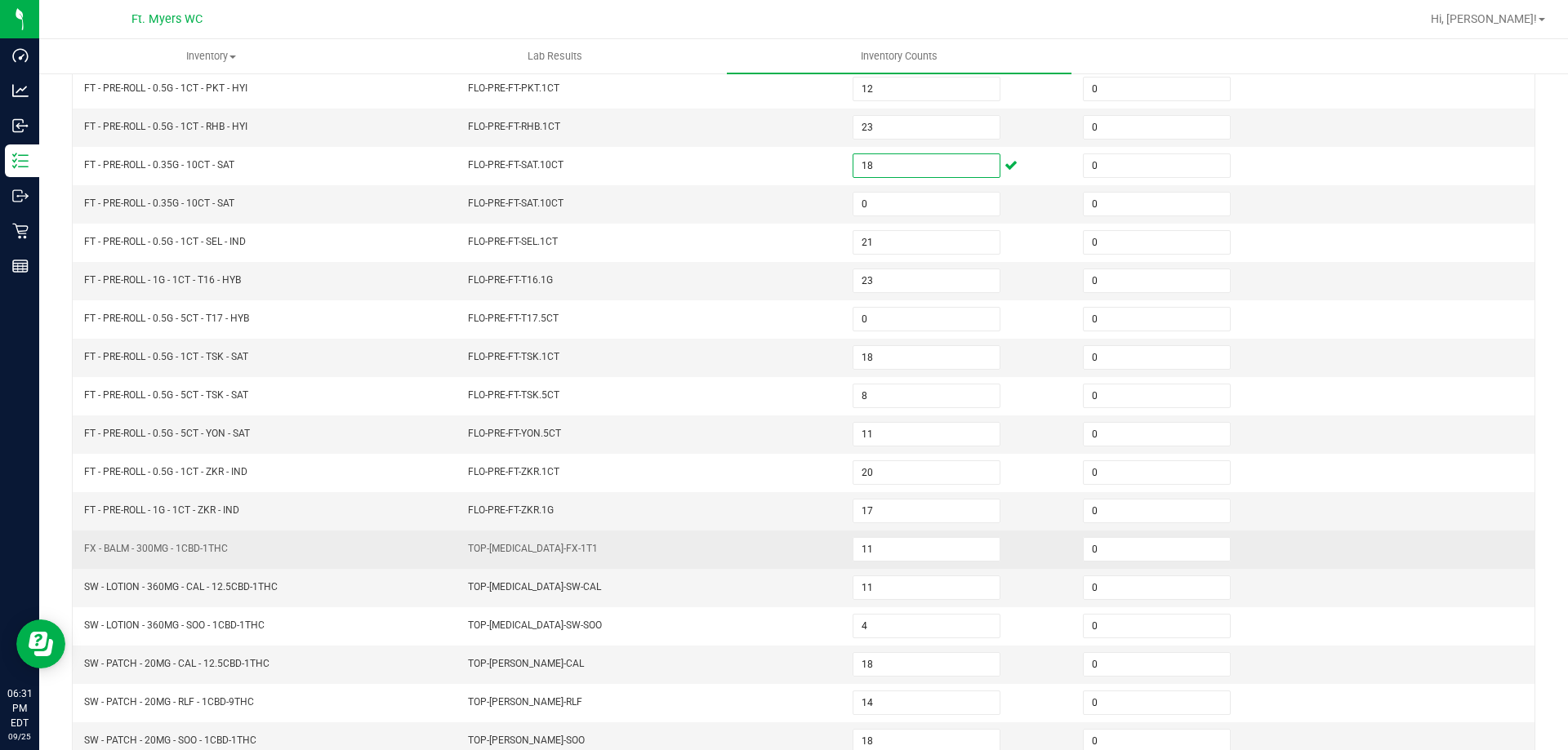
scroll to position [262, 0]
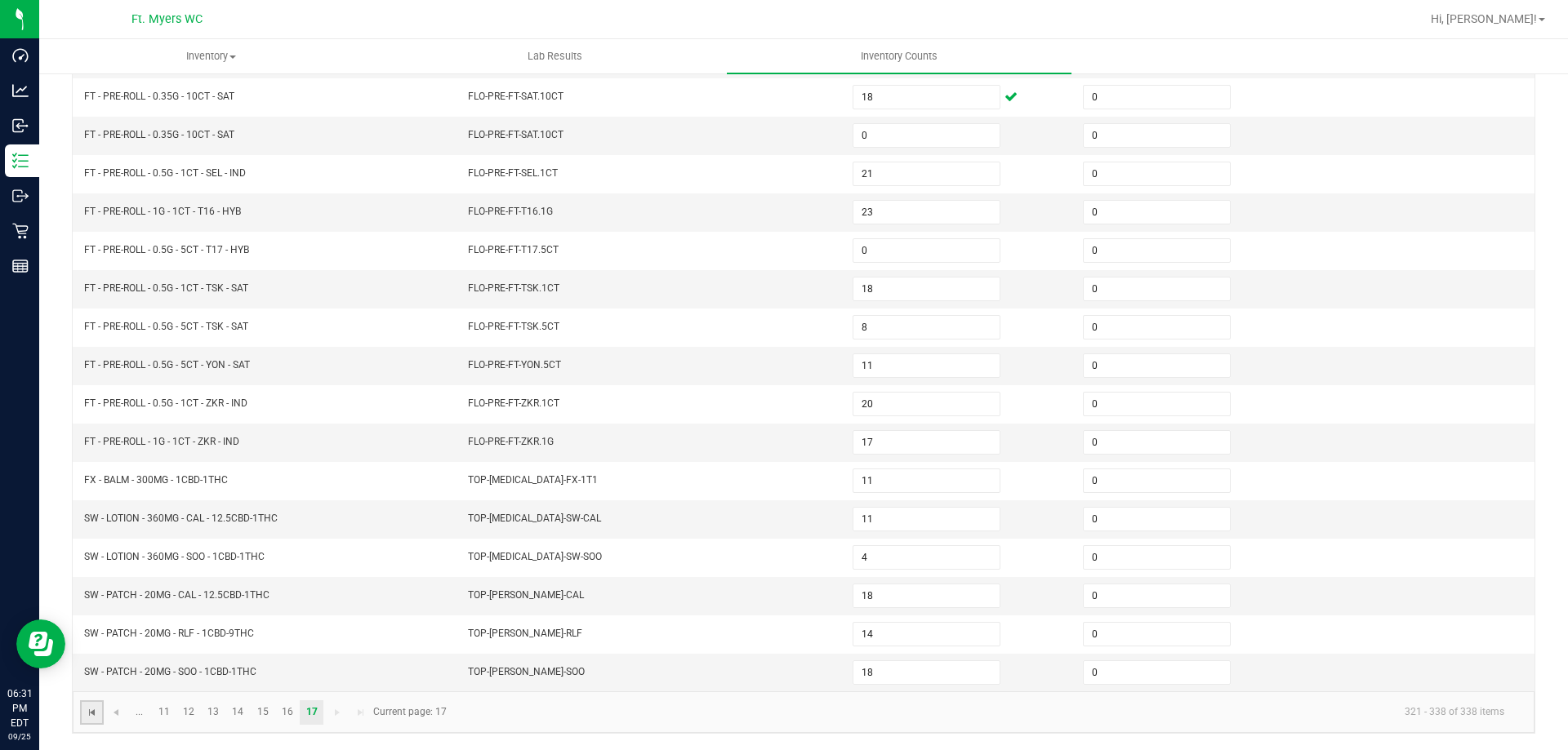
click at [93, 715] on span "Go to the first page" at bounding box center [93, 712] width 13 height 13
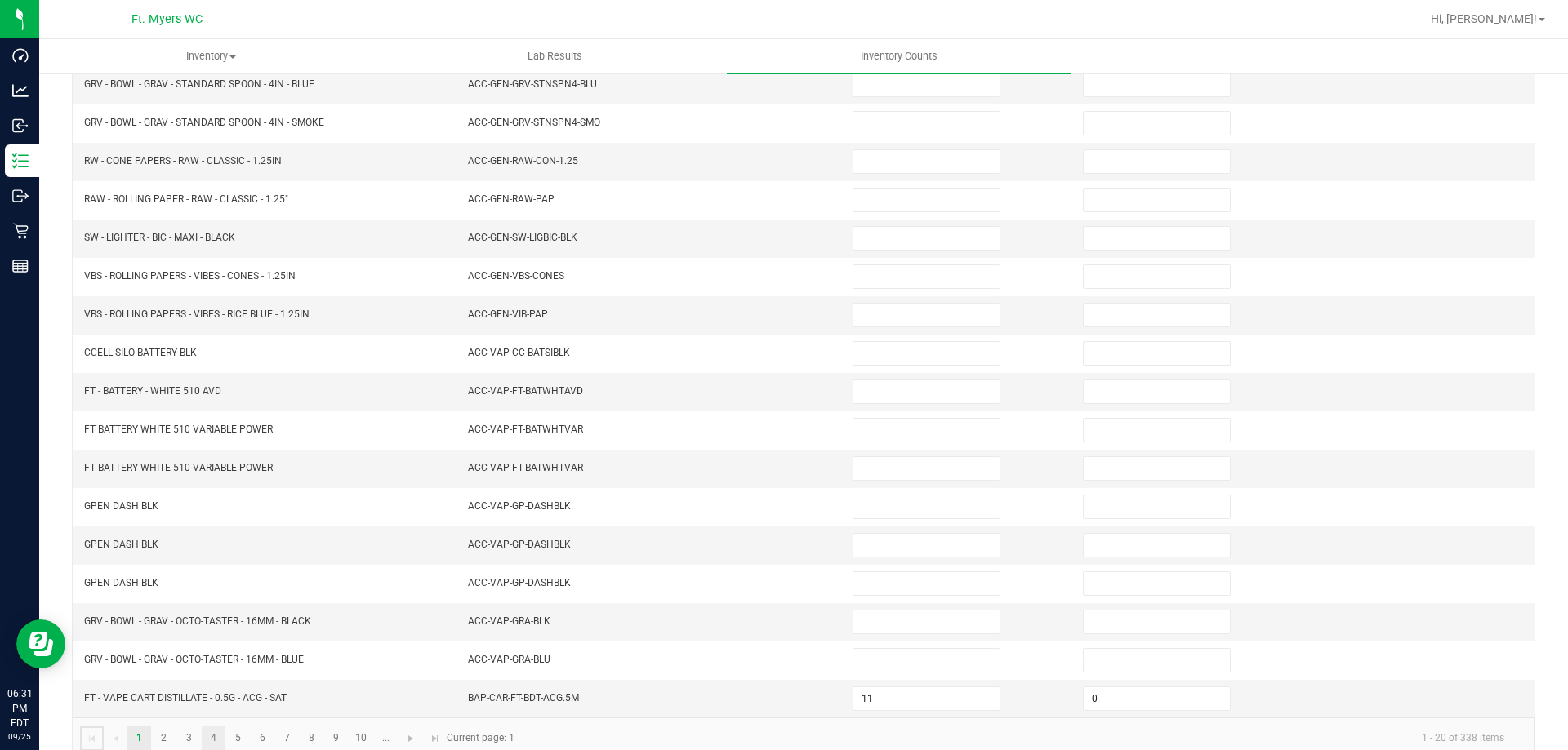
scroll to position [339, 0]
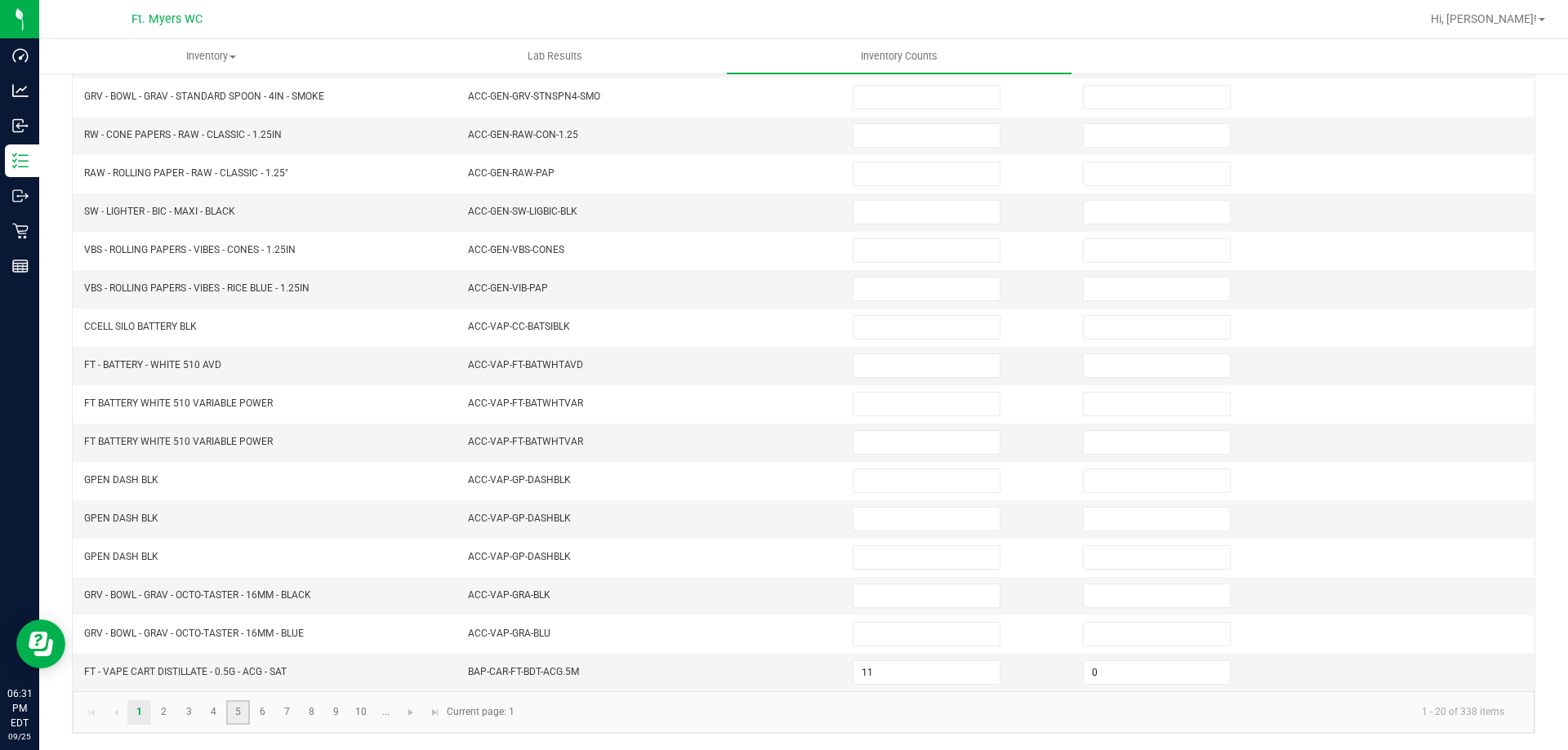
click at [249, 711] on link "5" at bounding box center [238, 712] width 24 height 25
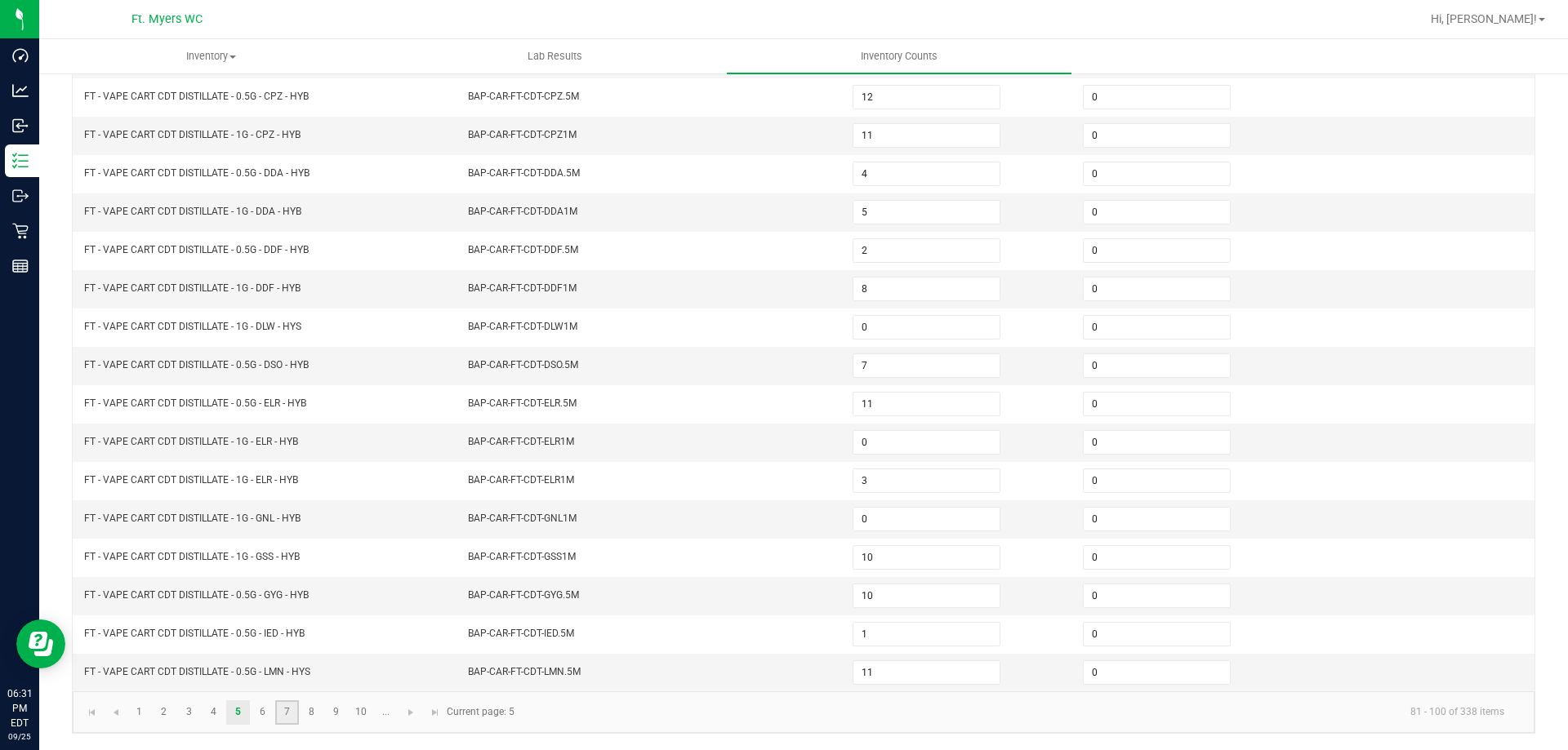
click at [277, 711] on link "7" at bounding box center [287, 712] width 24 height 25
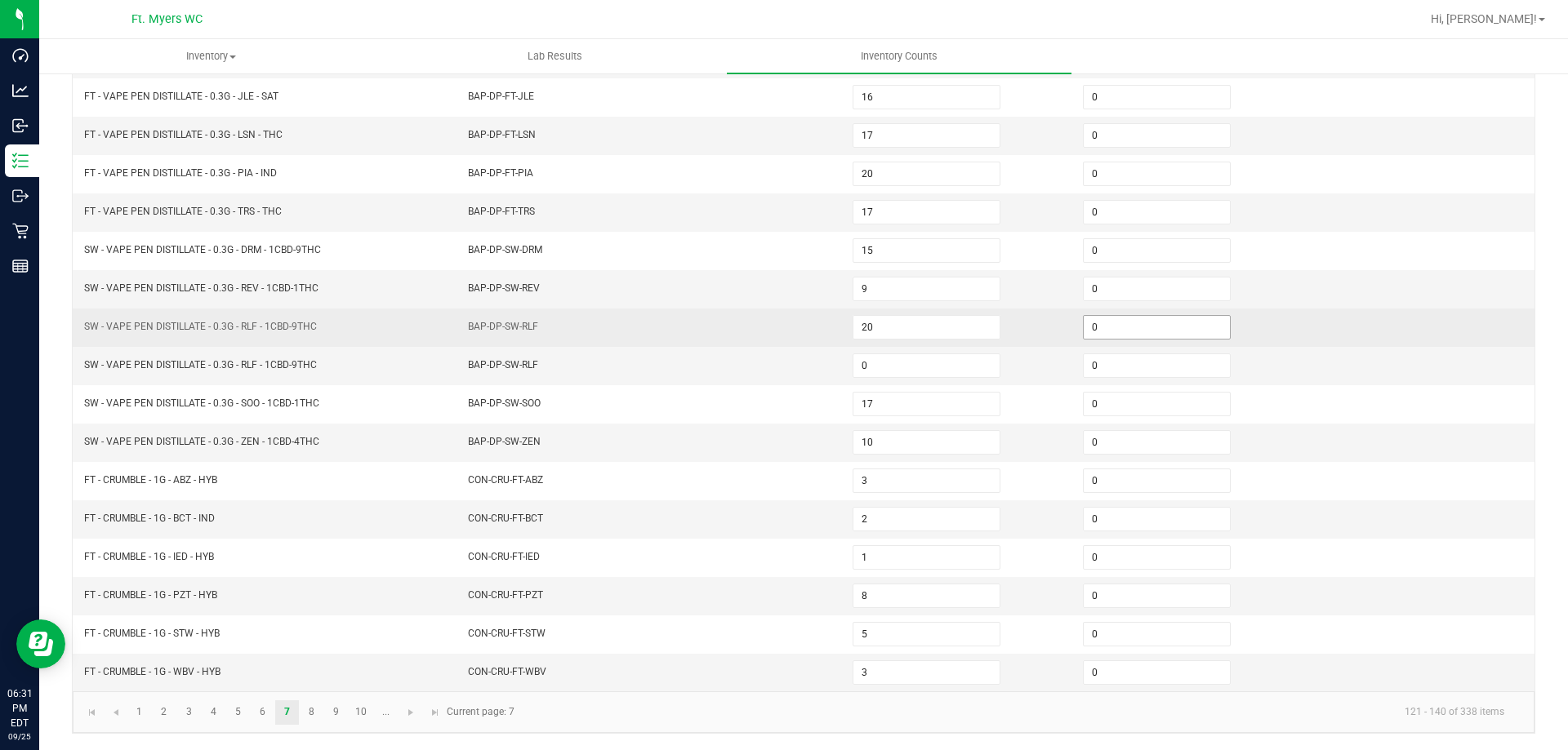
click at [1105, 323] on input "0" at bounding box center [1156, 327] width 146 height 23
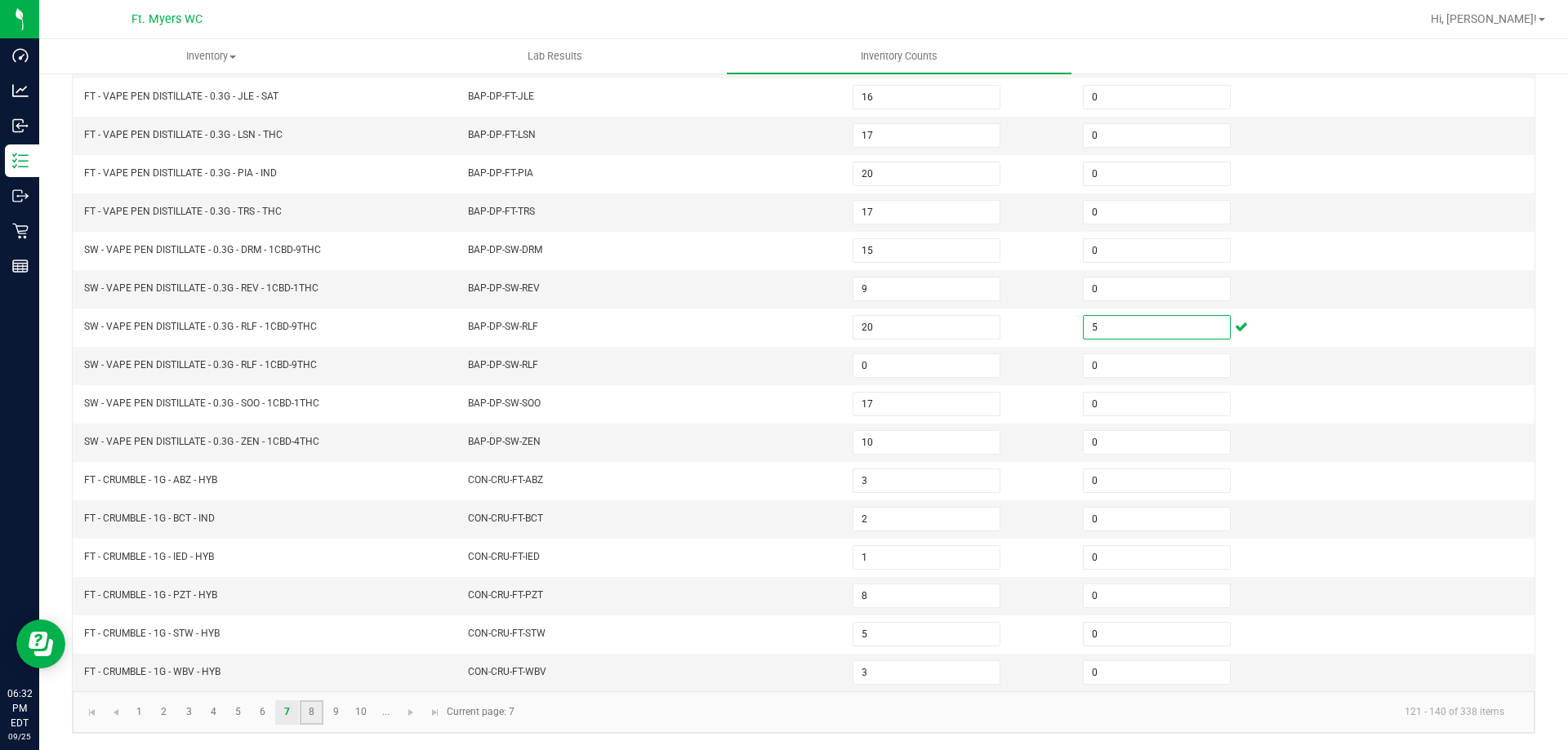
click at [318, 712] on link "8" at bounding box center [311, 712] width 24 height 25
click at [1101, 359] on input "0" at bounding box center [1156, 366] width 146 height 23
click at [342, 711] on link "9" at bounding box center [336, 712] width 24 height 25
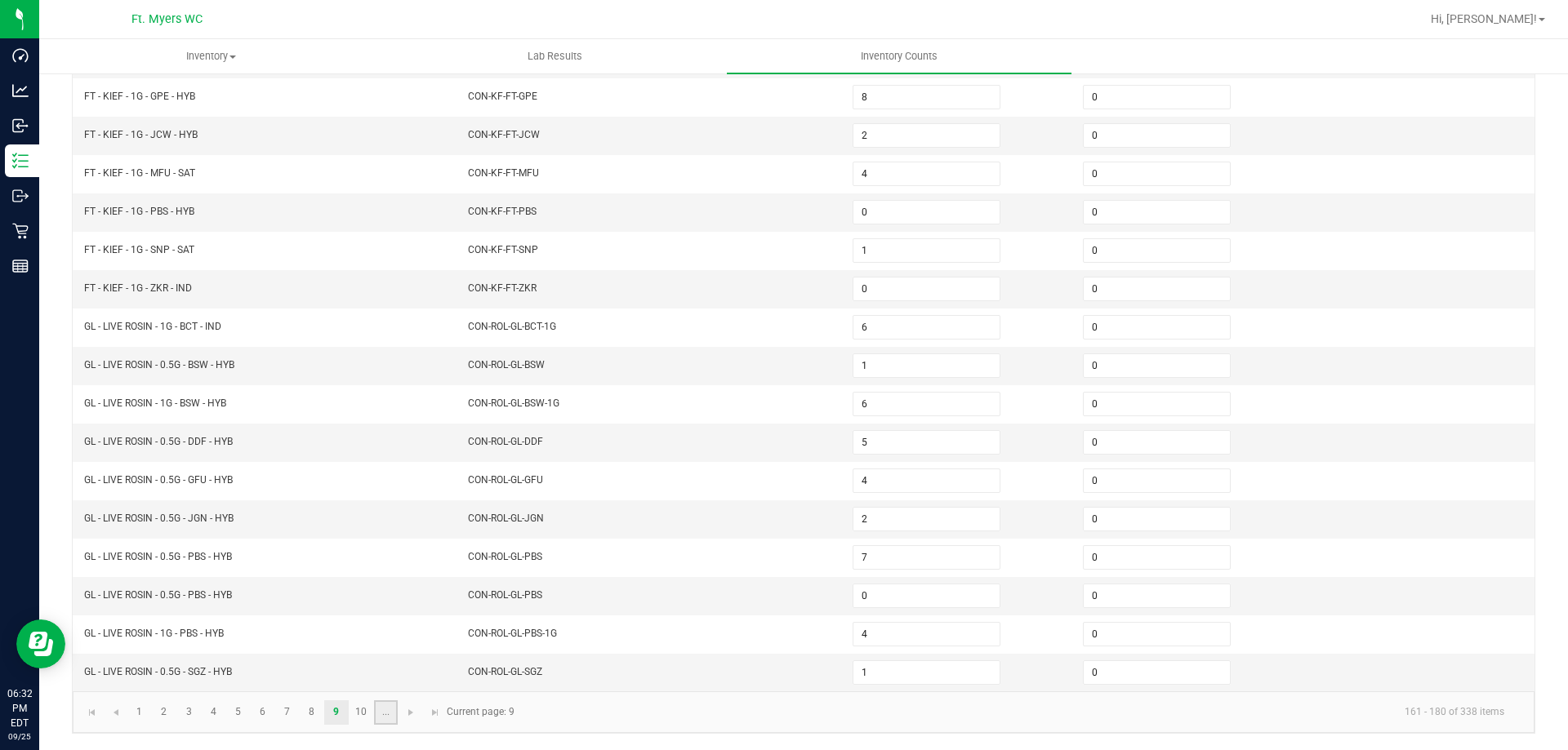
click at [374, 716] on link "..." at bounding box center [385, 712] width 24 height 25
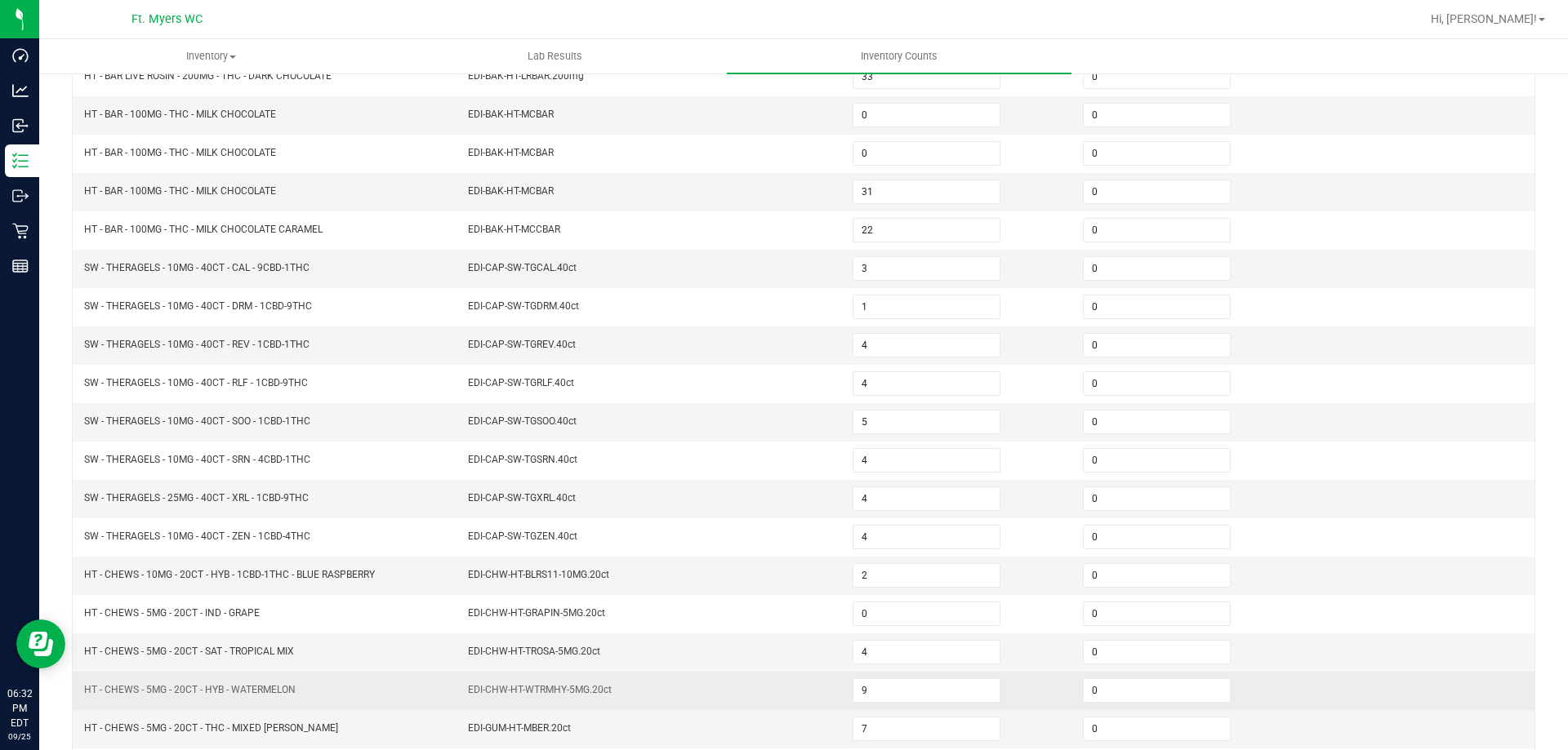
scroll to position [0, 0]
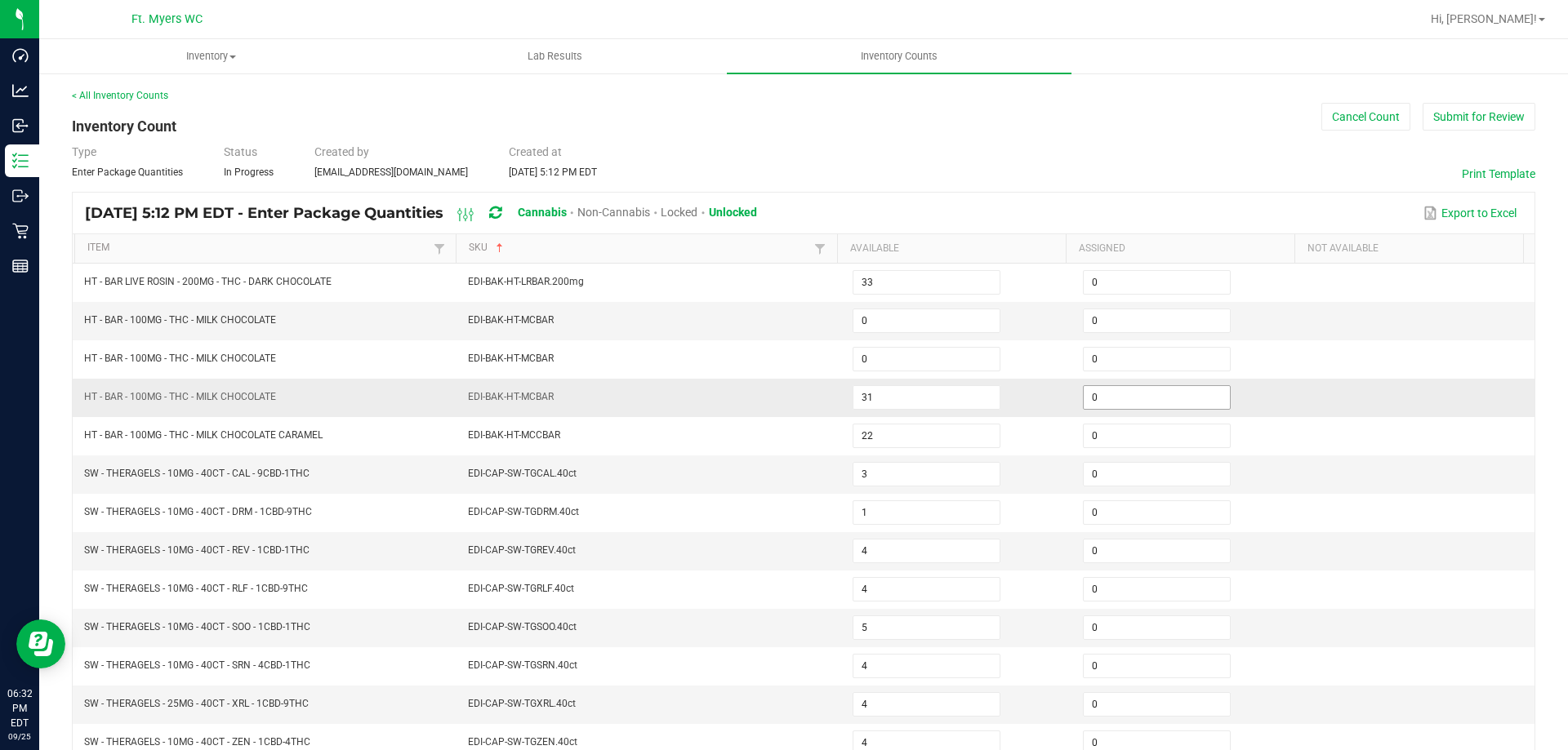
click at [1105, 396] on input "0" at bounding box center [1156, 397] width 146 height 23
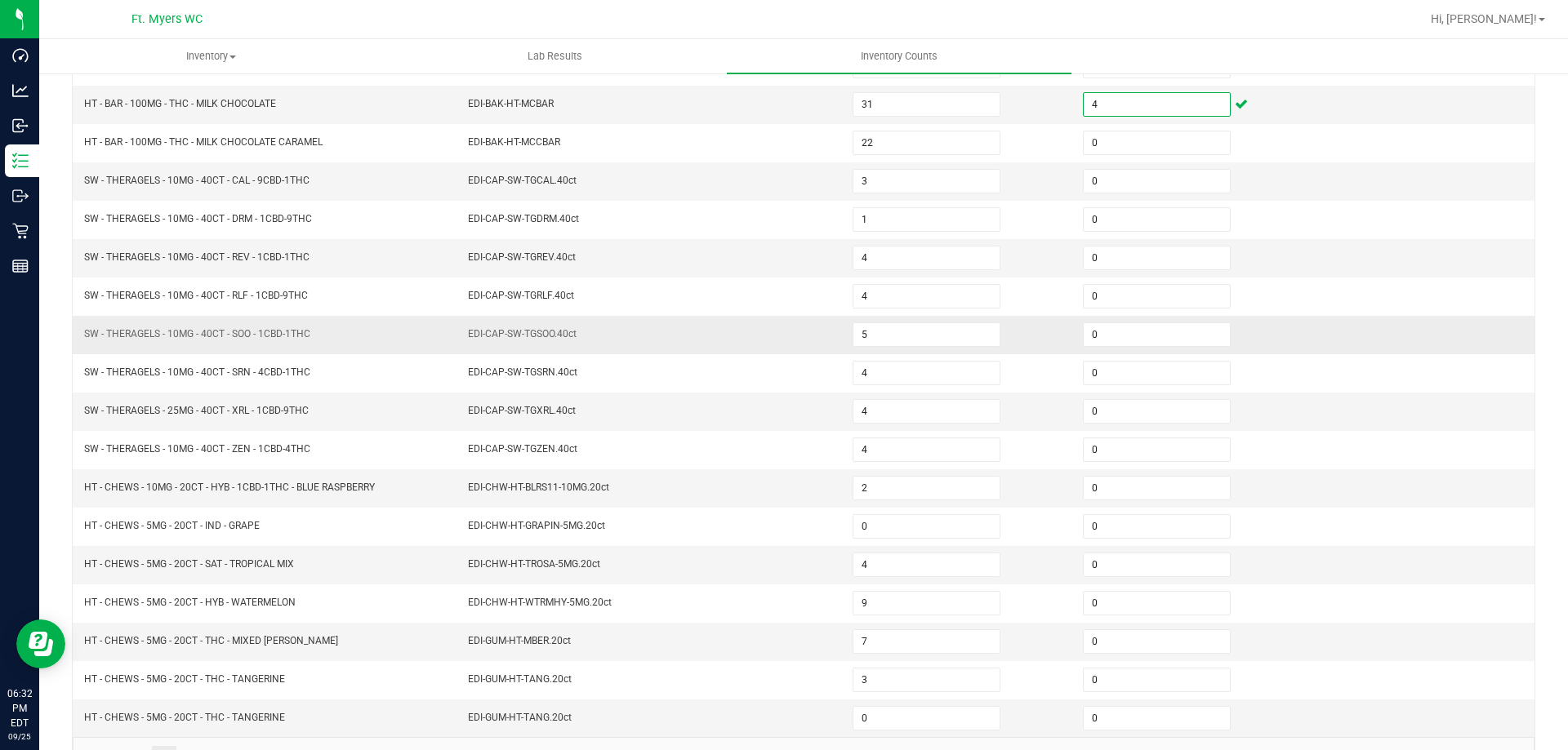
scroll to position [339, 0]
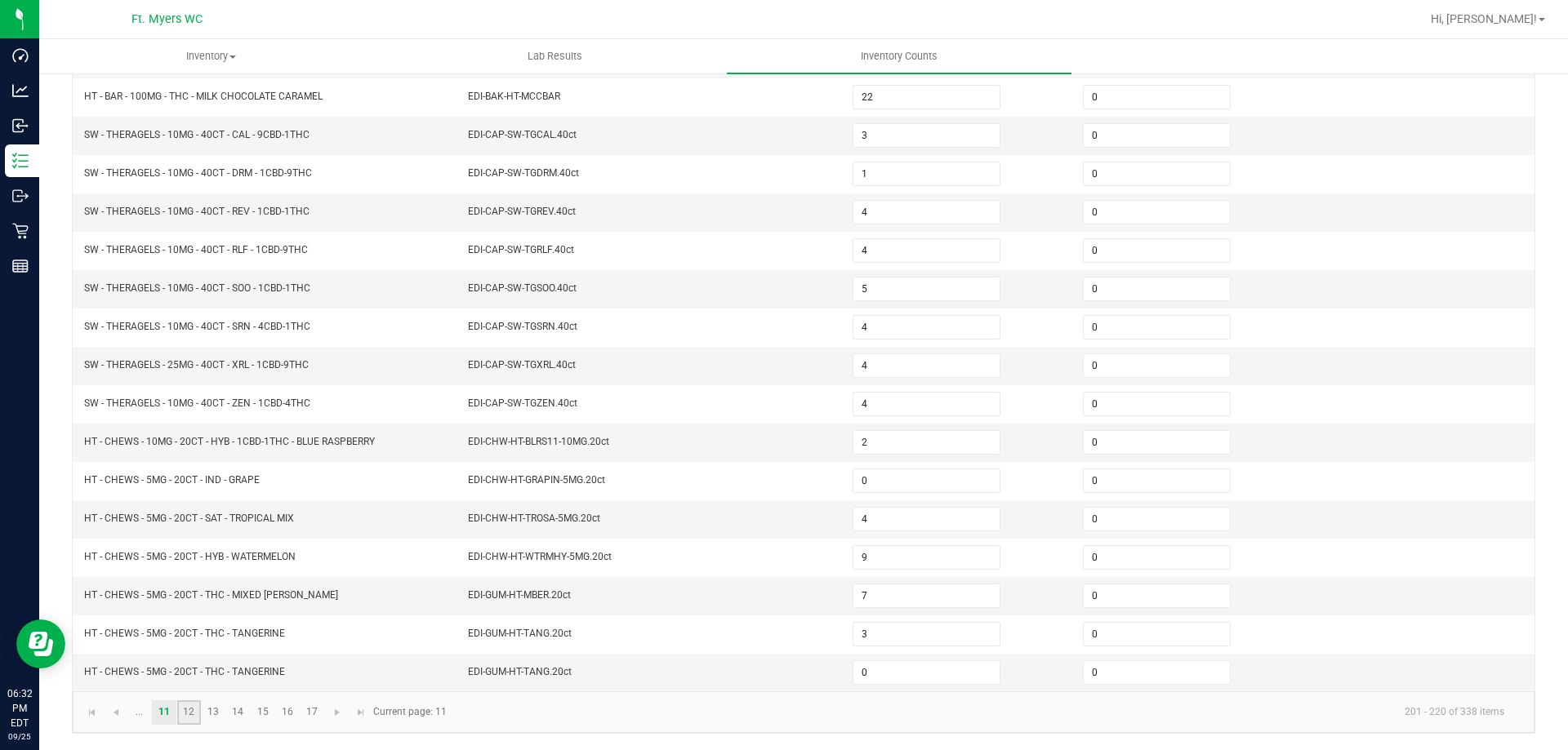
click at [193, 706] on link "12" at bounding box center [188, 712] width 24 height 25
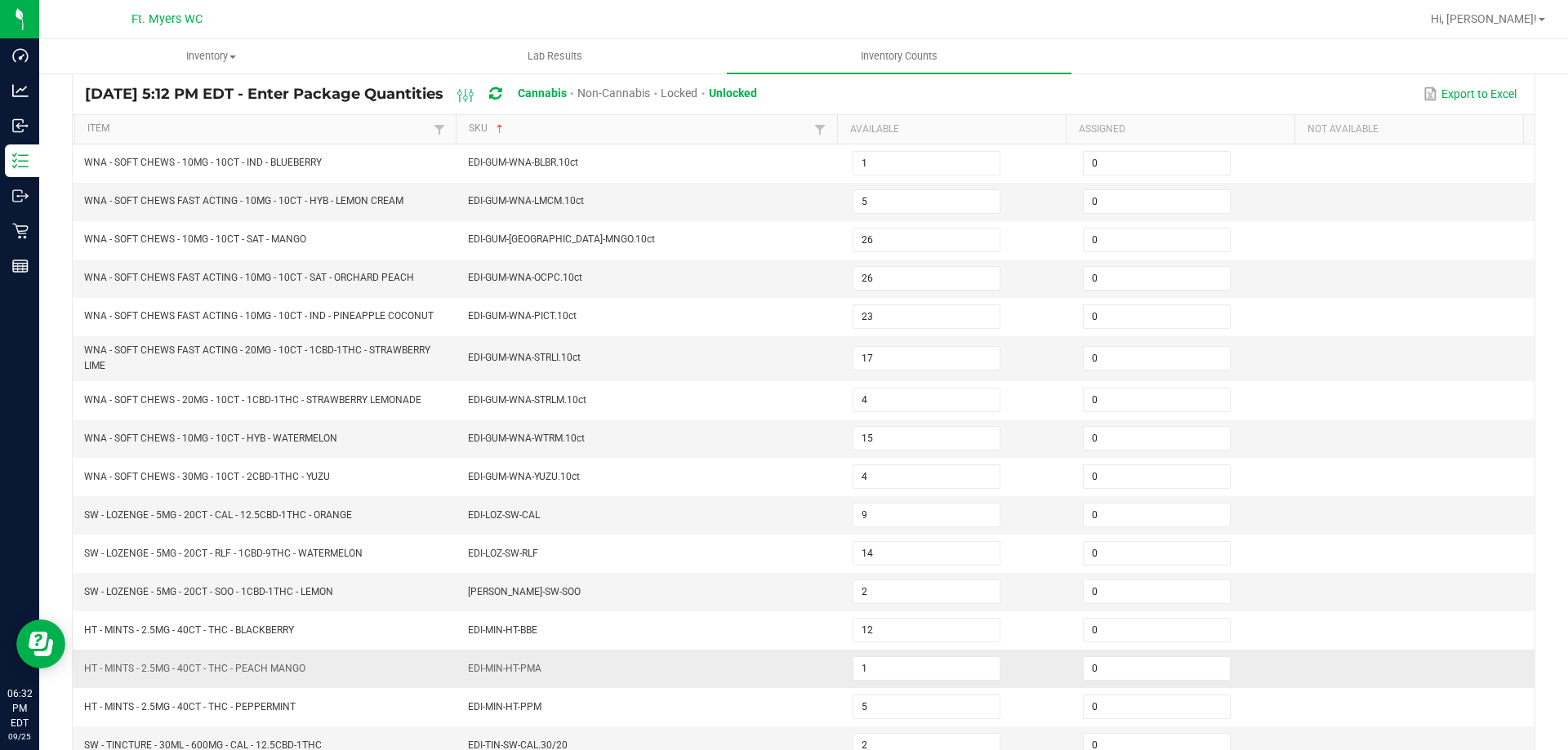
scroll to position [94, 0]
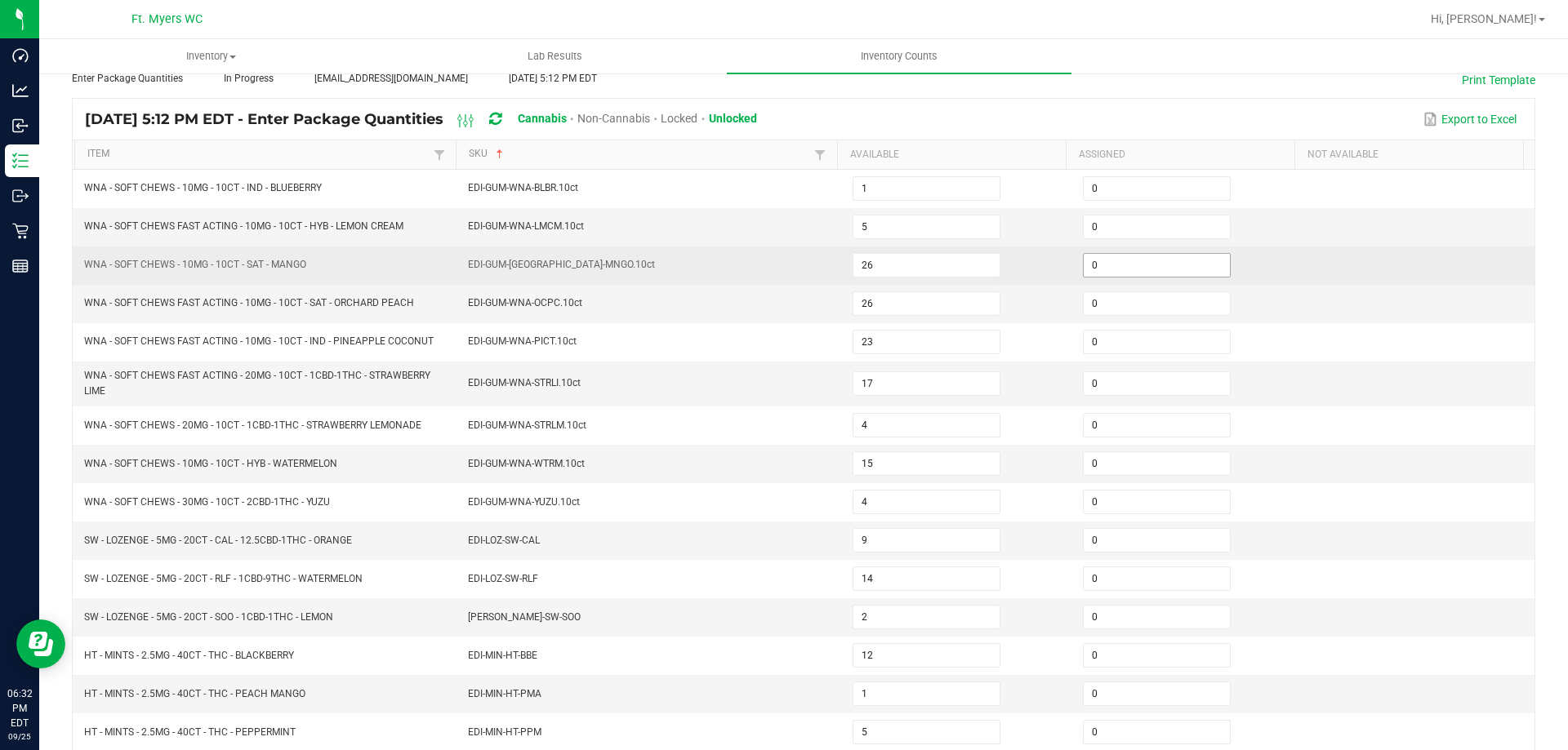
click at [1149, 265] on input "0" at bounding box center [1156, 265] width 146 height 23
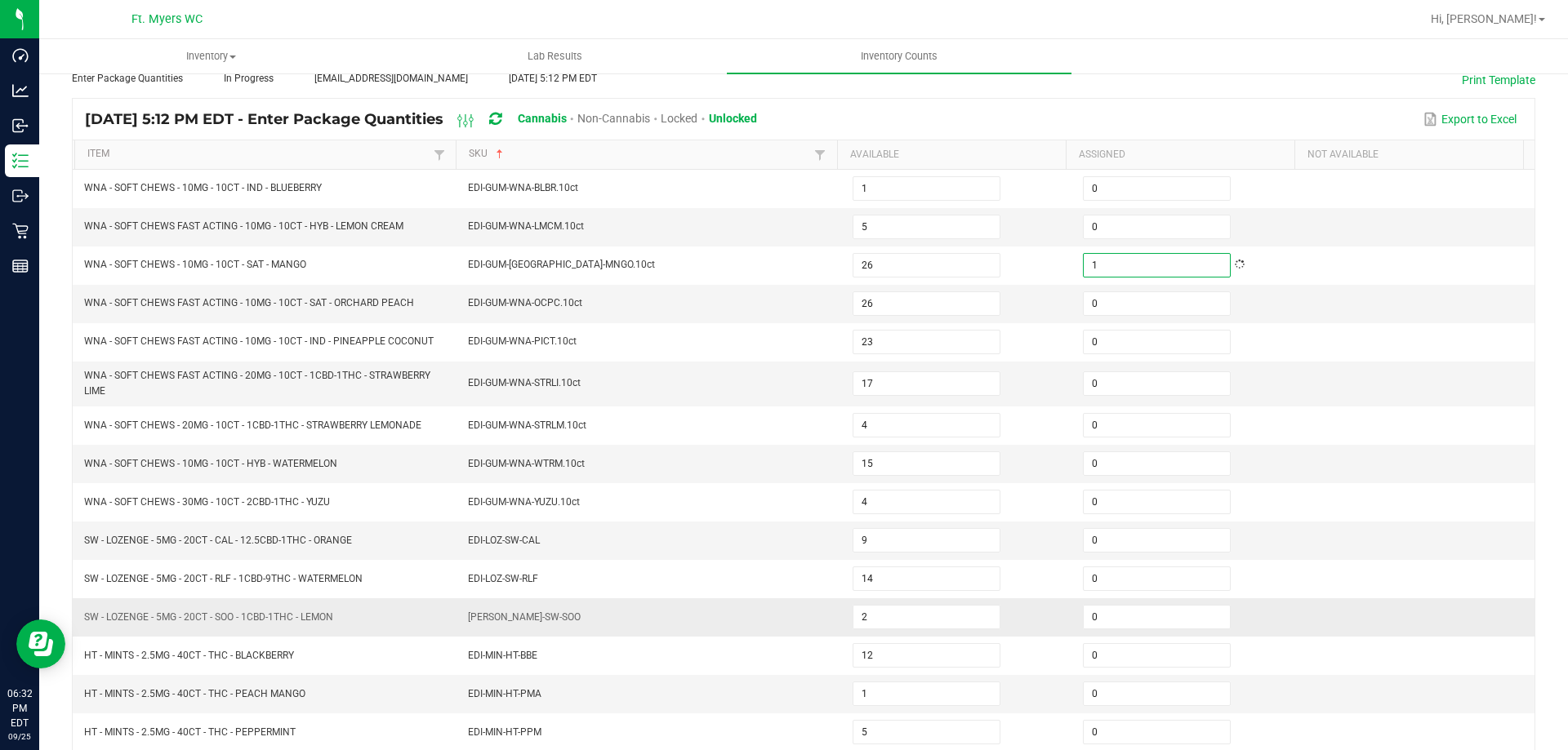
scroll to position [346, 0]
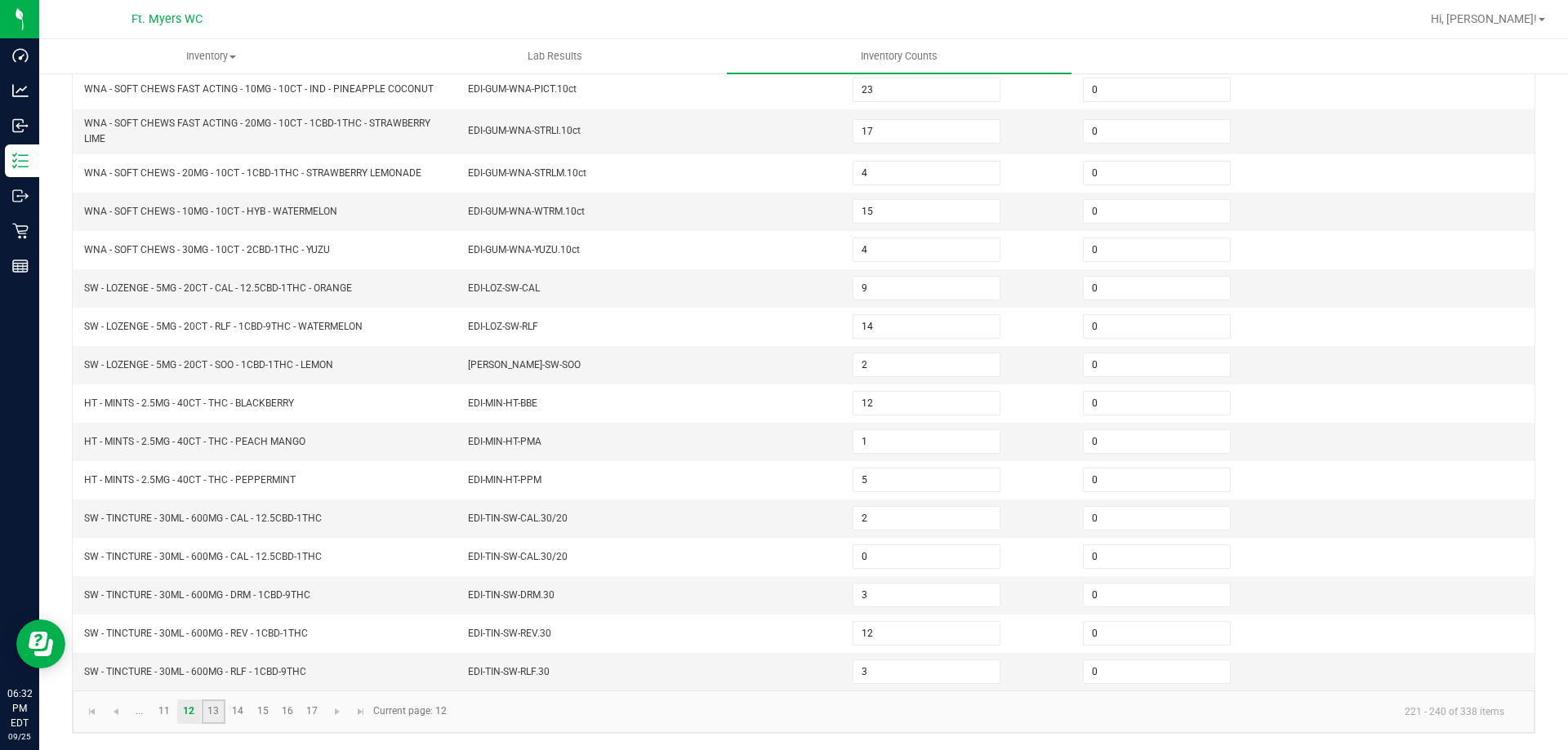
click at [218, 704] on link "13" at bounding box center [213, 712] width 24 height 25
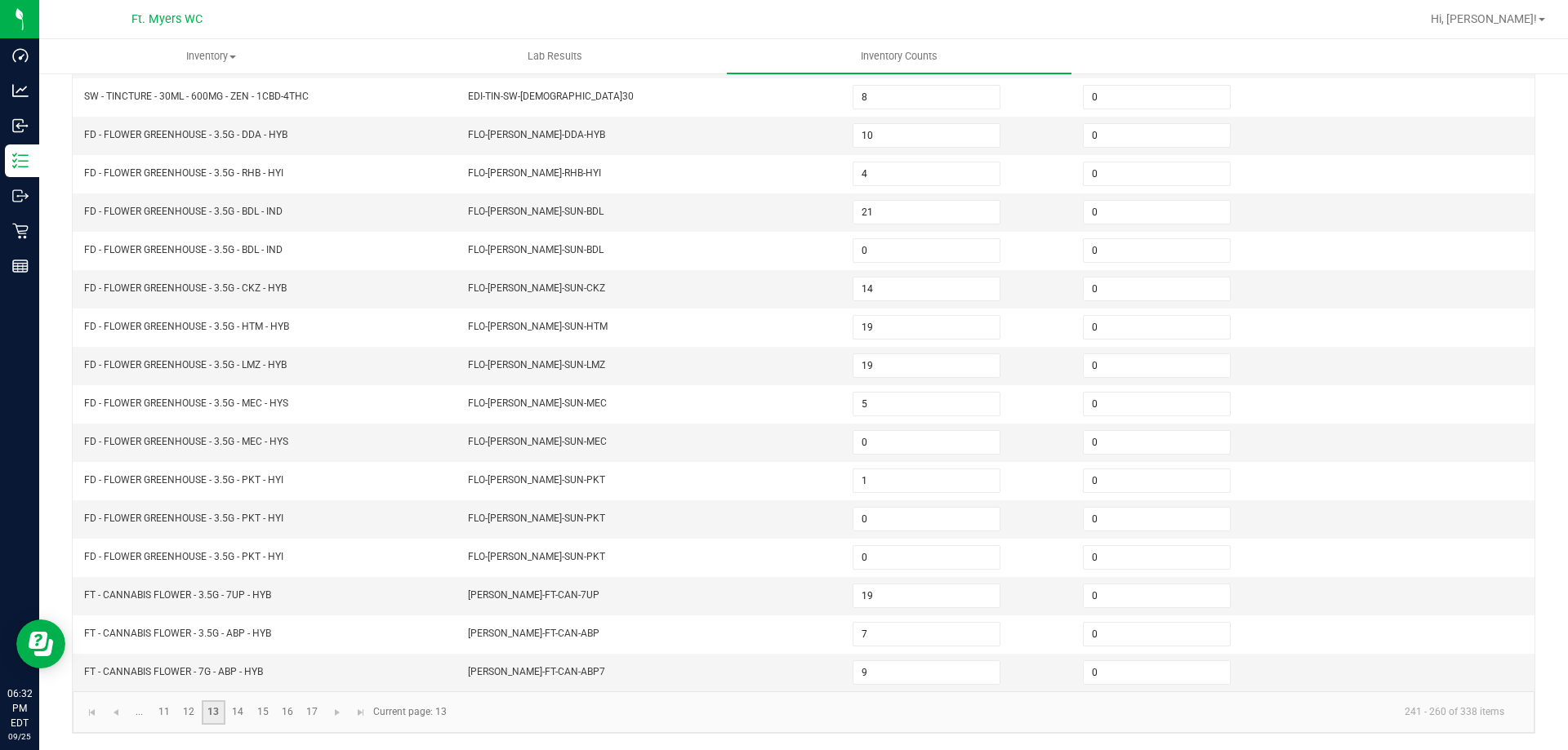
scroll to position [339, 0]
click at [1130, 131] on input "0" at bounding box center [1156, 135] width 146 height 23
click at [242, 710] on link "14" at bounding box center [238, 712] width 24 height 25
click at [264, 707] on link "15" at bounding box center [262, 712] width 24 height 25
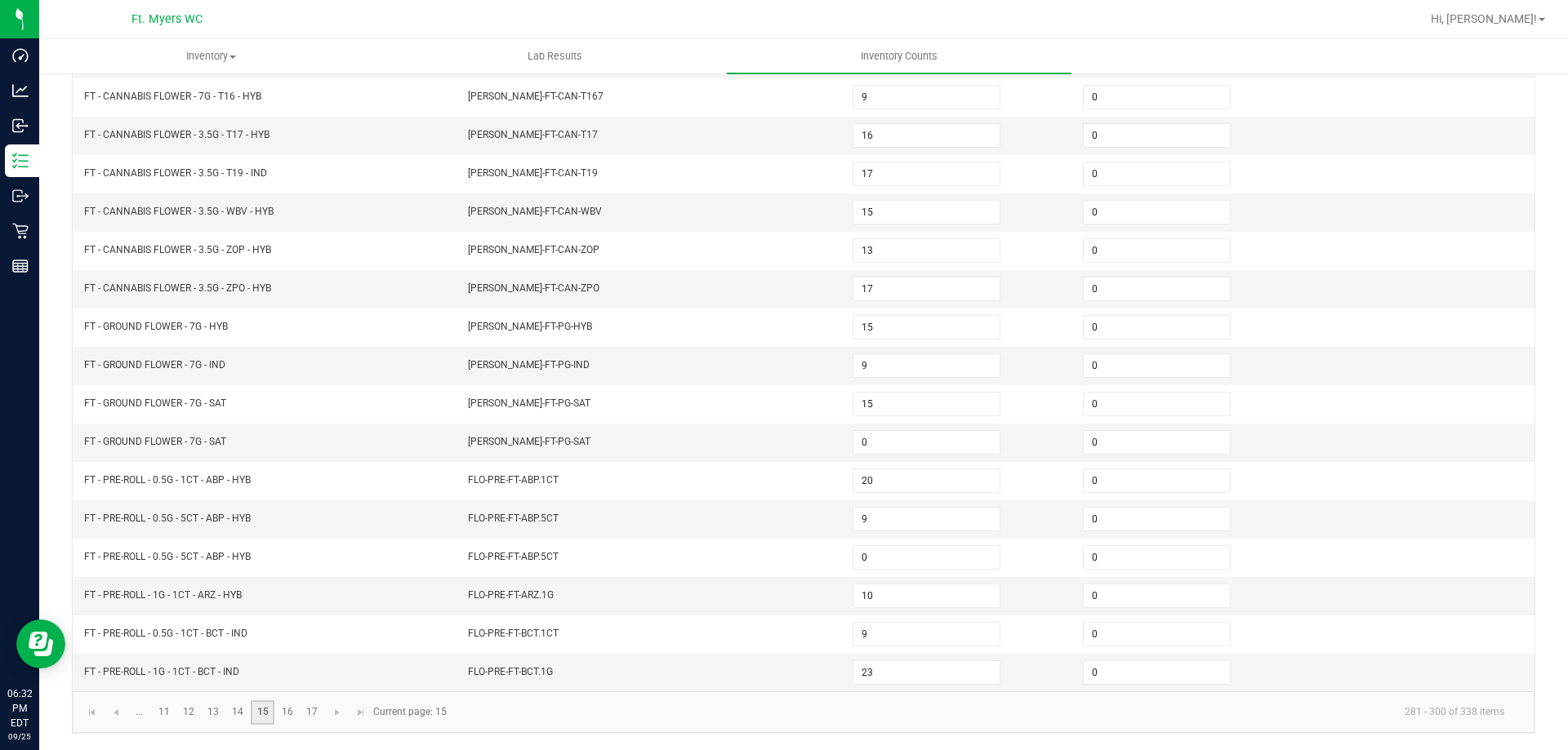
click at [251, 705] on link "15" at bounding box center [262, 712] width 24 height 25
click at [236, 716] on link "14" at bounding box center [238, 712] width 24 height 25
click at [1116, 596] on input "0" at bounding box center [1156, 596] width 146 height 23
click at [1084, 674] on input "0" at bounding box center [1156, 672] width 146 height 23
click at [262, 724] on link "15" at bounding box center [262, 712] width 24 height 25
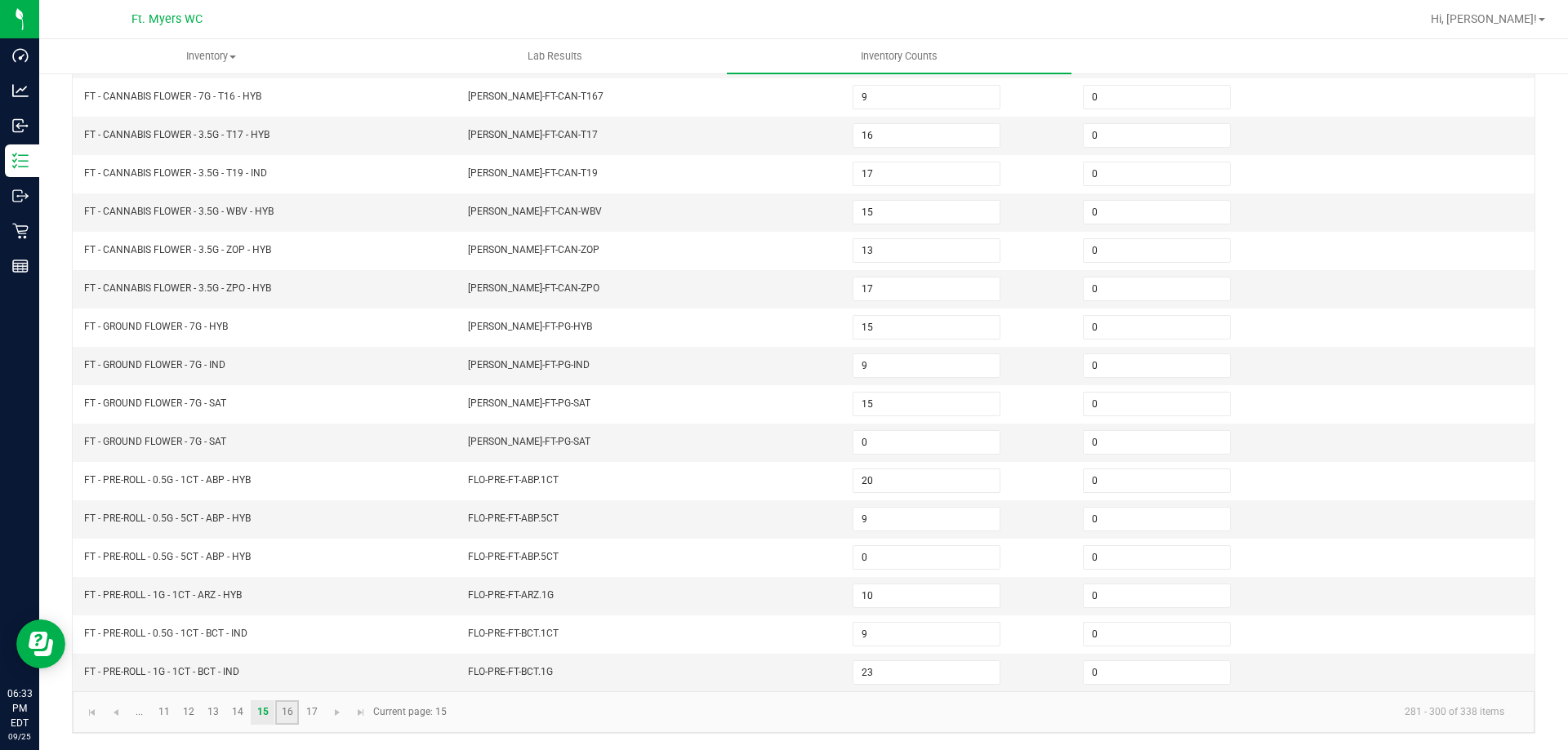
click at [280, 711] on link "16" at bounding box center [287, 712] width 24 height 25
click at [307, 704] on link "17" at bounding box center [311, 712] width 24 height 25
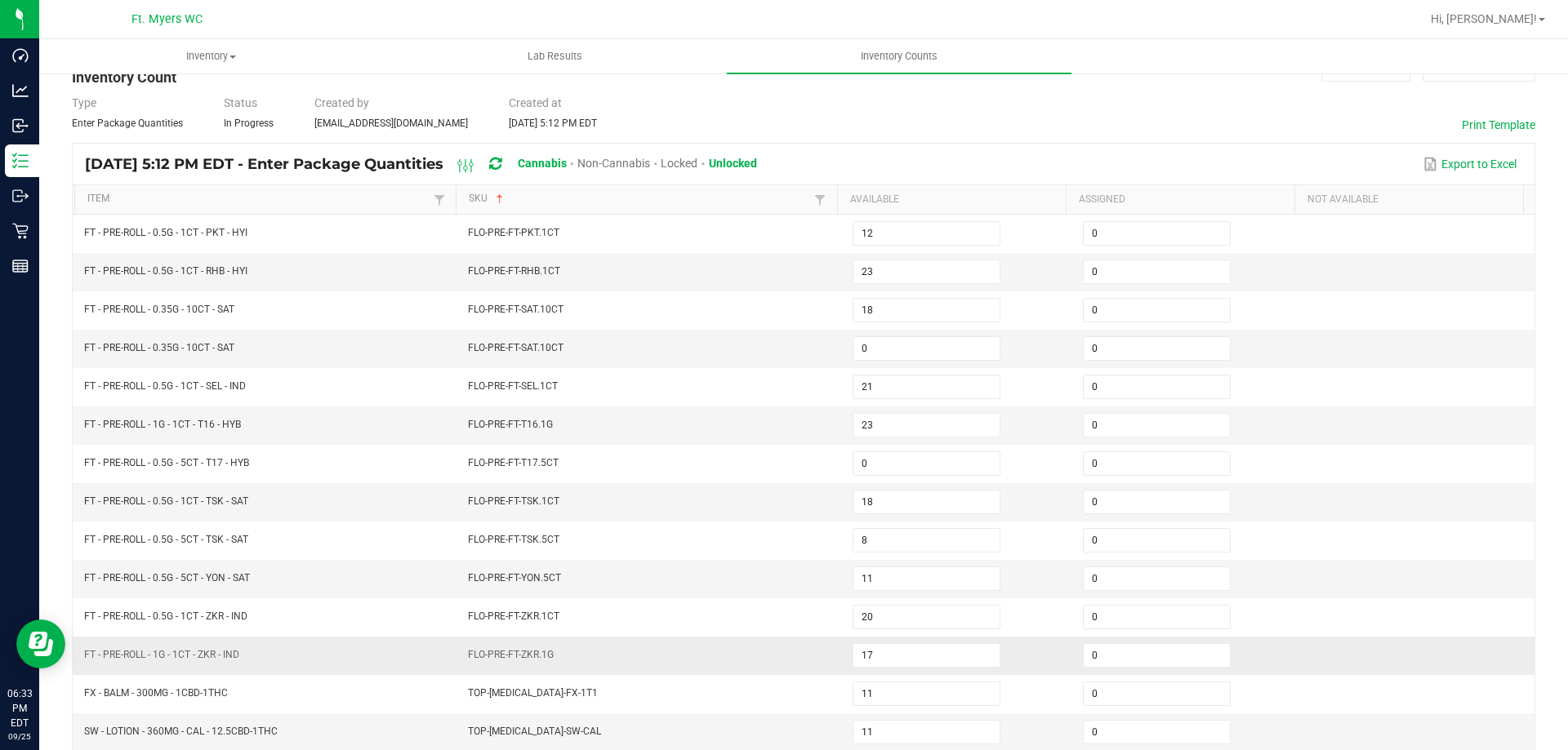
scroll to position [17, 0]
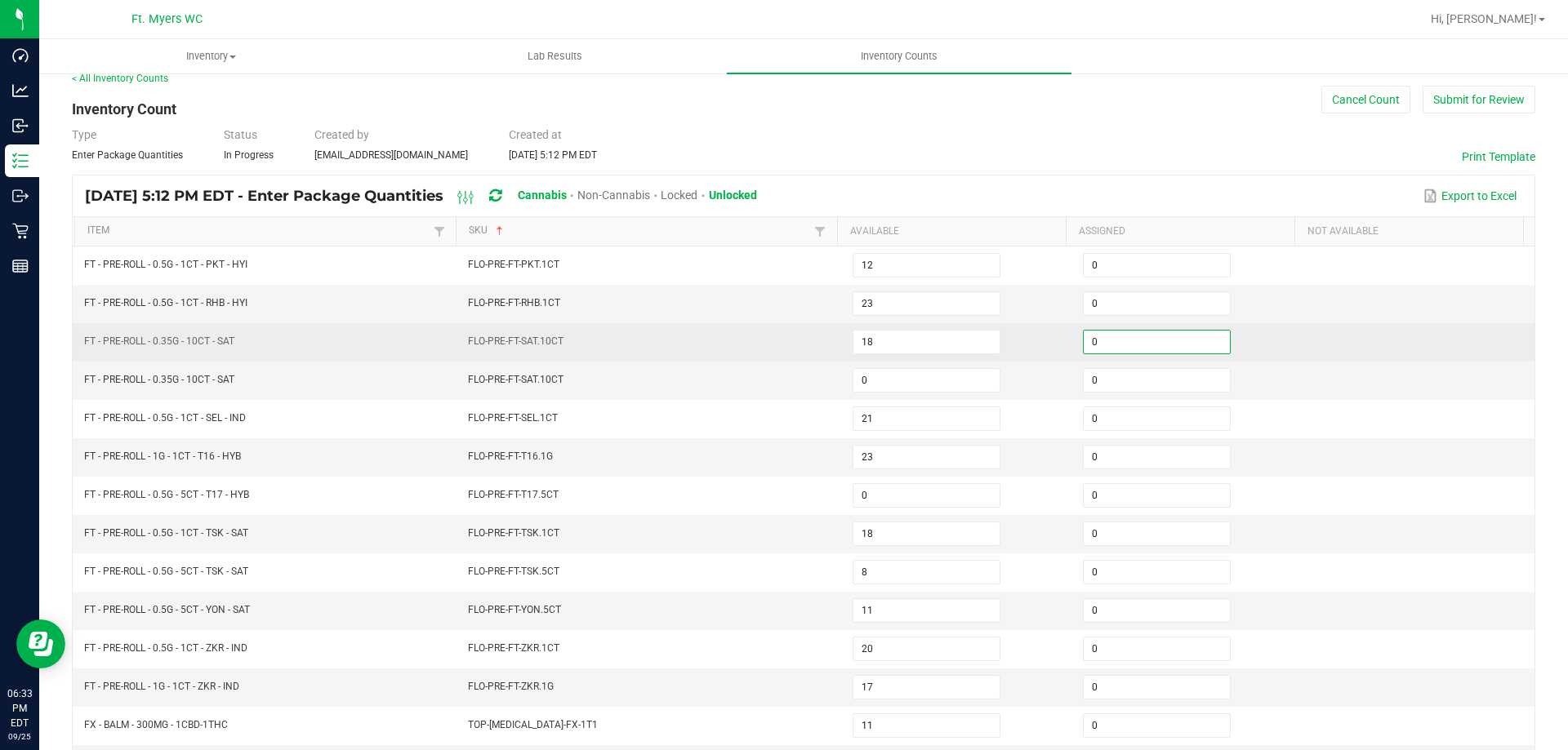
click at [1090, 349] on input "0" at bounding box center [1156, 341] width 146 height 23
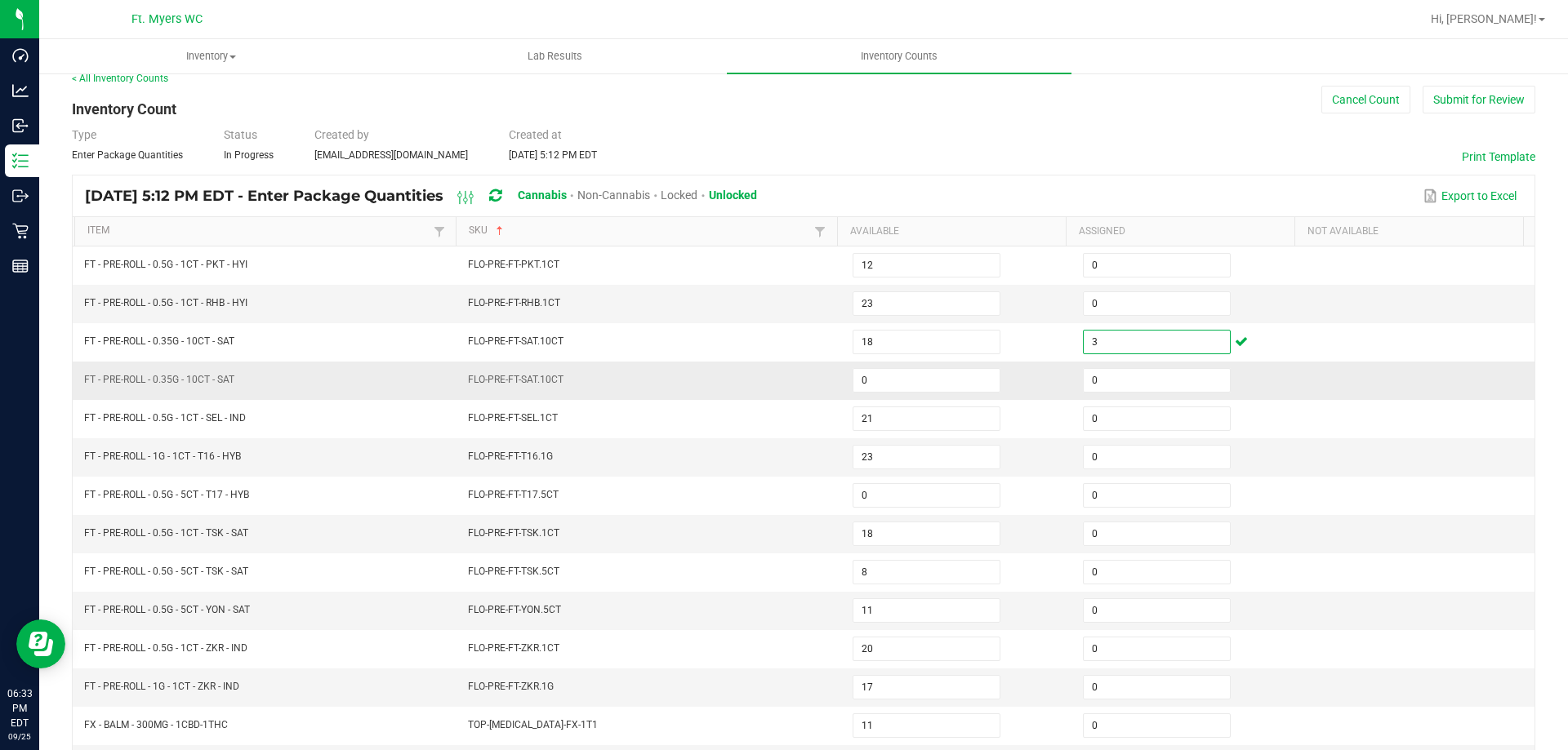
click at [432, 390] on td "FT - PRE-ROLL - 0.35G - 10CT - SAT" at bounding box center [267, 380] width 384 height 39
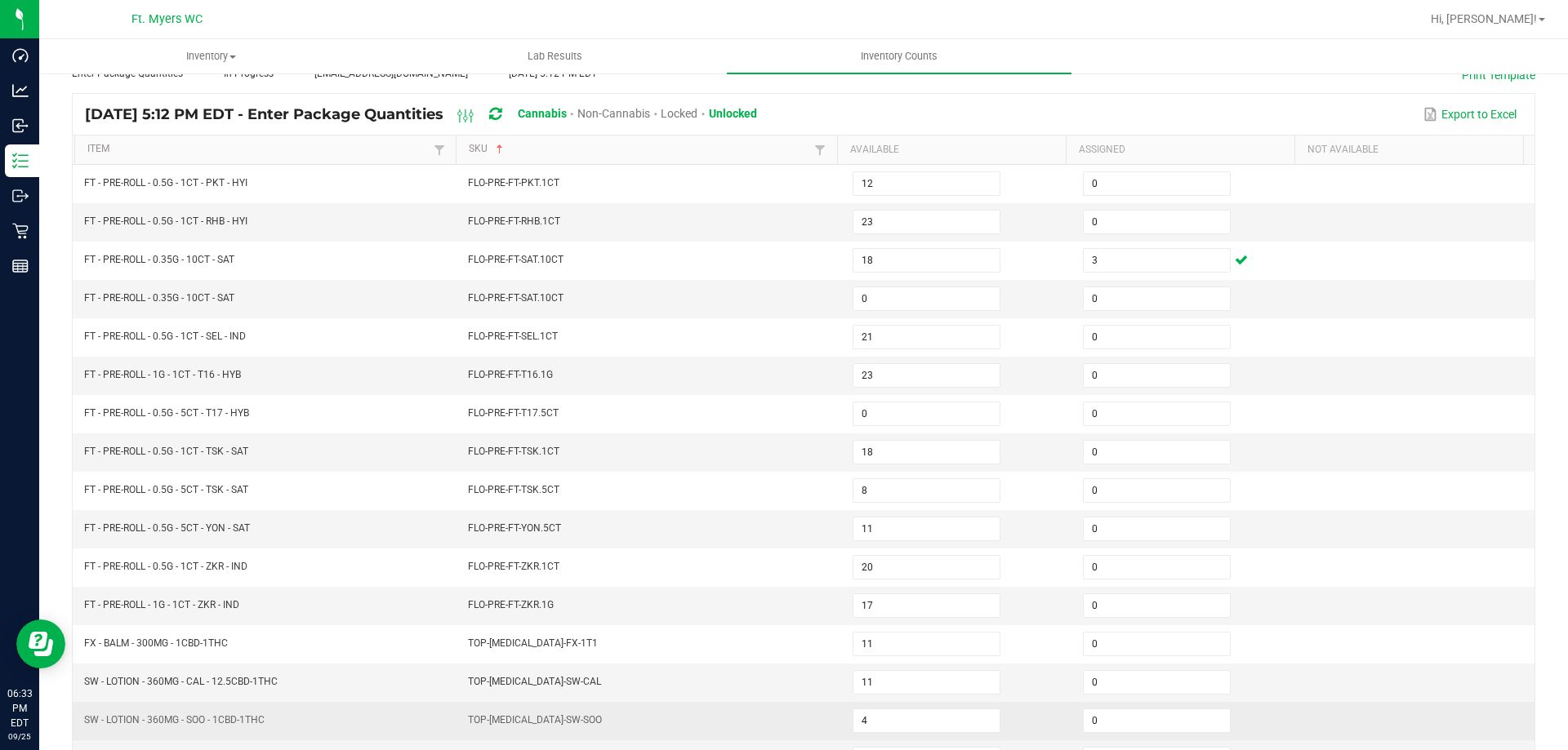
scroll to position [0, 0]
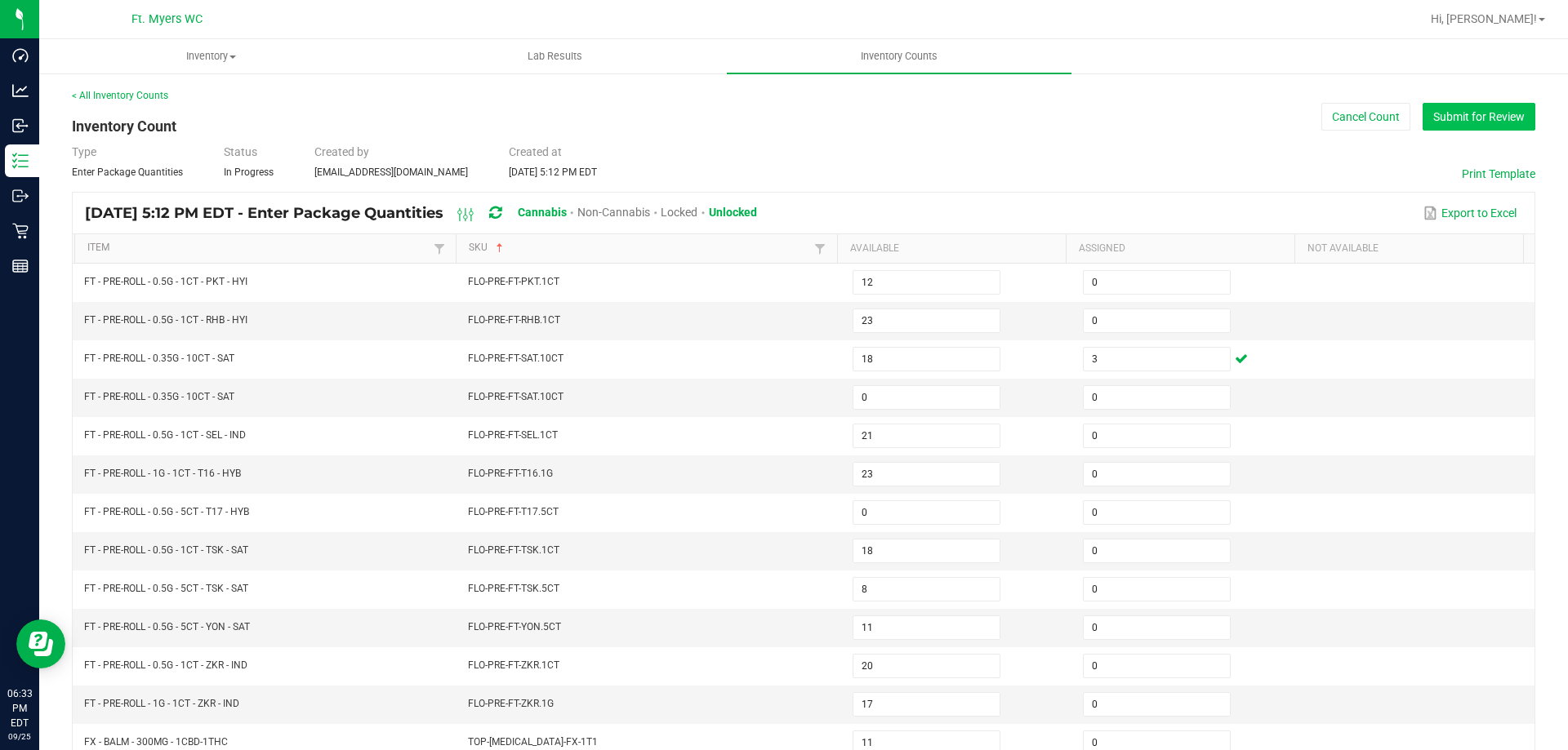
click at [1475, 126] on button "Submit for Review" at bounding box center [1478, 116] width 113 height 27
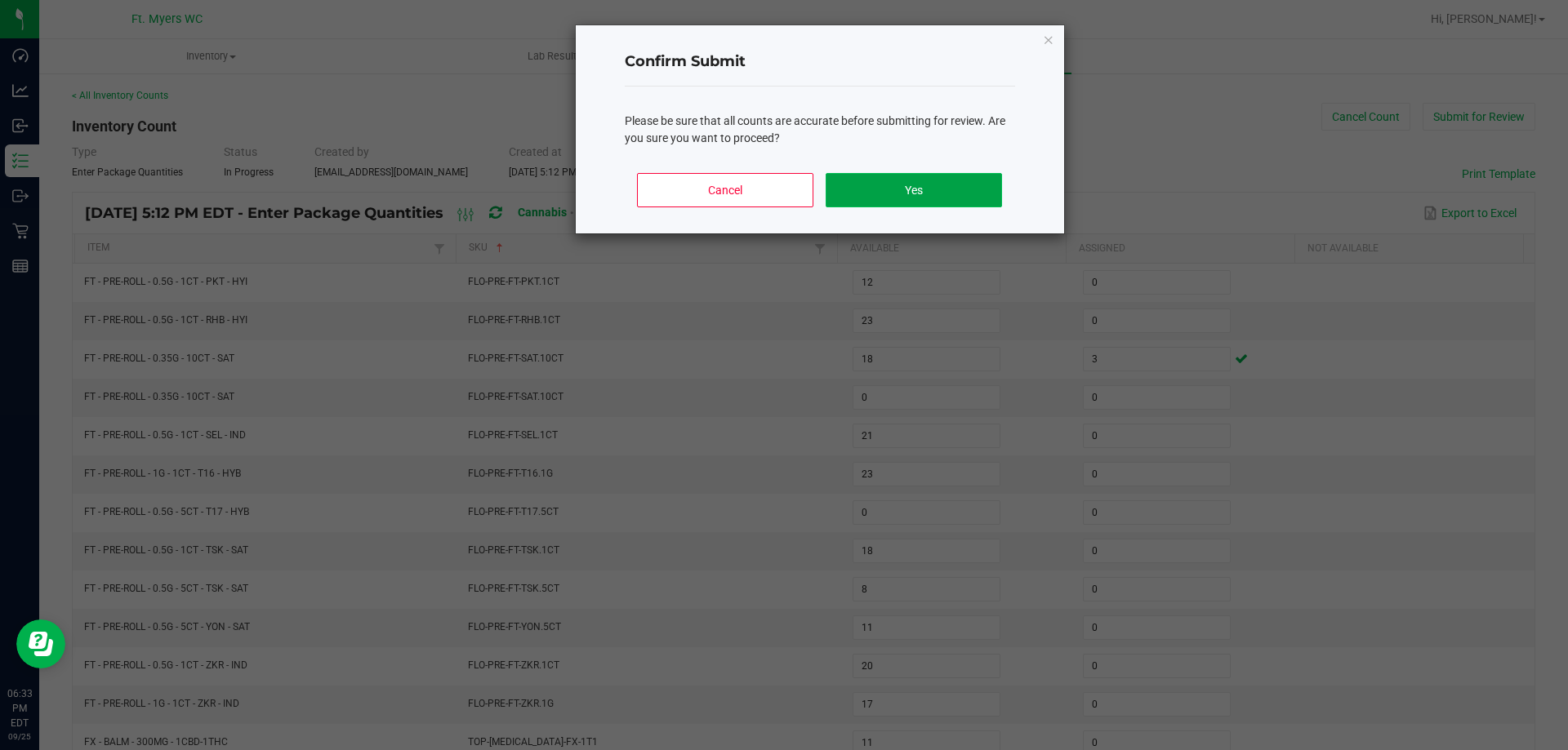
click at [890, 179] on button "Yes" at bounding box center [913, 190] width 176 height 34
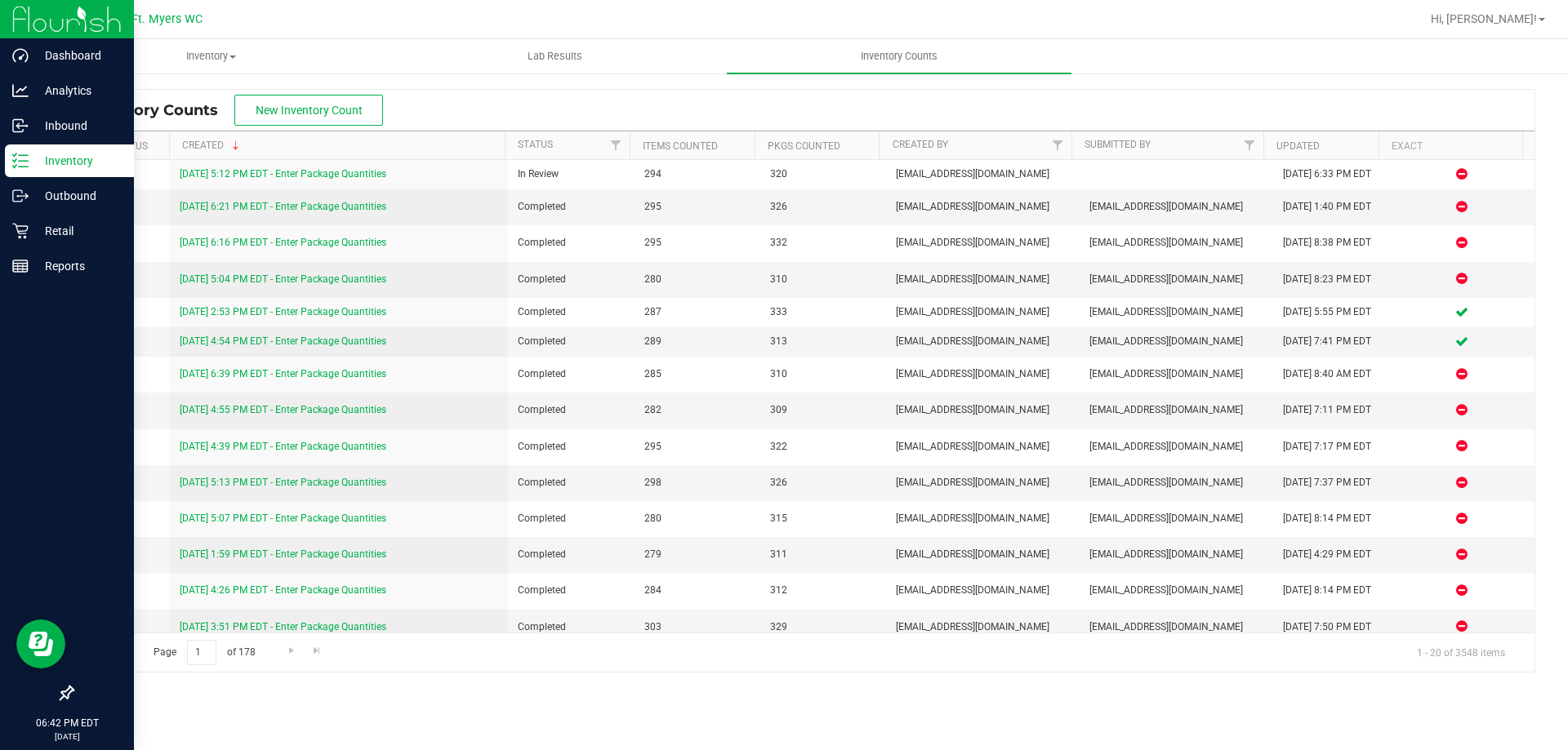
click at [46, 160] on p "Inventory" at bounding box center [78, 161] width 98 height 20
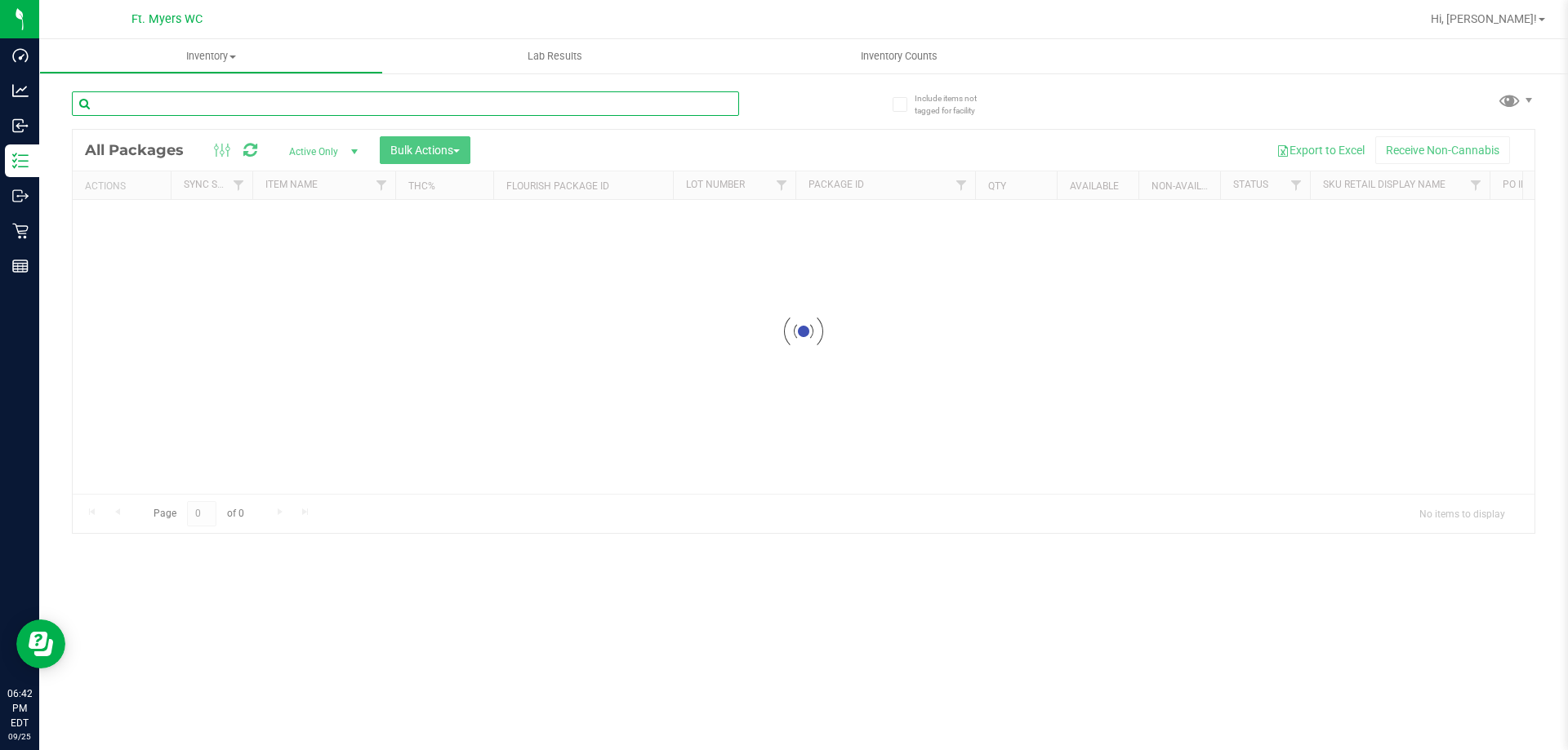
click at [179, 110] on input "text" at bounding box center [405, 104] width 667 height 25
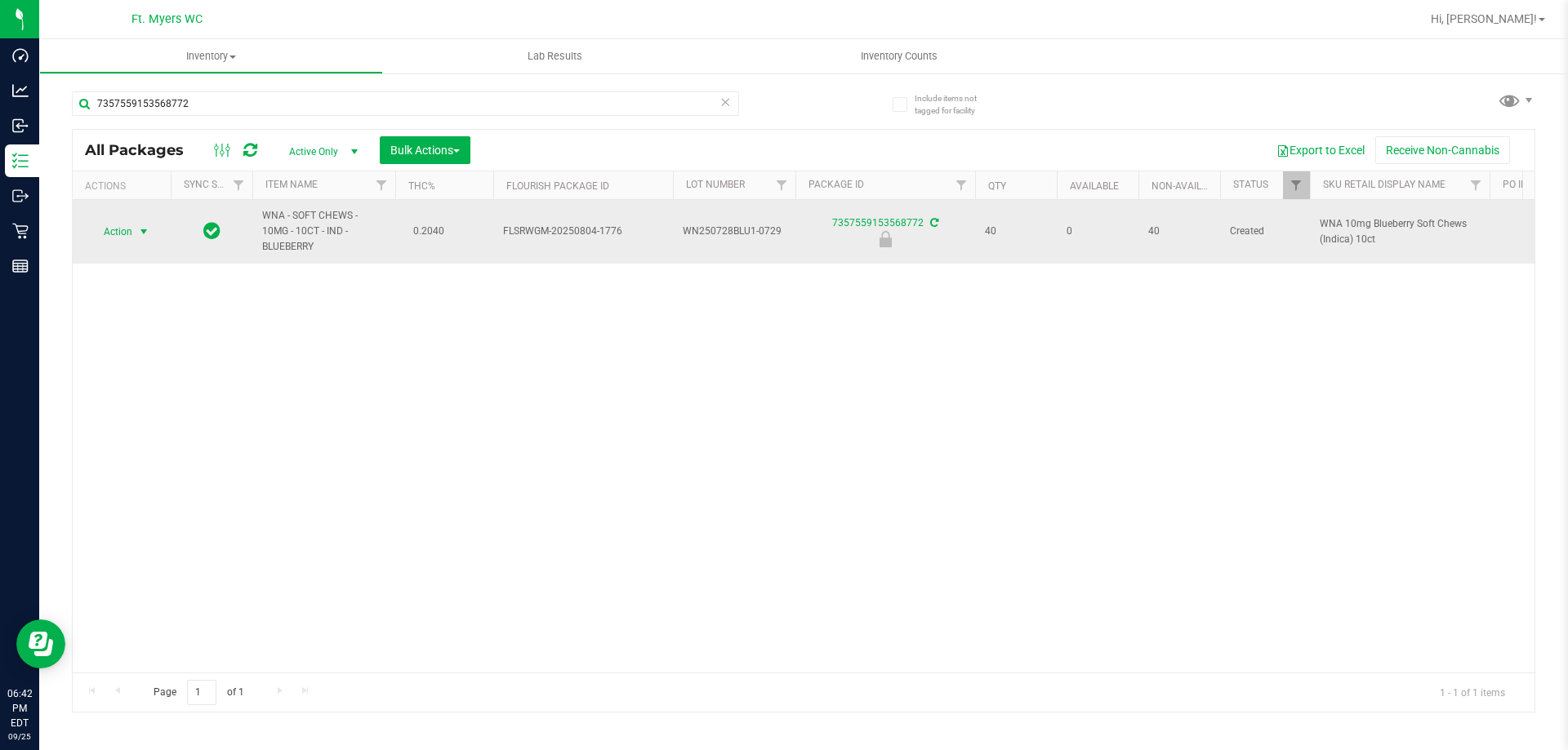
click at [140, 229] on span "select" at bounding box center [144, 232] width 13 height 13
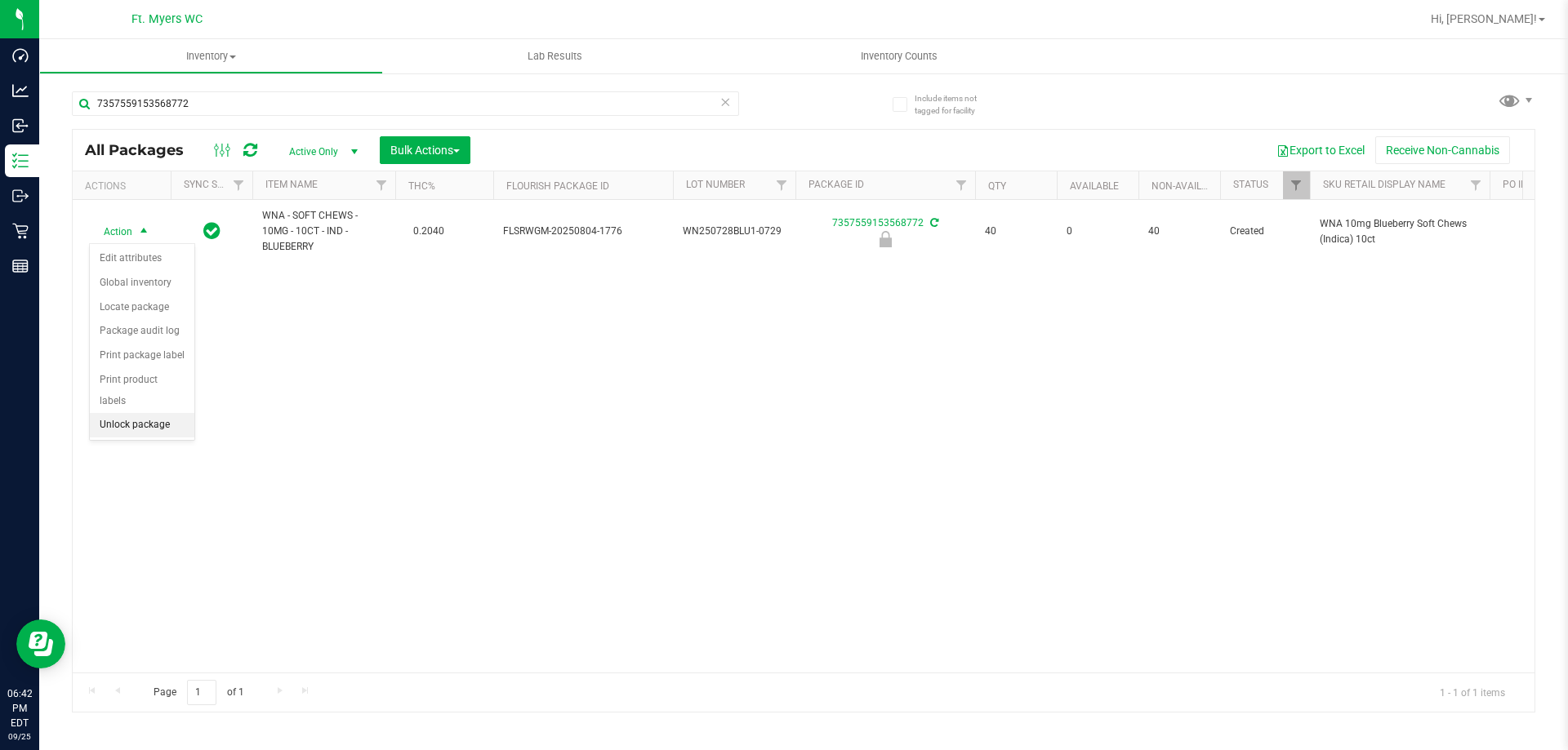
click at [150, 413] on li "Unlock package" at bounding box center [142, 426] width 104 height 25
